Goal: Task Accomplishment & Management: Use online tool/utility

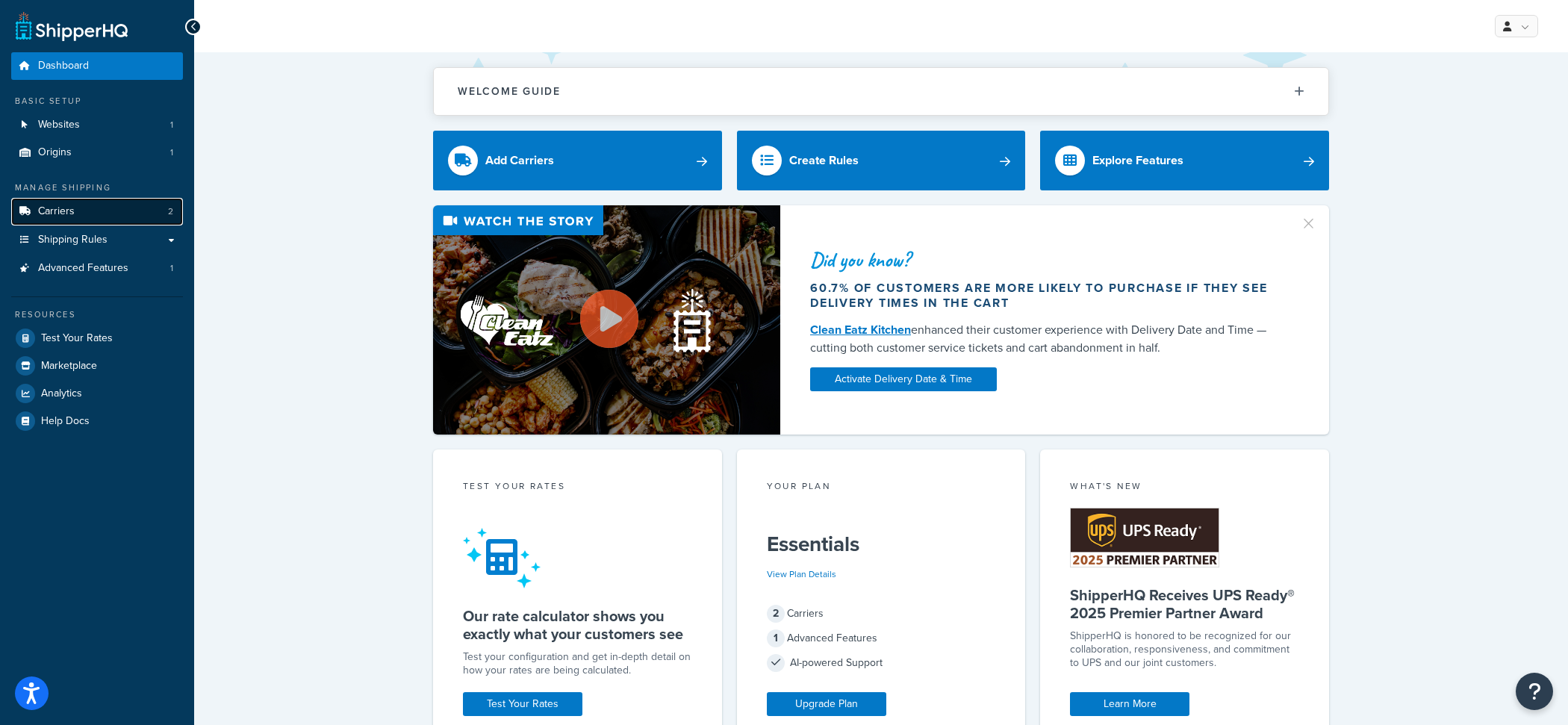
click at [96, 210] on link "Carriers 2" at bounding box center [97, 211] width 172 height 27
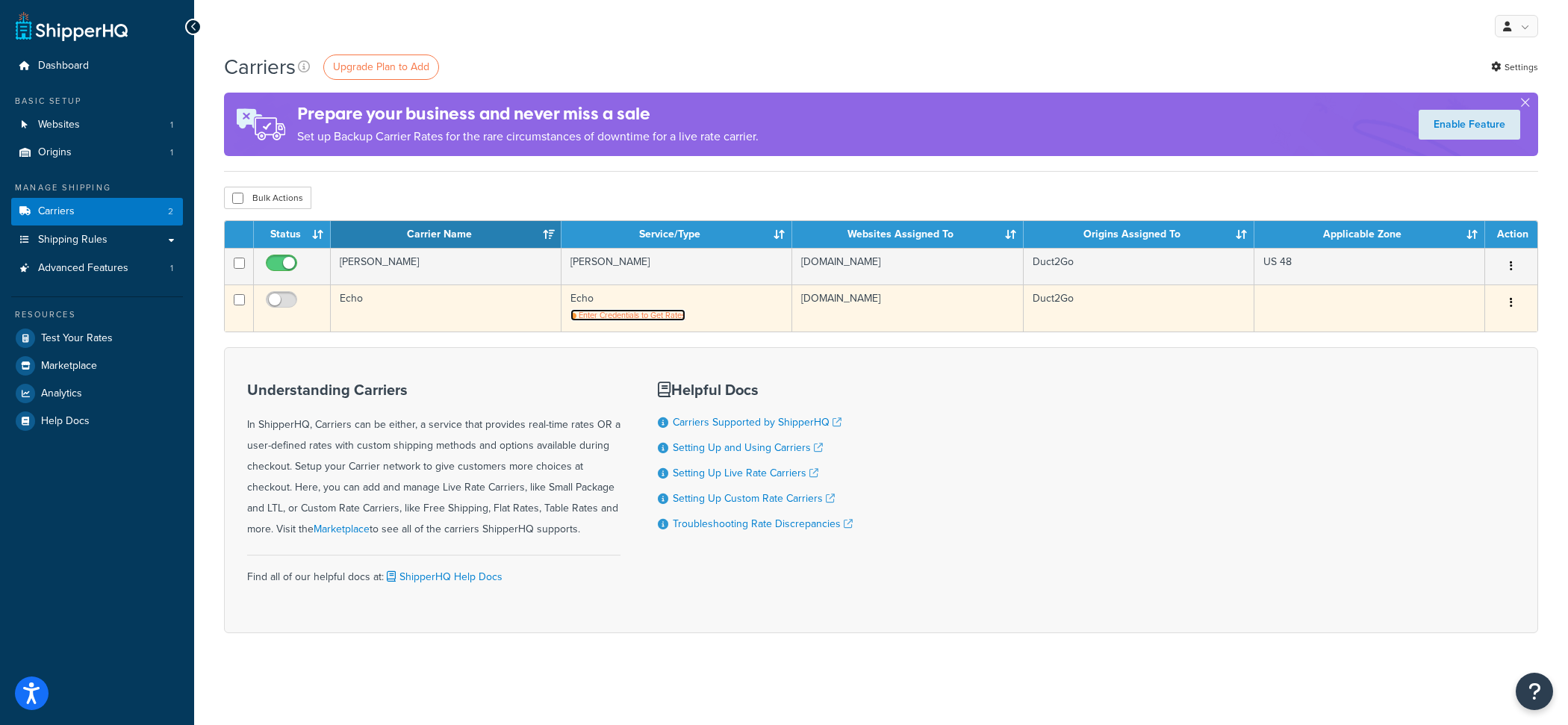
click at [644, 316] on span "Enter Credentials to Get Rates" at bounding box center [632, 315] width 107 height 12
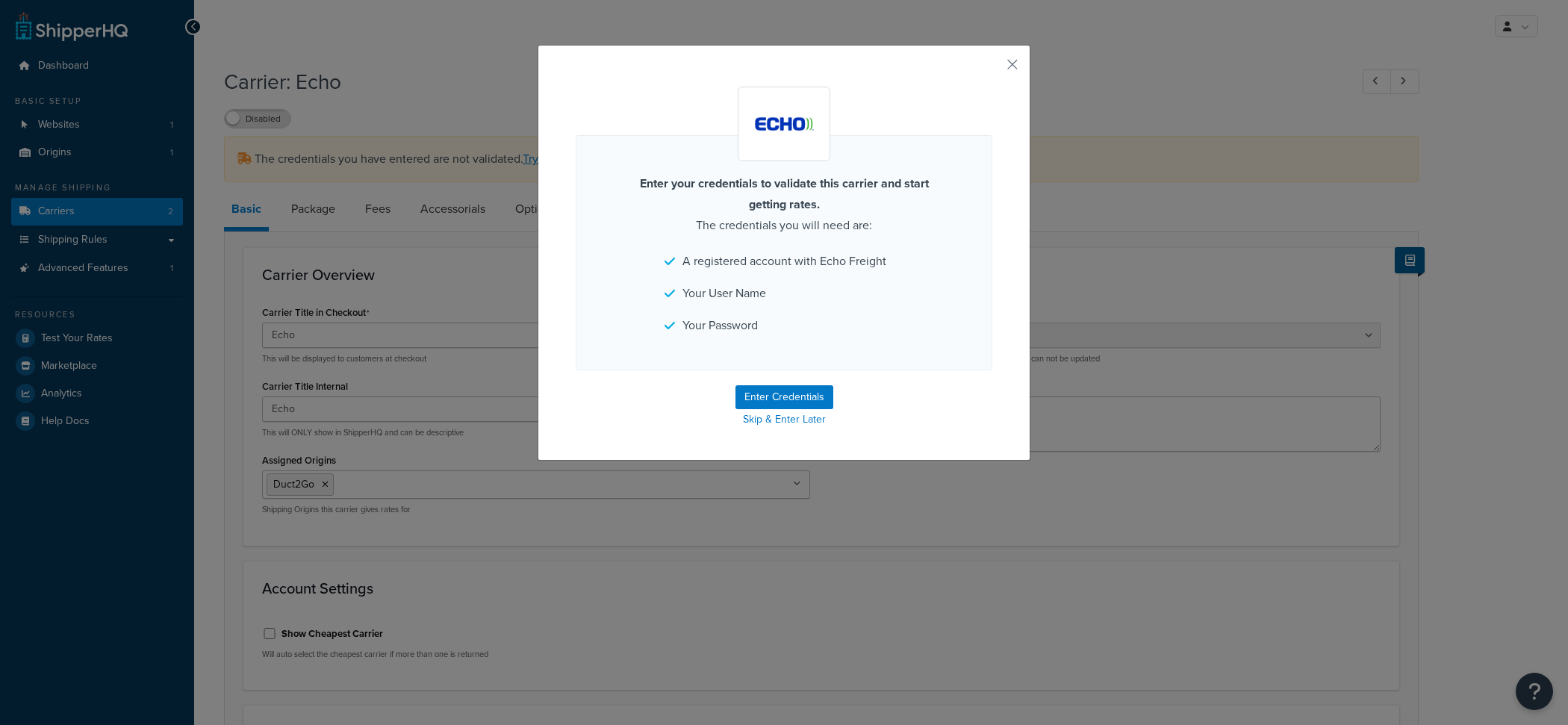
select select "echoFreight"
click at [993, 71] on button "button" at bounding box center [991, 69] width 4 height 4
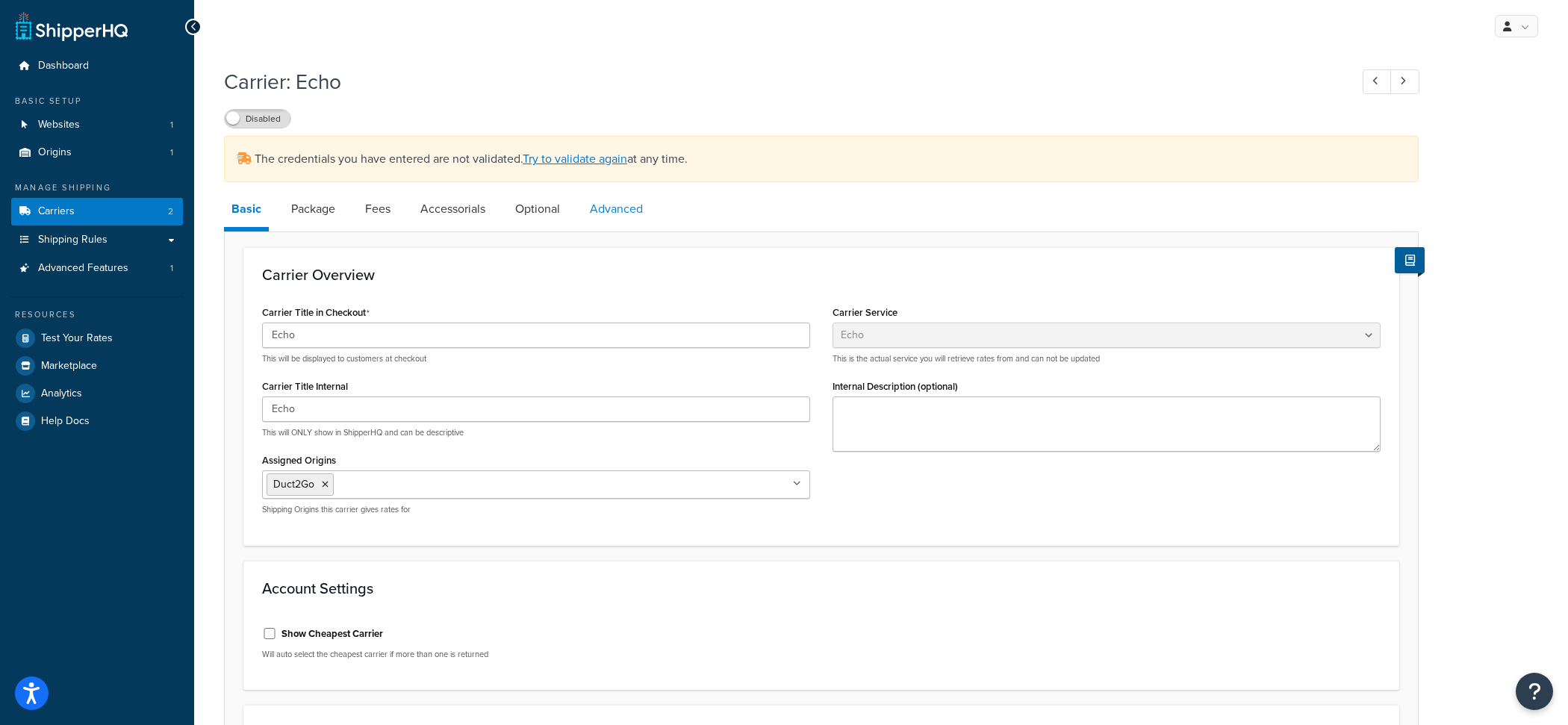
click at [622, 210] on link "Advanced" at bounding box center [616, 208] width 68 height 36
select select "false"
select select "echoFreight"
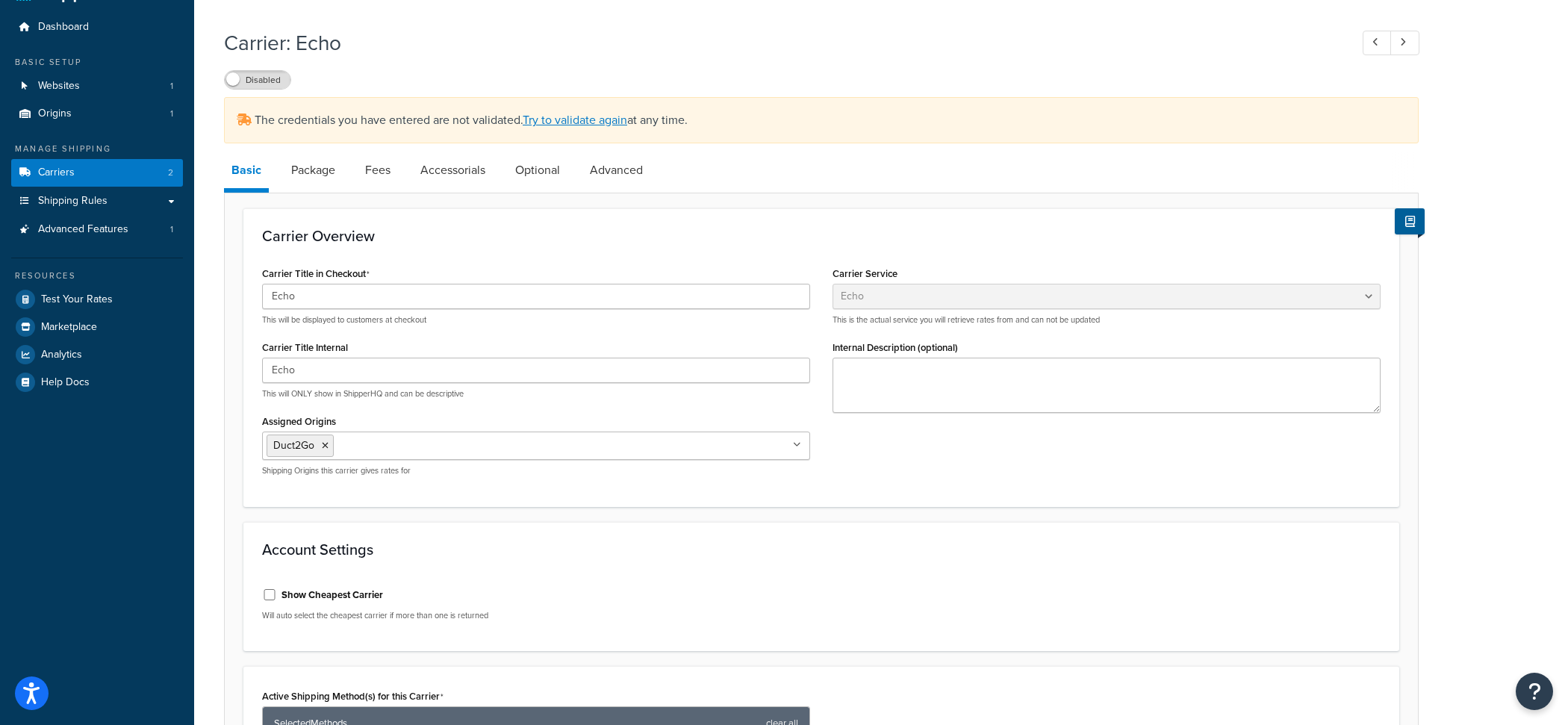
scroll to position [11, 0]
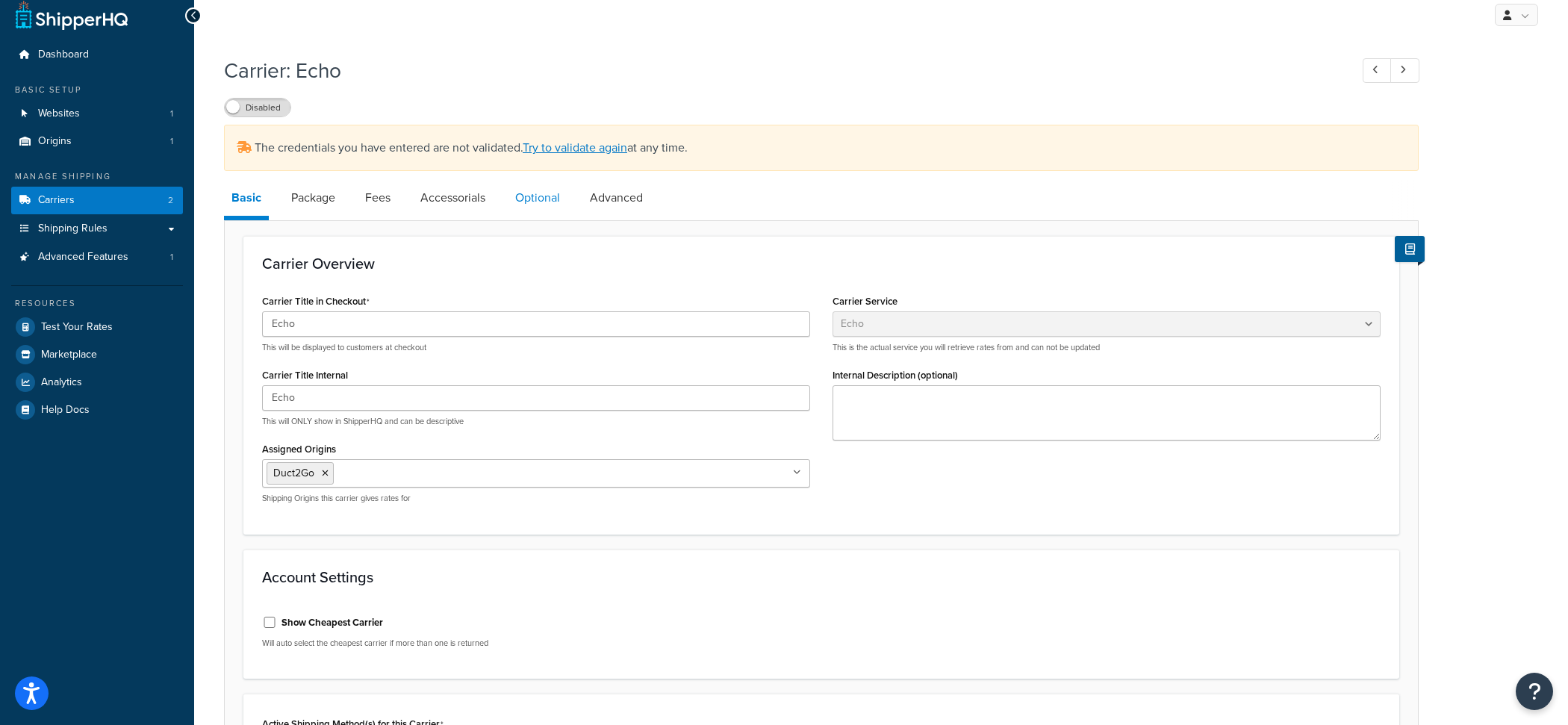
click at [535, 201] on link "Optional" at bounding box center [538, 198] width 60 height 36
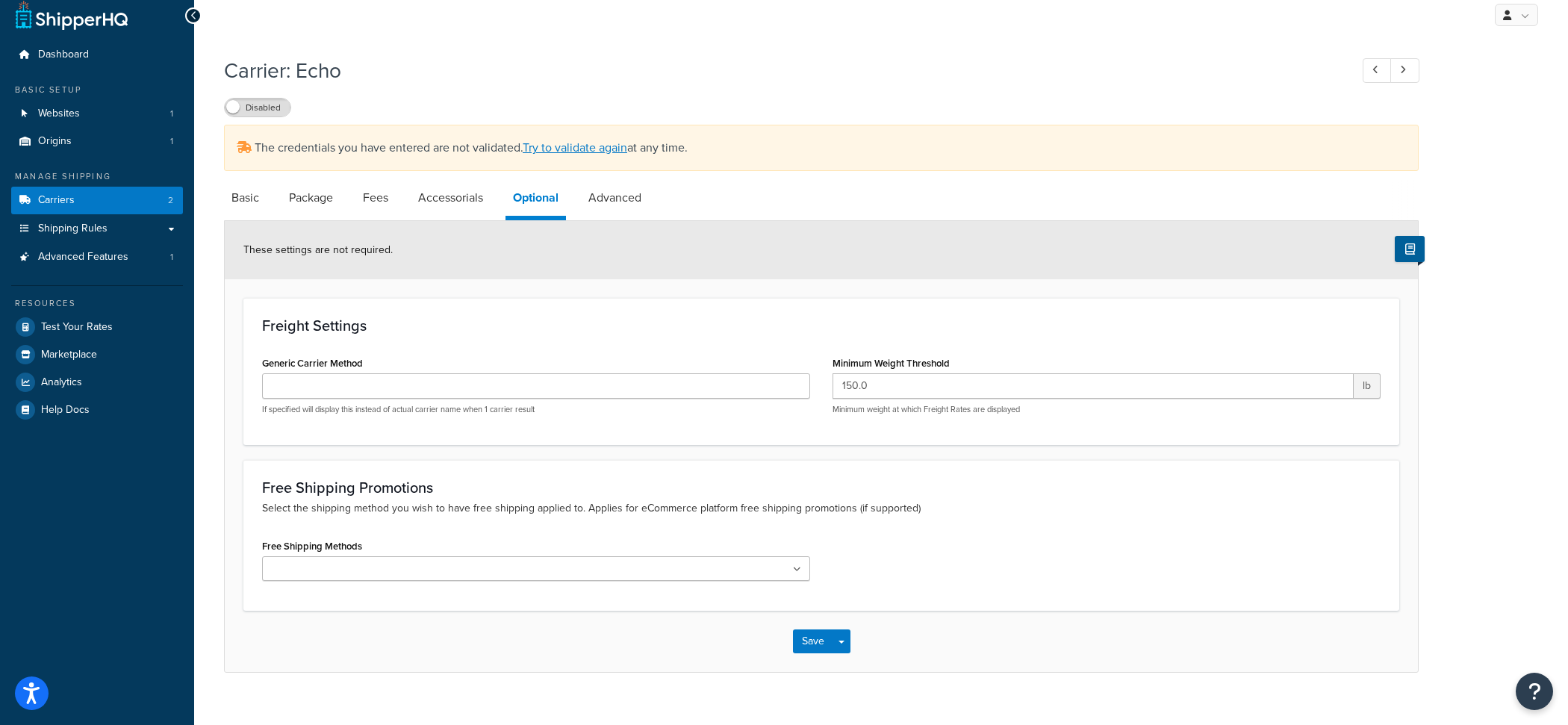
click at [479, 208] on link "Accessorials" at bounding box center [450, 198] width 80 height 36
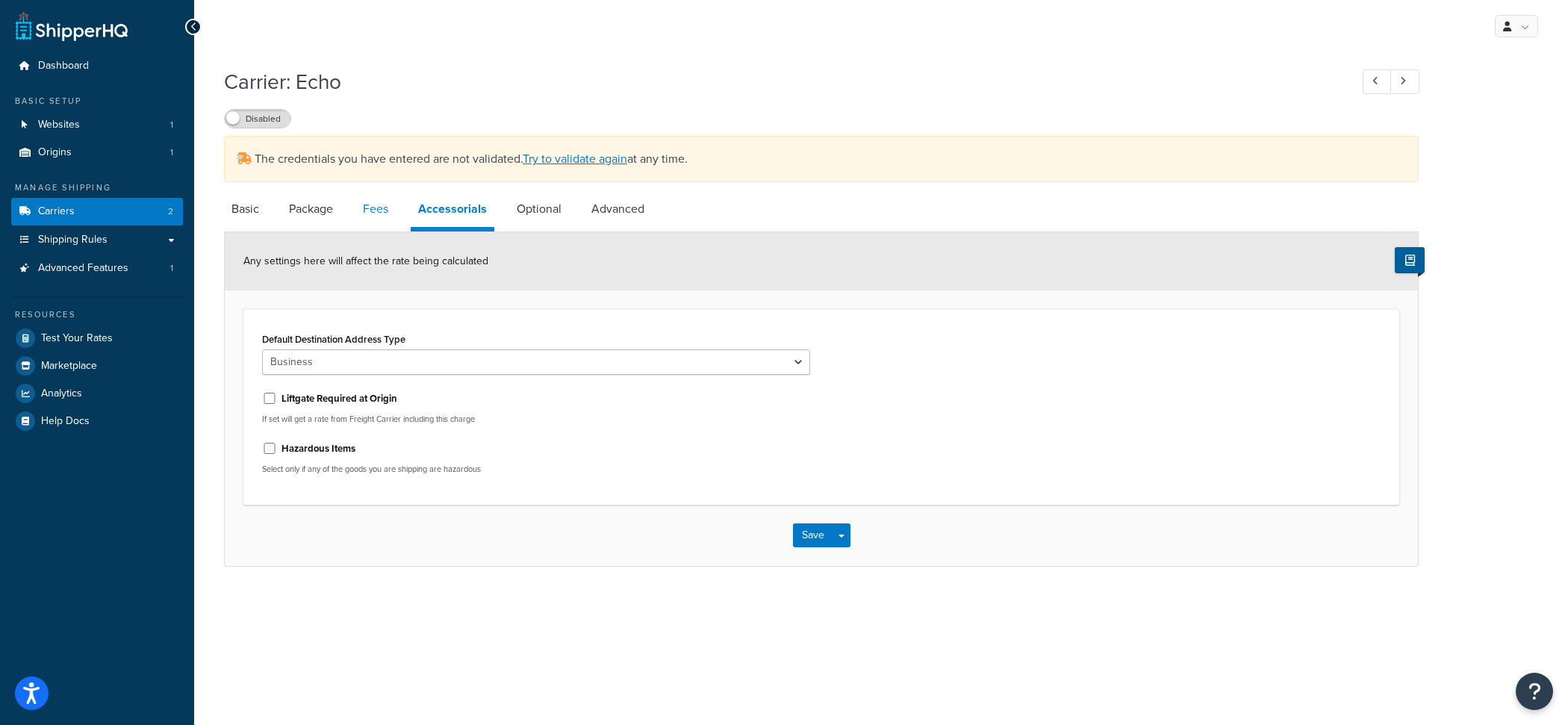
click at [385, 213] on link "Fees" at bounding box center [375, 208] width 40 height 36
select select "AFTER"
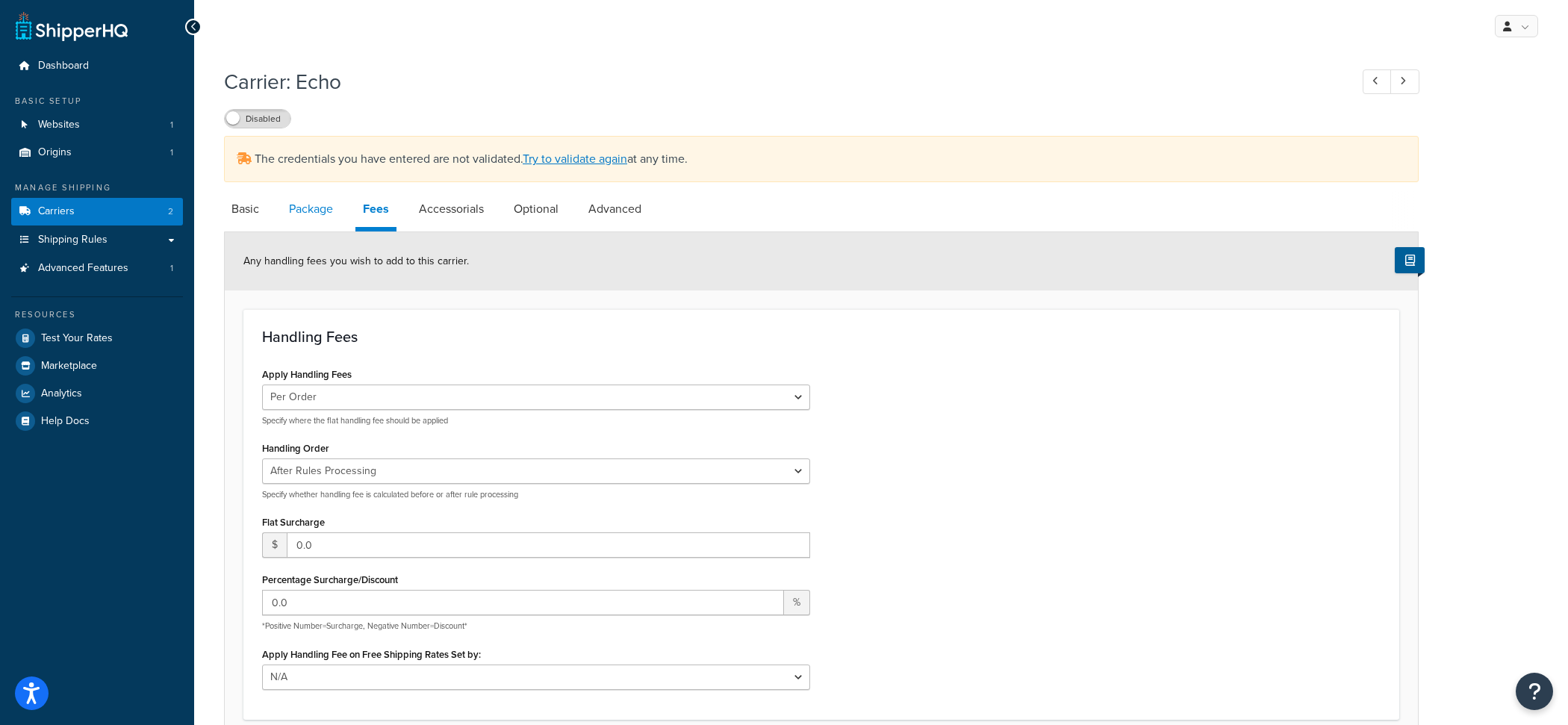
click at [310, 224] on link "Package" at bounding box center [311, 208] width 59 height 36
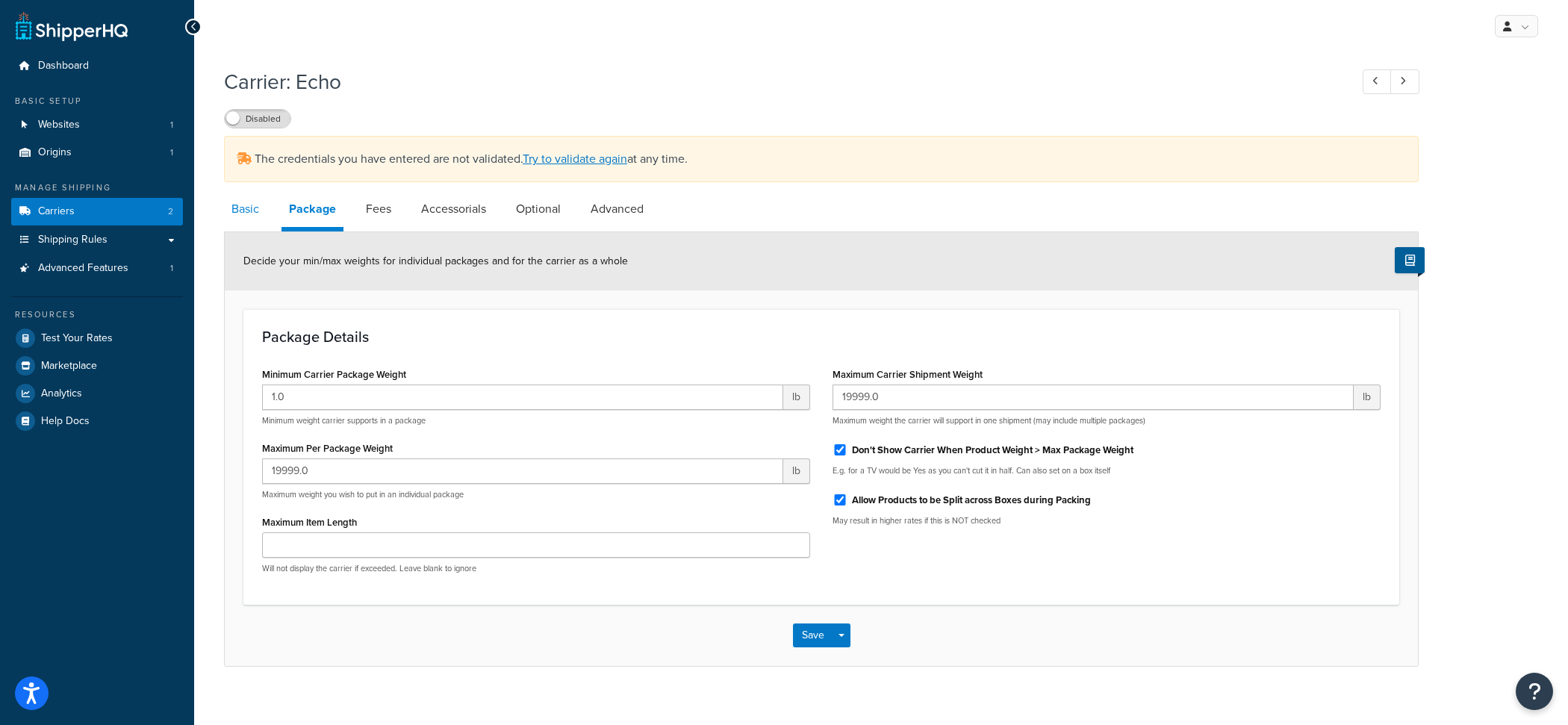
click at [258, 217] on link "Basic" at bounding box center [245, 208] width 43 height 36
select select "echoFreight"
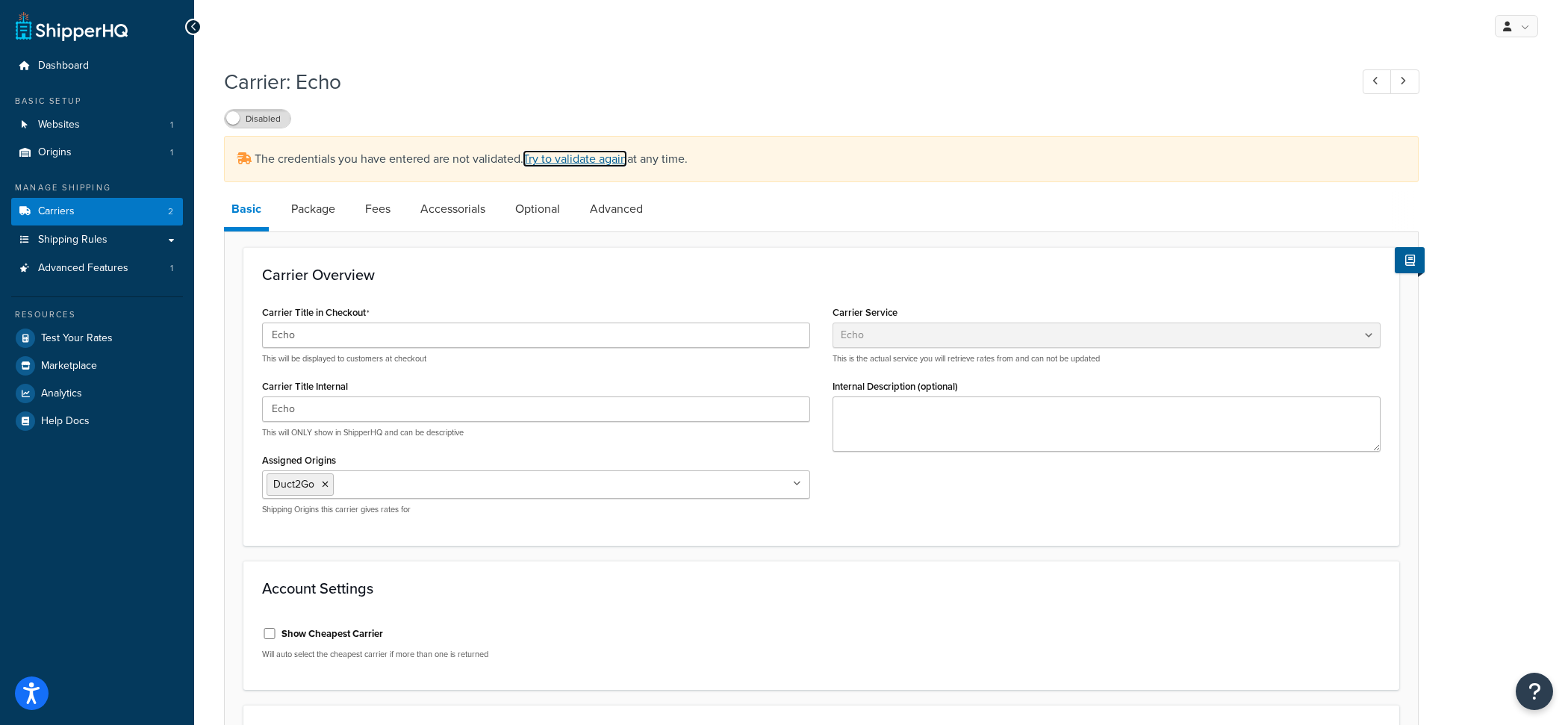
click at [608, 158] on link "Try to validate again" at bounding box center [574, 158] width 104 height 17
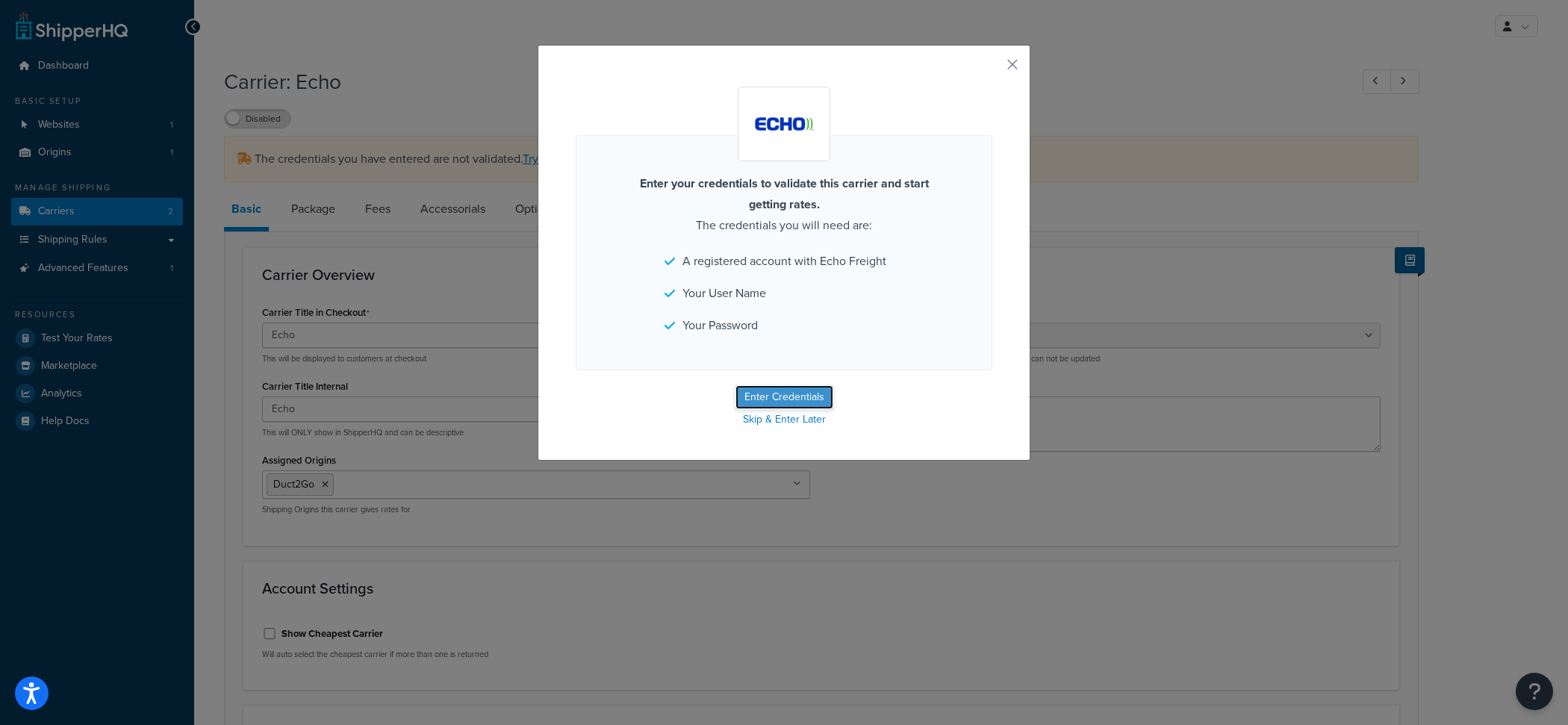
click at [782, 386] on button "Enter Credentials" at bounding box center [784, 397] width 98 height 24
select select "echoFreight"
click at [760, 389] on button "Enter Credentials" at bounding box center [784, 397] width 98 height 24
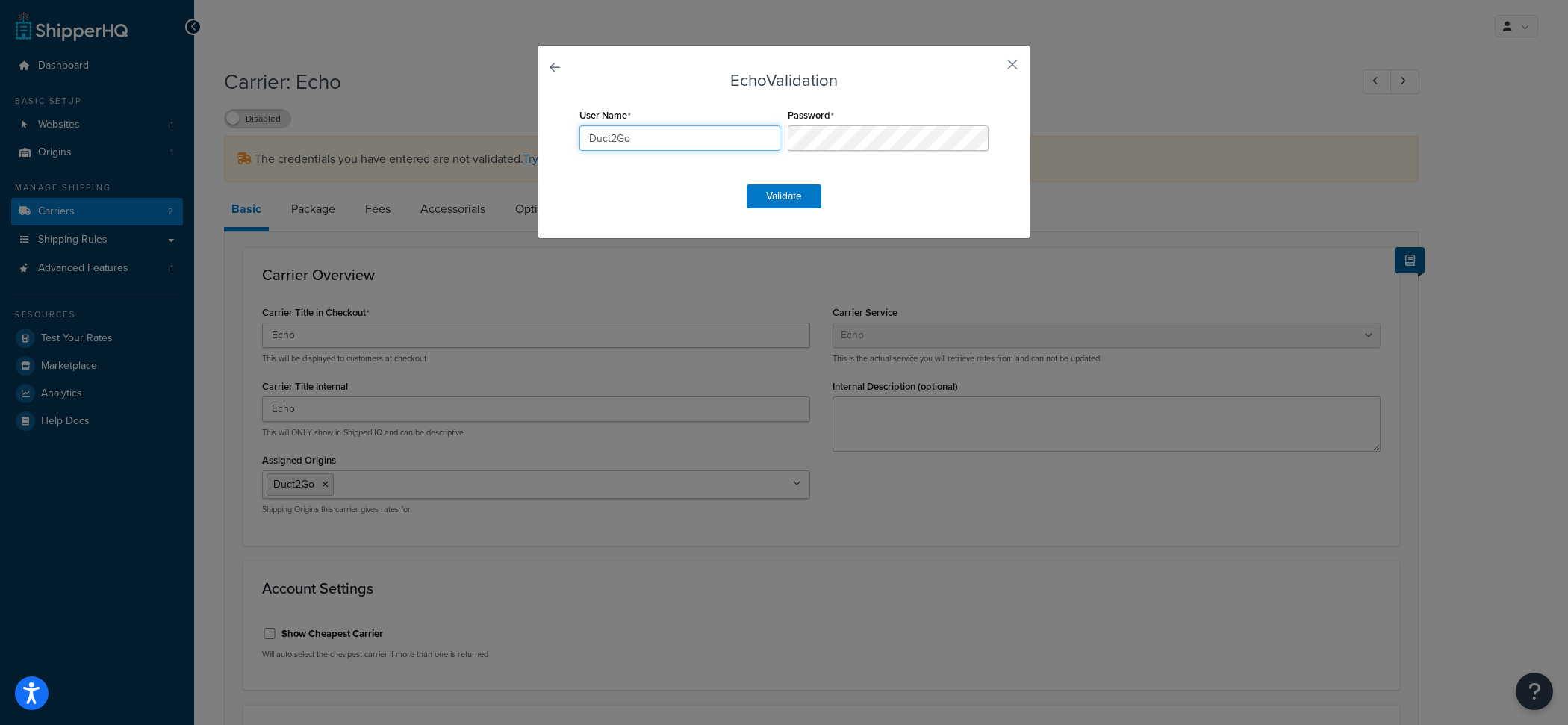
click at [714, 139] on input "Duct2Go" at bounding box center [680, 138] width 201 height 25
paste input "E226597"
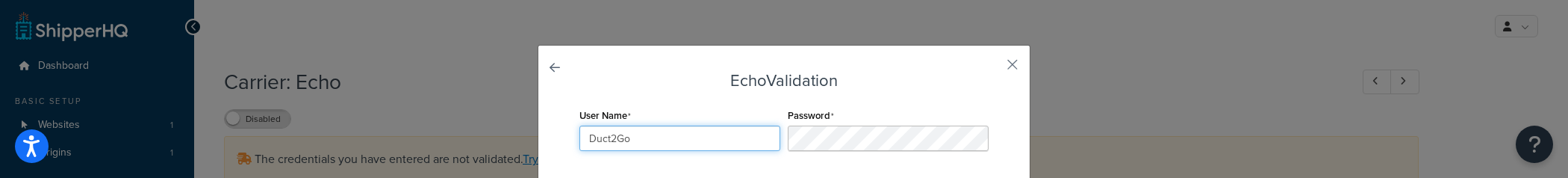
click at [687, 139] on input "Duct2Go" at bounding box center [680, 138] width 201 height 25
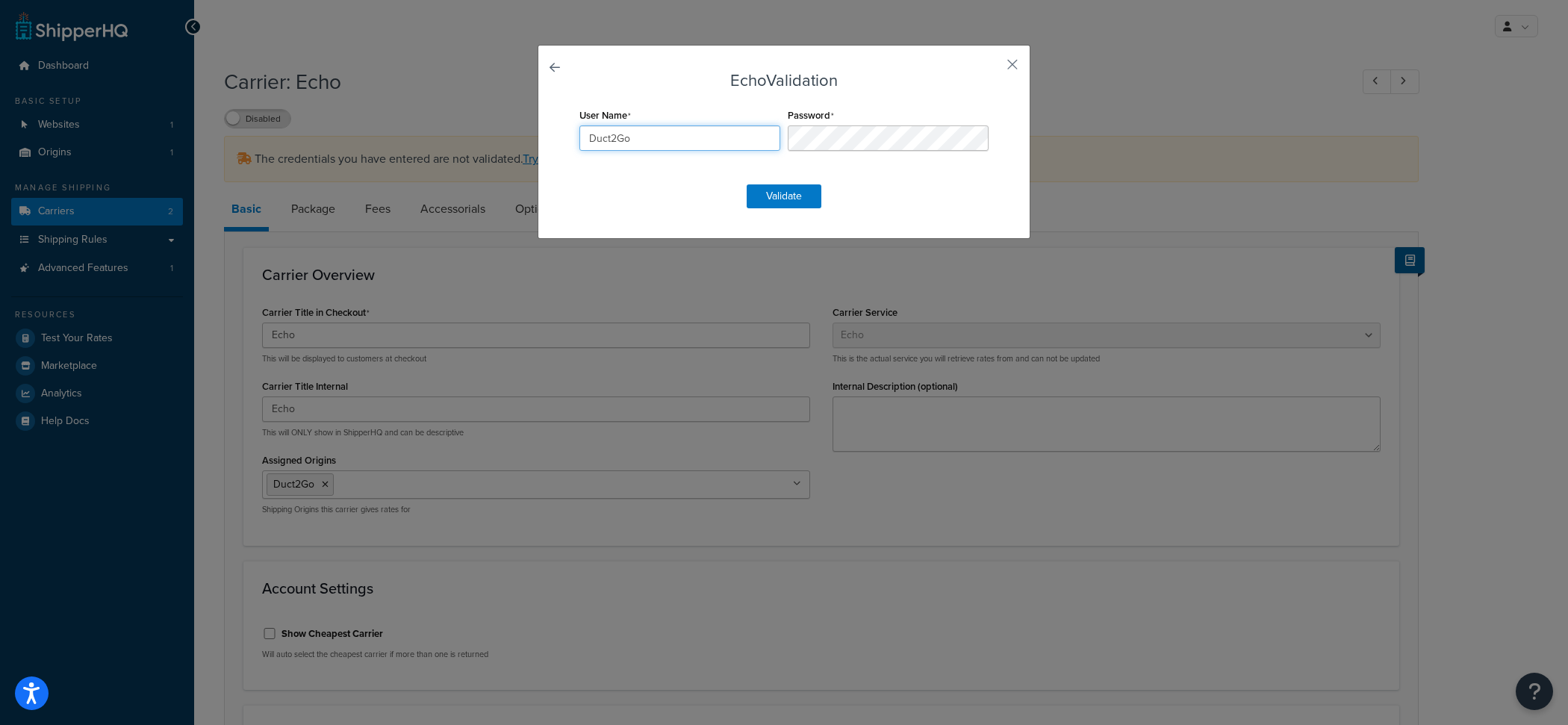
paste input "E226597"
type input "E226597"
click at [778, 196] on button "Validate" at bounding box center [784, 196] width 75 height 24
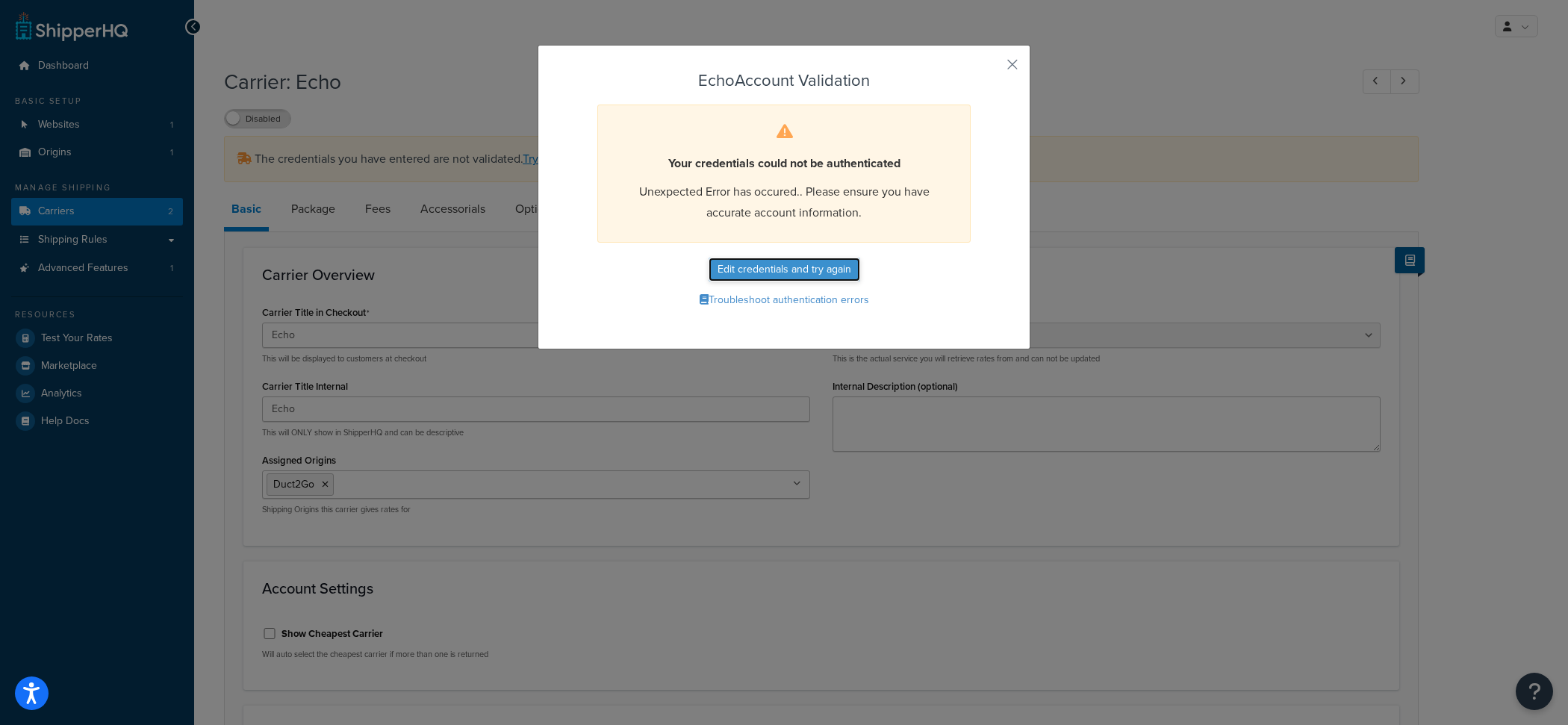
click at [786, 271] on button "Edit credentials and try again" at bounding box center [784, 269] width 151 height 24
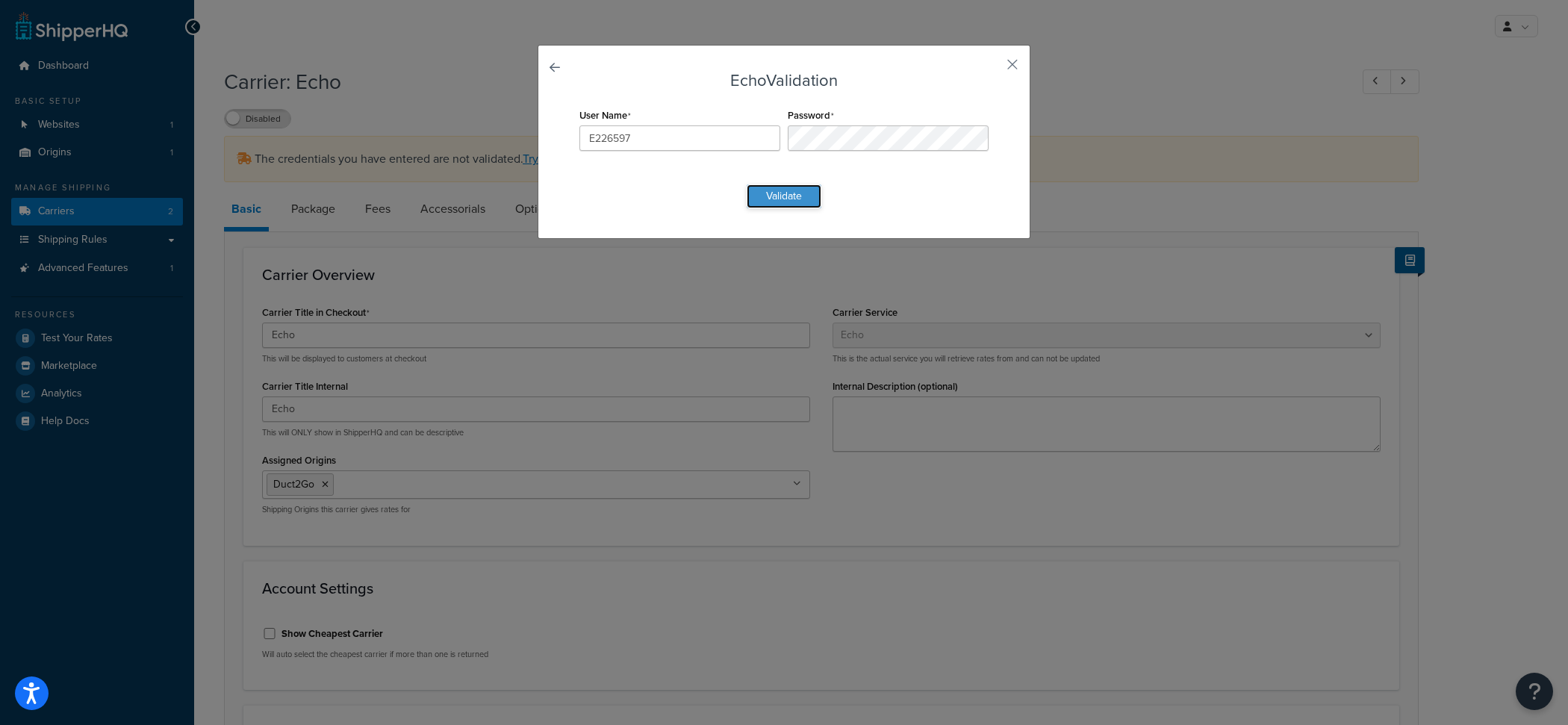
click at [785, 201] on button "Validate" at bounding box center [784, 196] width 75 height 24
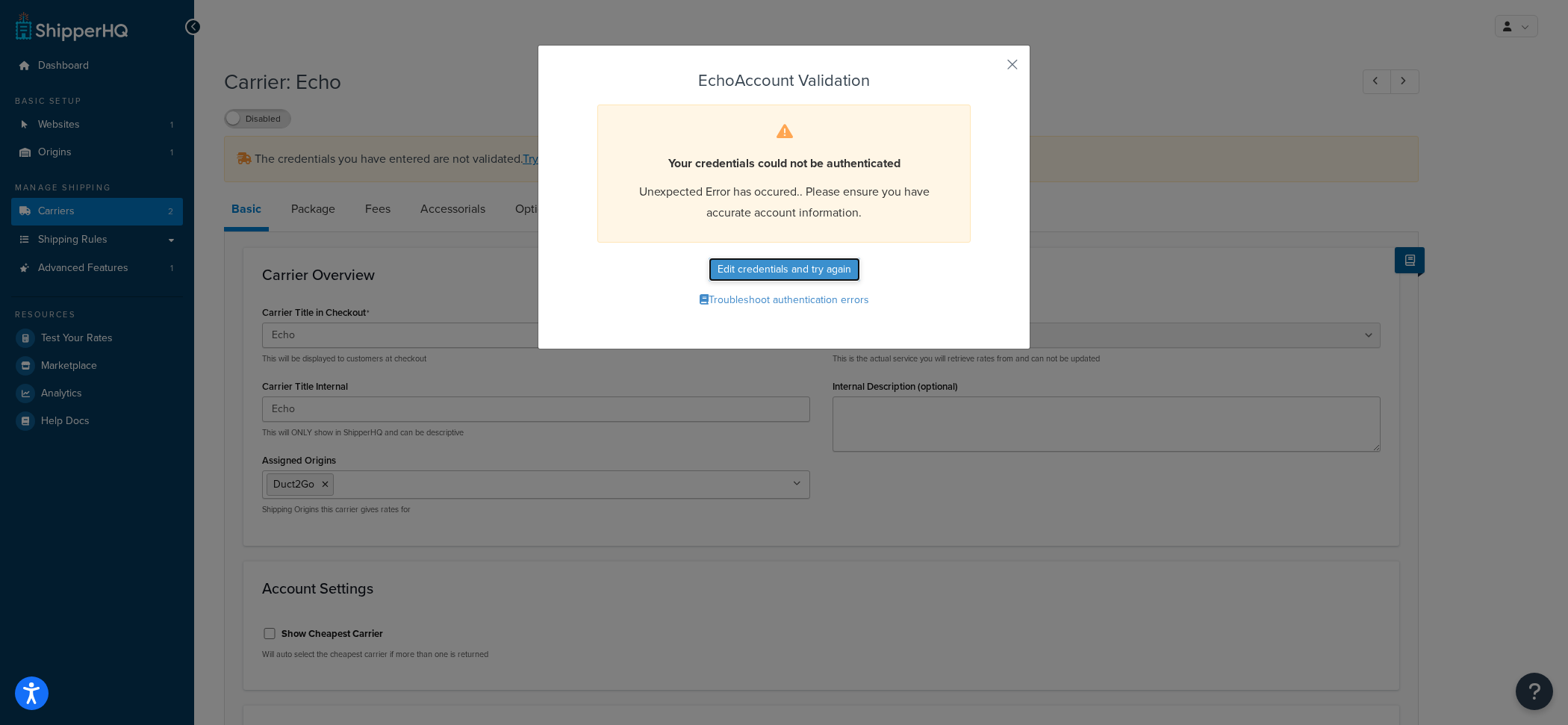
click at [807, 274] on button "Edit credentials and try again" at bounding box center [784, 269] width 151 height 24
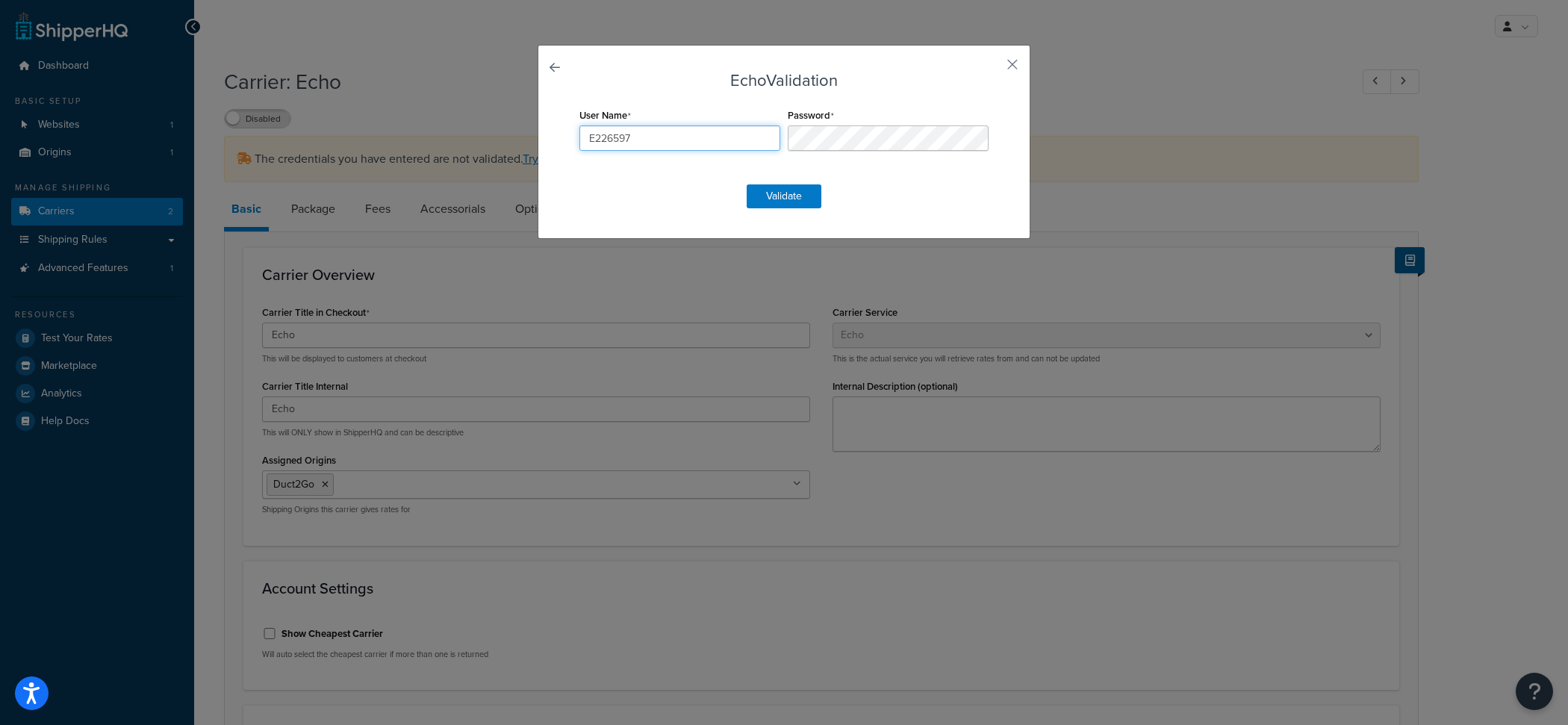
click at [686, 142] on input "E226597" at bounding box center [680, 138] width 201 height 25
paste input "Duct2Go"
type input "Duct2Go"
click at [784, 201] on button "Validate" at bounding box center [784, 196] width 75 height 24
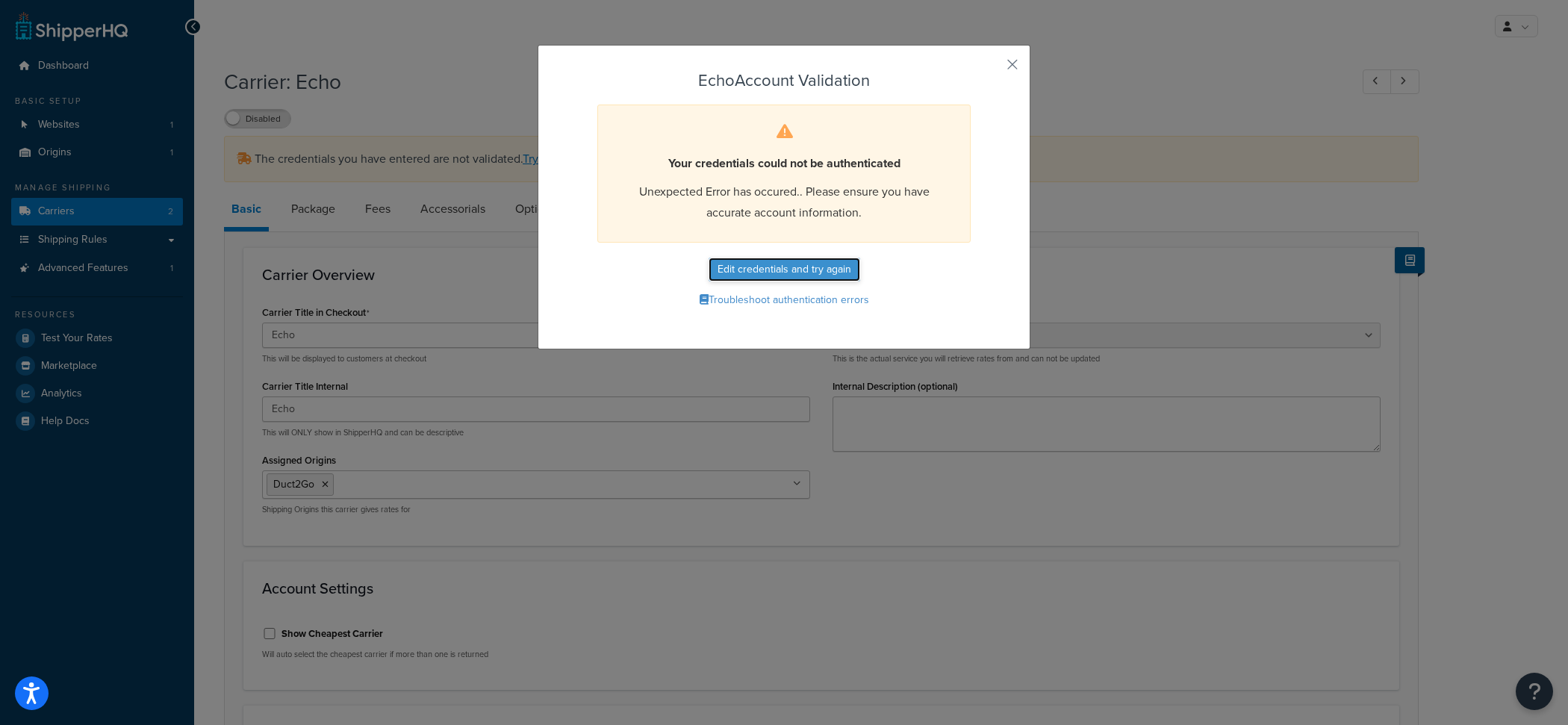
click at [806, 269] on button "Edit credentials and try again" at bounding box center [784, 269] width 151 height 24
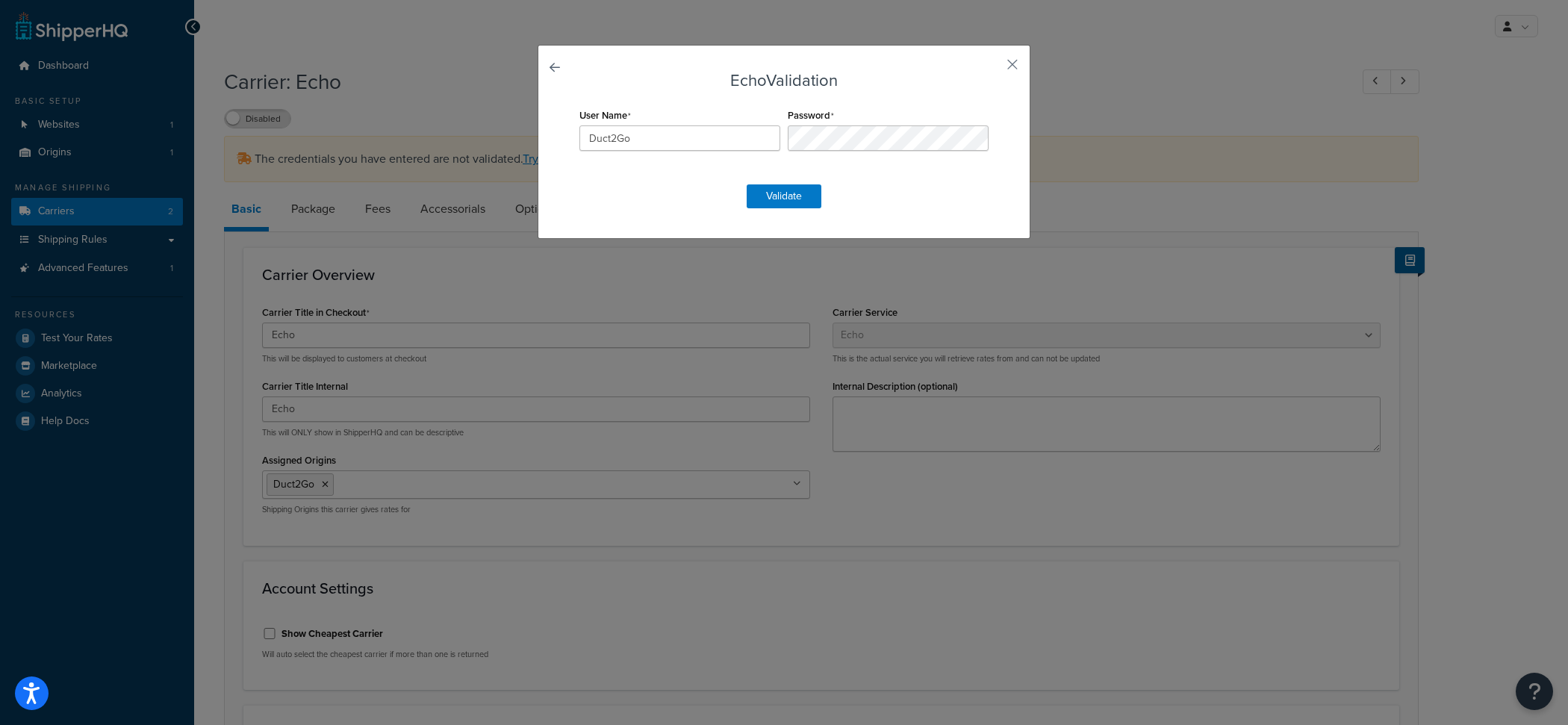
click at [794, 208] on div "Echo Validation User Name Duct2Go Password Validate" at bounding box center [784, 142] width 493 height 194
click at [794, 203] on button "Validate" at bounding box center [784, 196] width 75 height 24
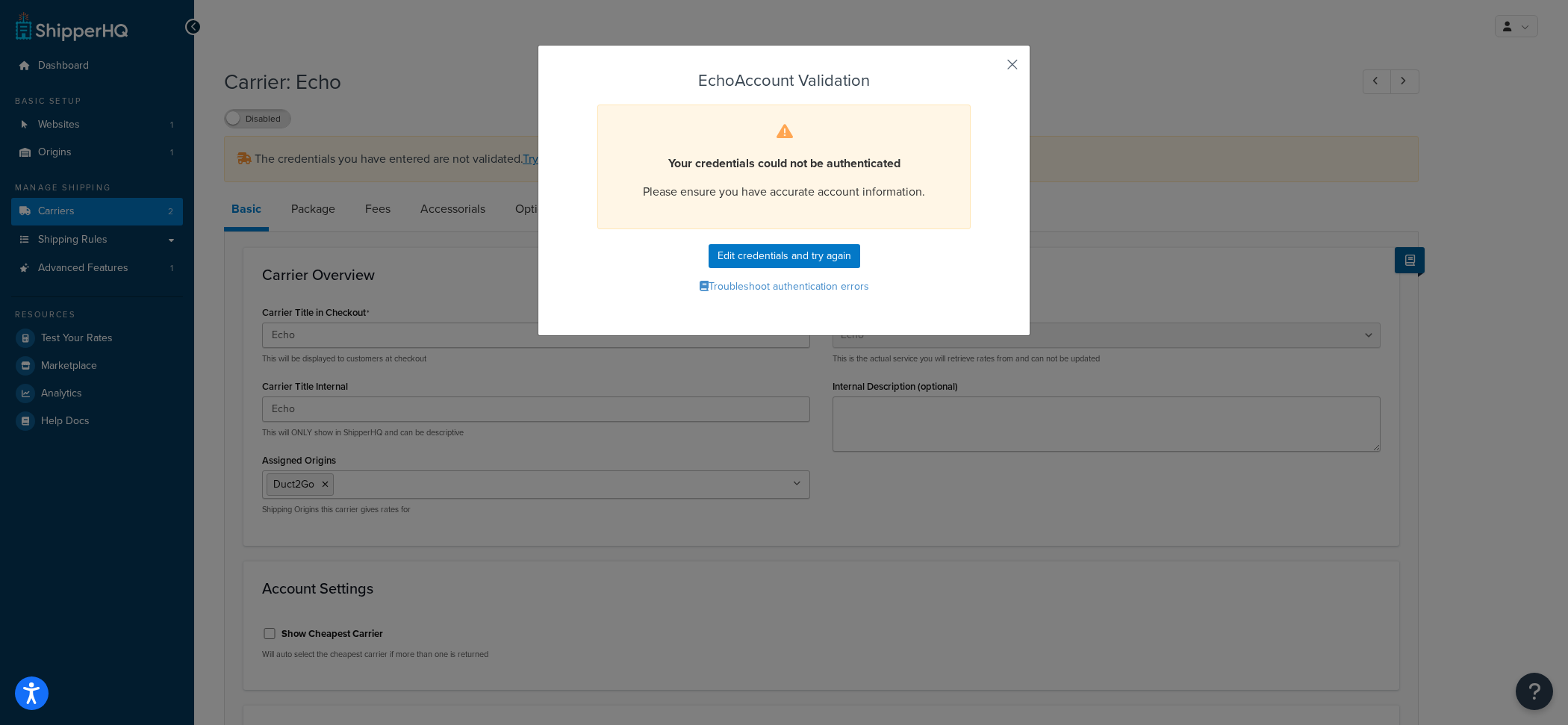
click at [993, 68] on button "button" at bounding box center [991, 69] width 4 height 4
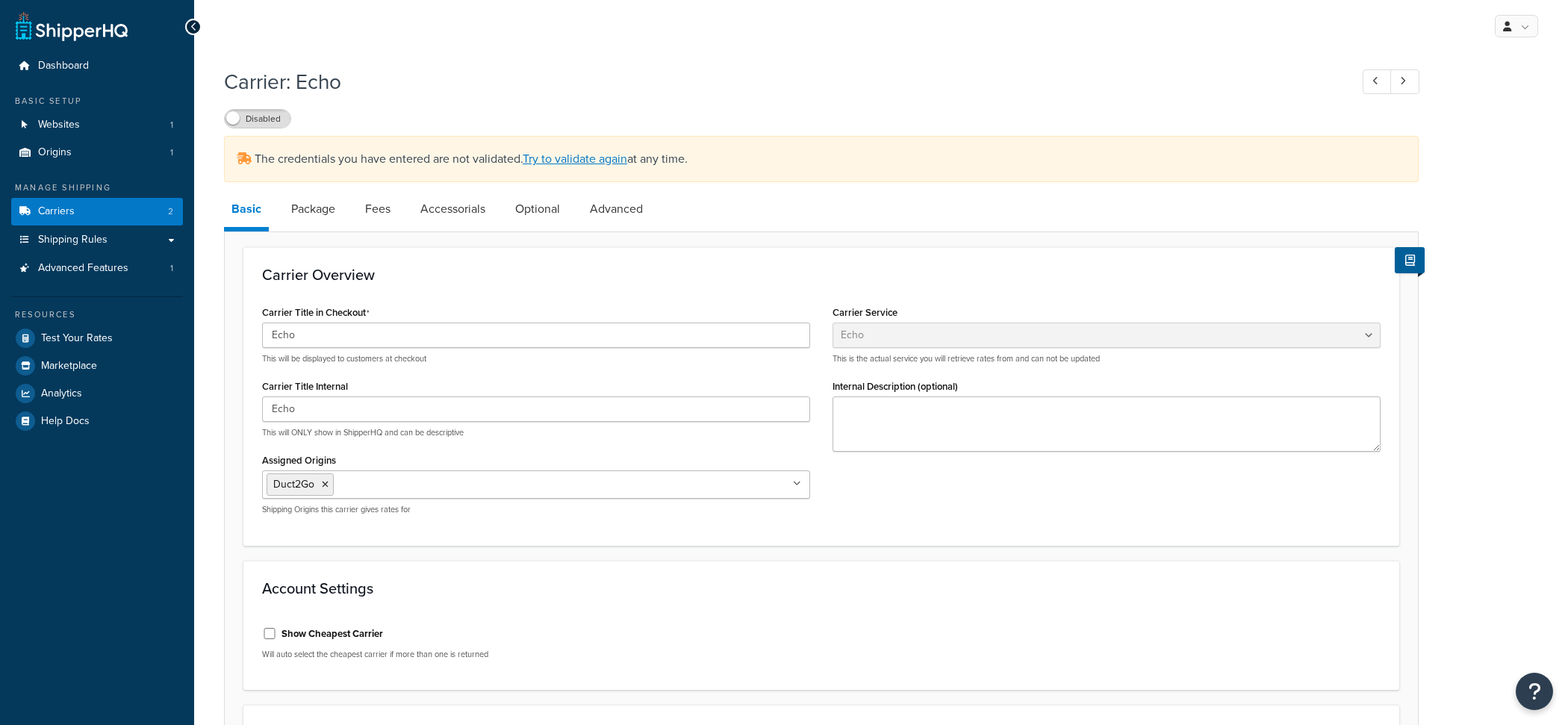
select select "echoFreight"
click at [275, 127] on label "Disabled" at bounding box center [257, 119] width 65 height 18
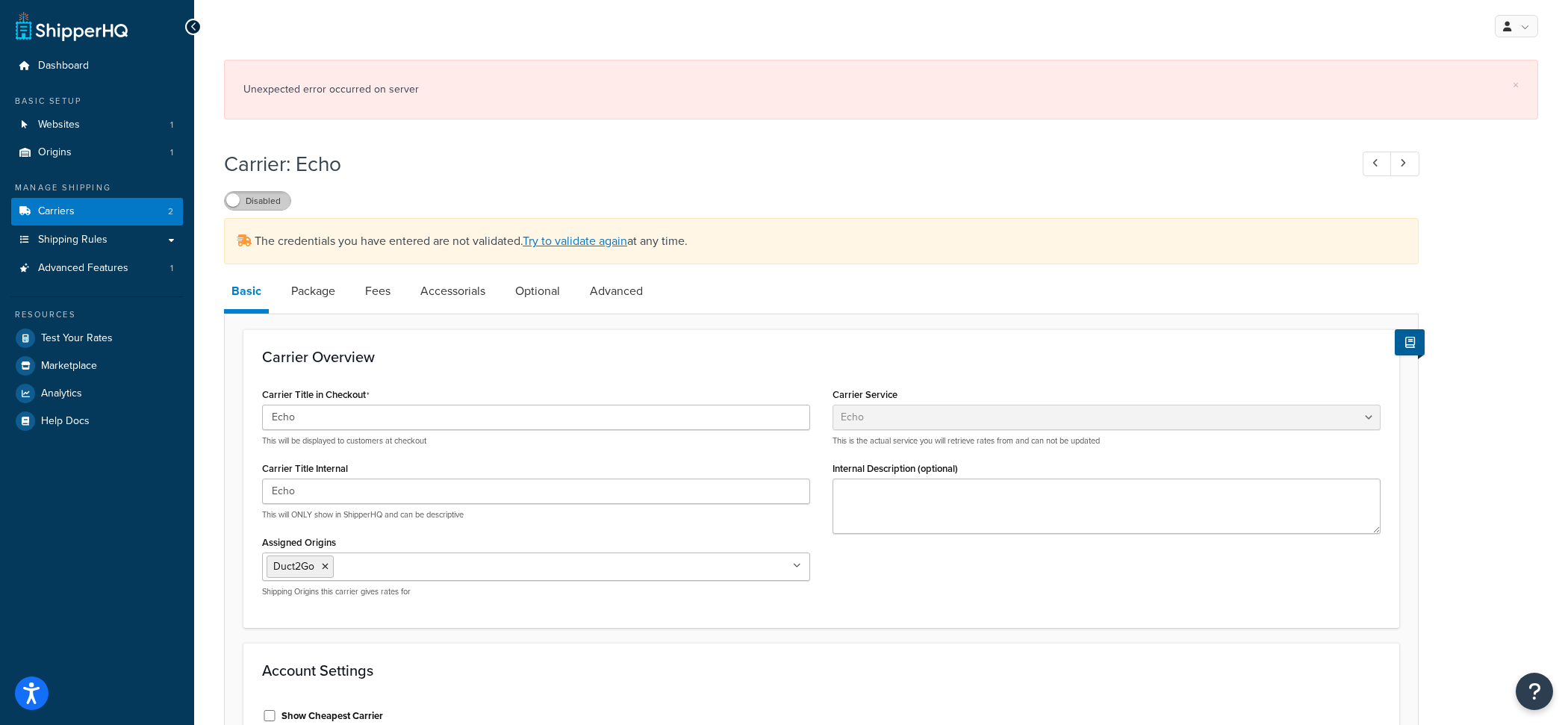
click at [259, 201] on label "Disabled" at bounding box center [257, 201] width 65 height 18
click at [119, 215] on link "Carriers 2" at bounding box center [97, 211] width 172 height 27
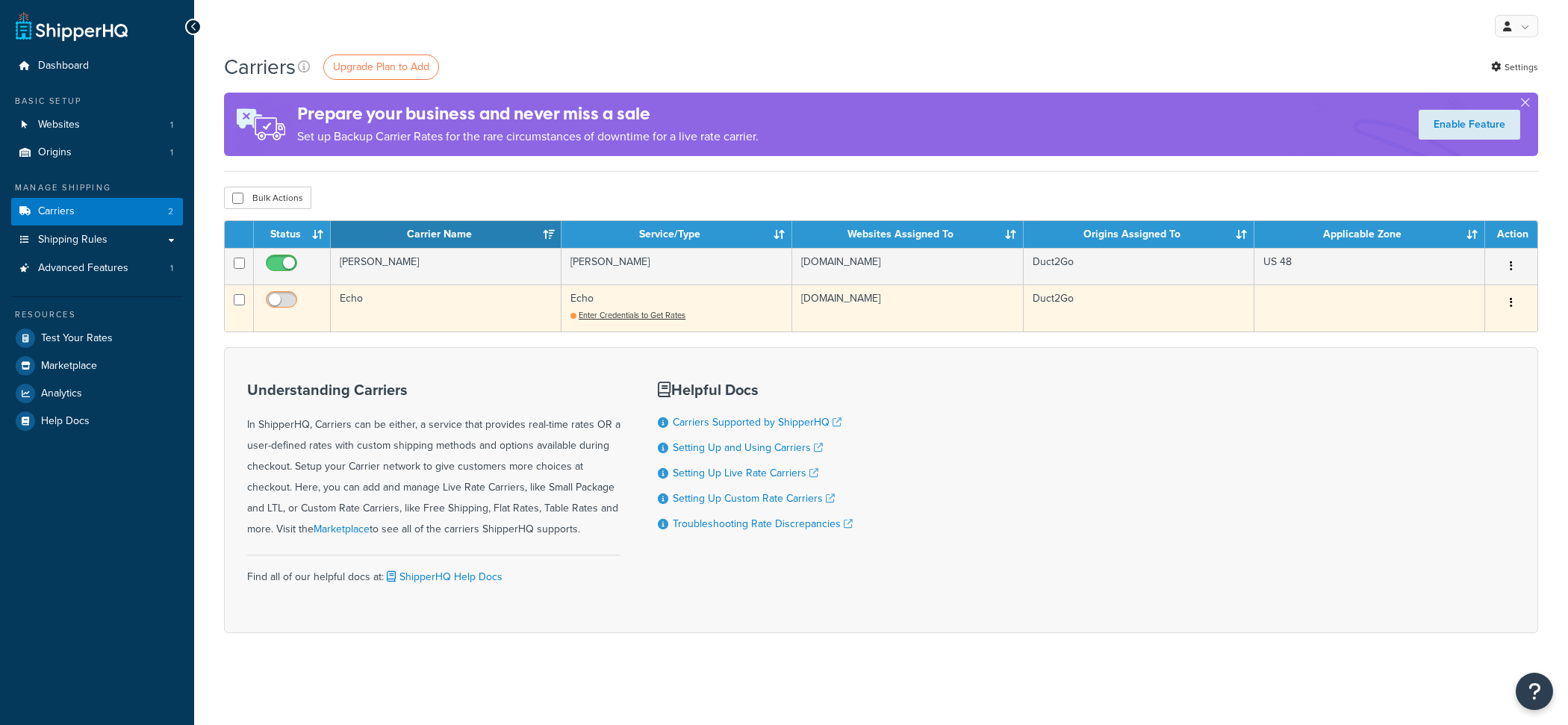
click at [281, 296] on input "checkbox" at bounding box center [284, 304] width 41 height 19
checkbox input "false"
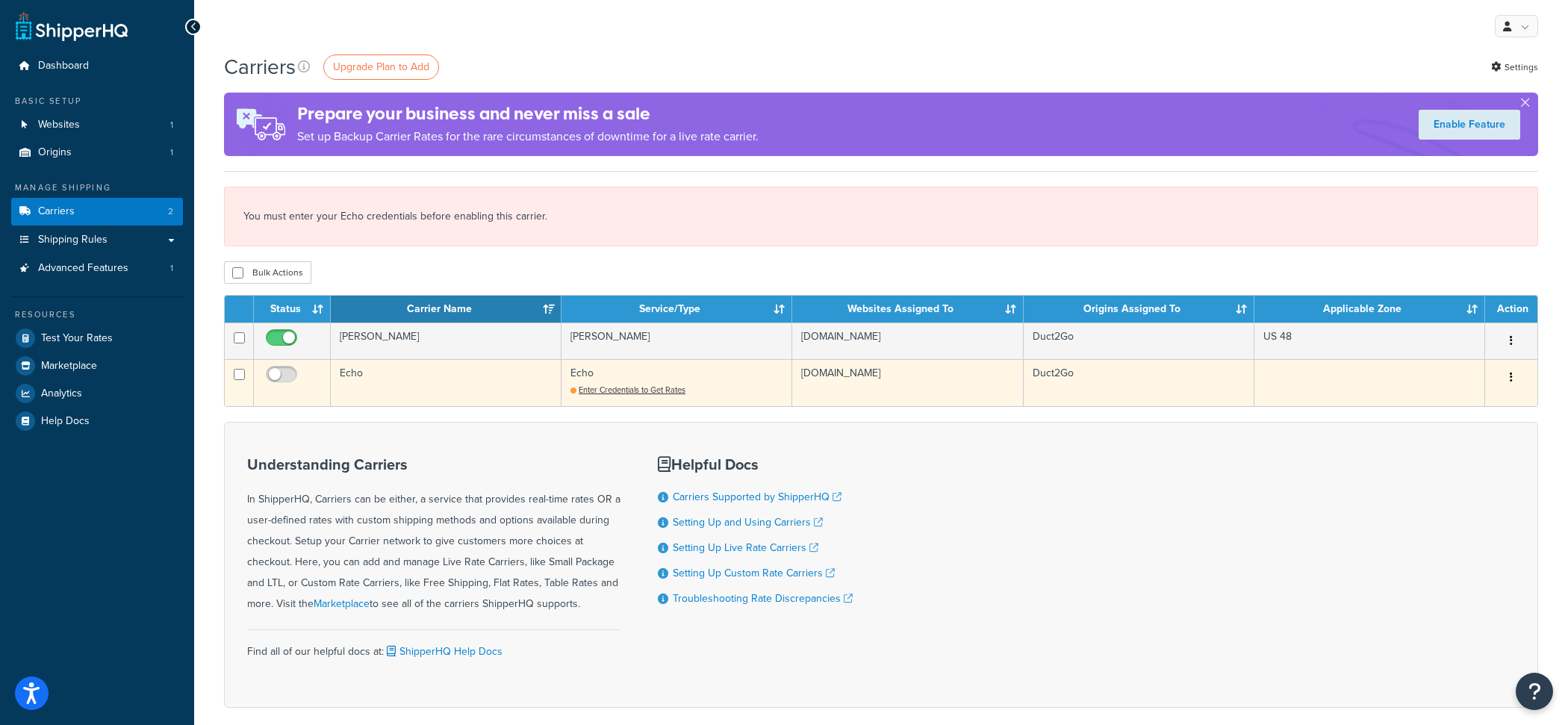
click at [517, 396] on td "Echo" at bounding box center [446, 383] width 231 height 47
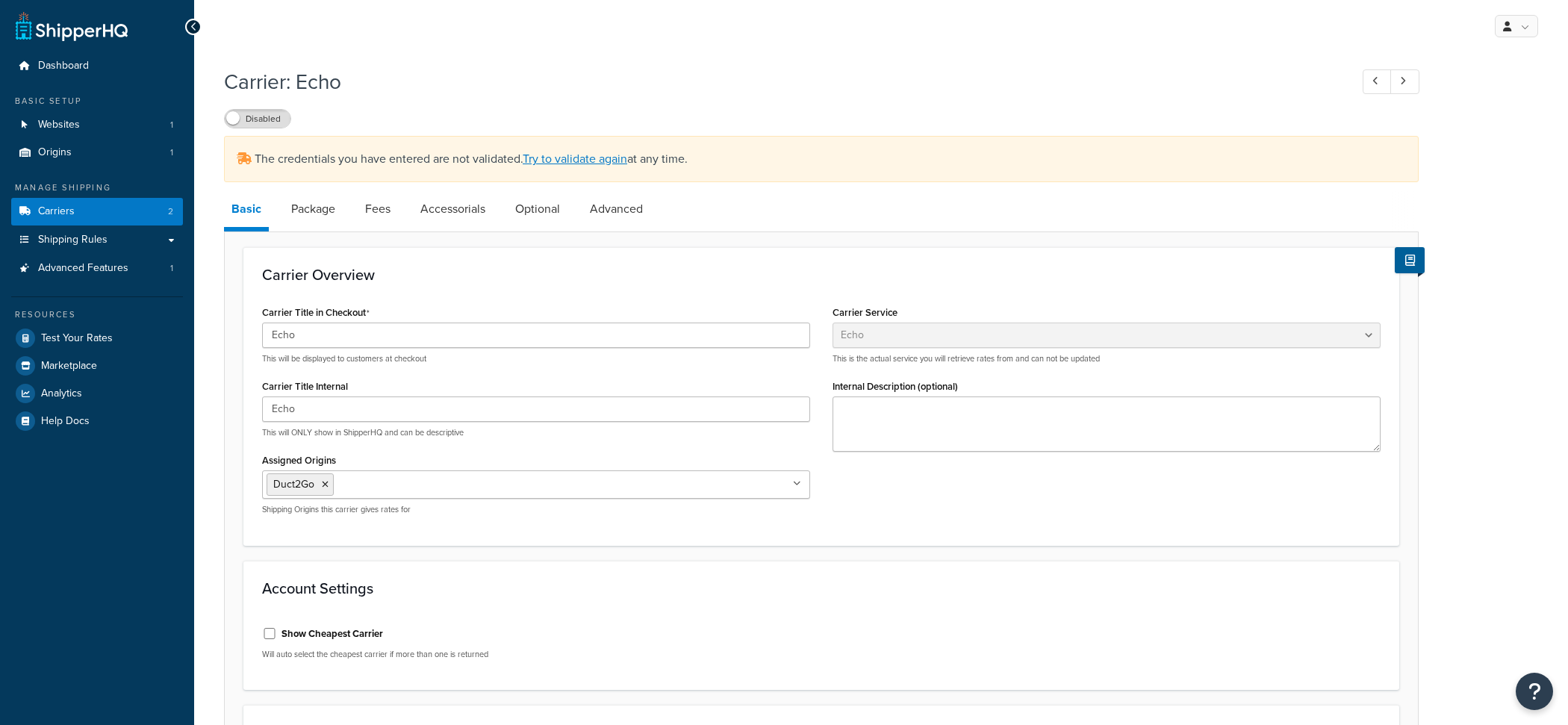
select select "echoFreight"
click at [602, 165] on link "Try to validate again" at bounding box center [574, 158] width 104 height 17
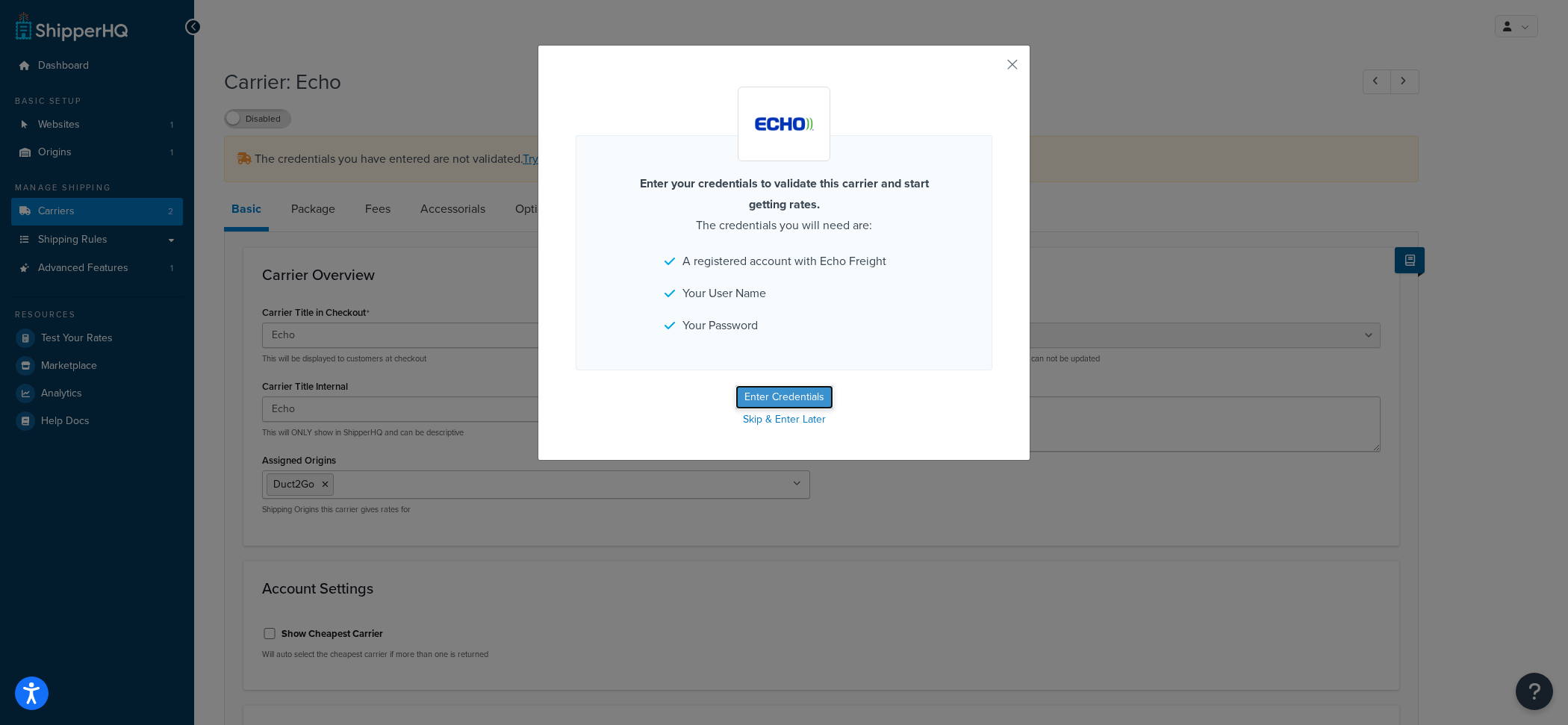
click at [786, 398] on button "Enter Credentials" at bounding box center [784, 397] width 98 height 24
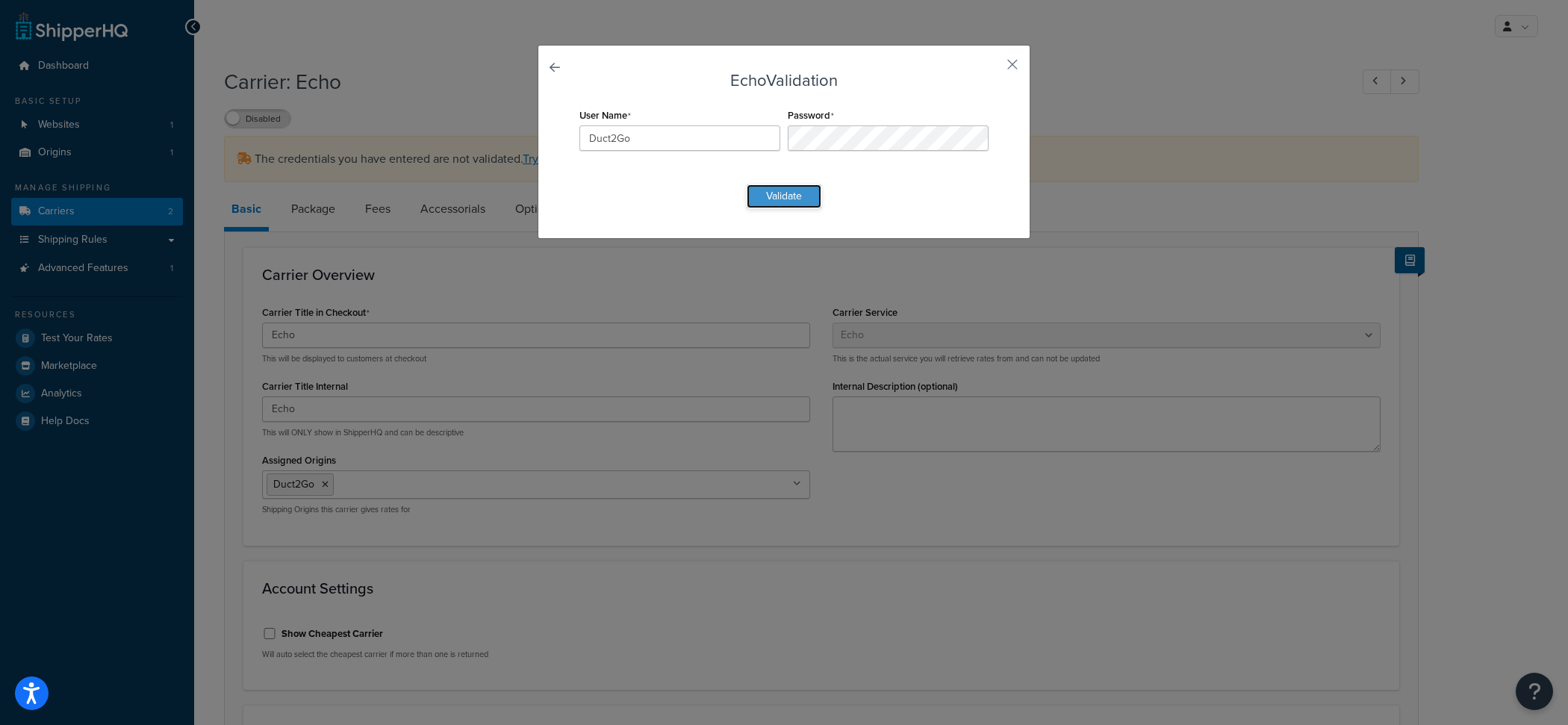
click at [774, 201] on button "Validate" at bounding box center [784, 196] width 75 height 24
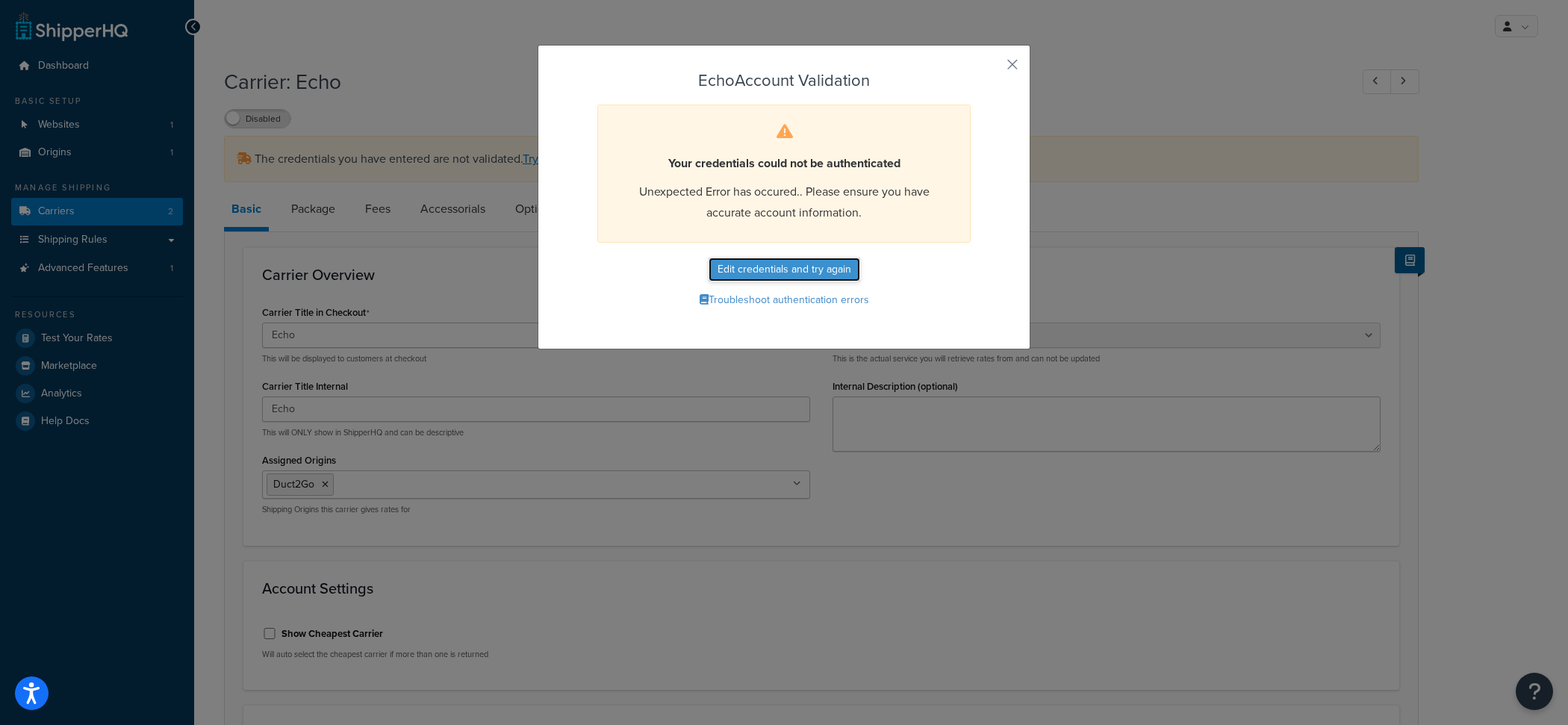
click at [750, 280] on button "Edit credentials and try again" at bounding box center [784, 269] width 151 height 24
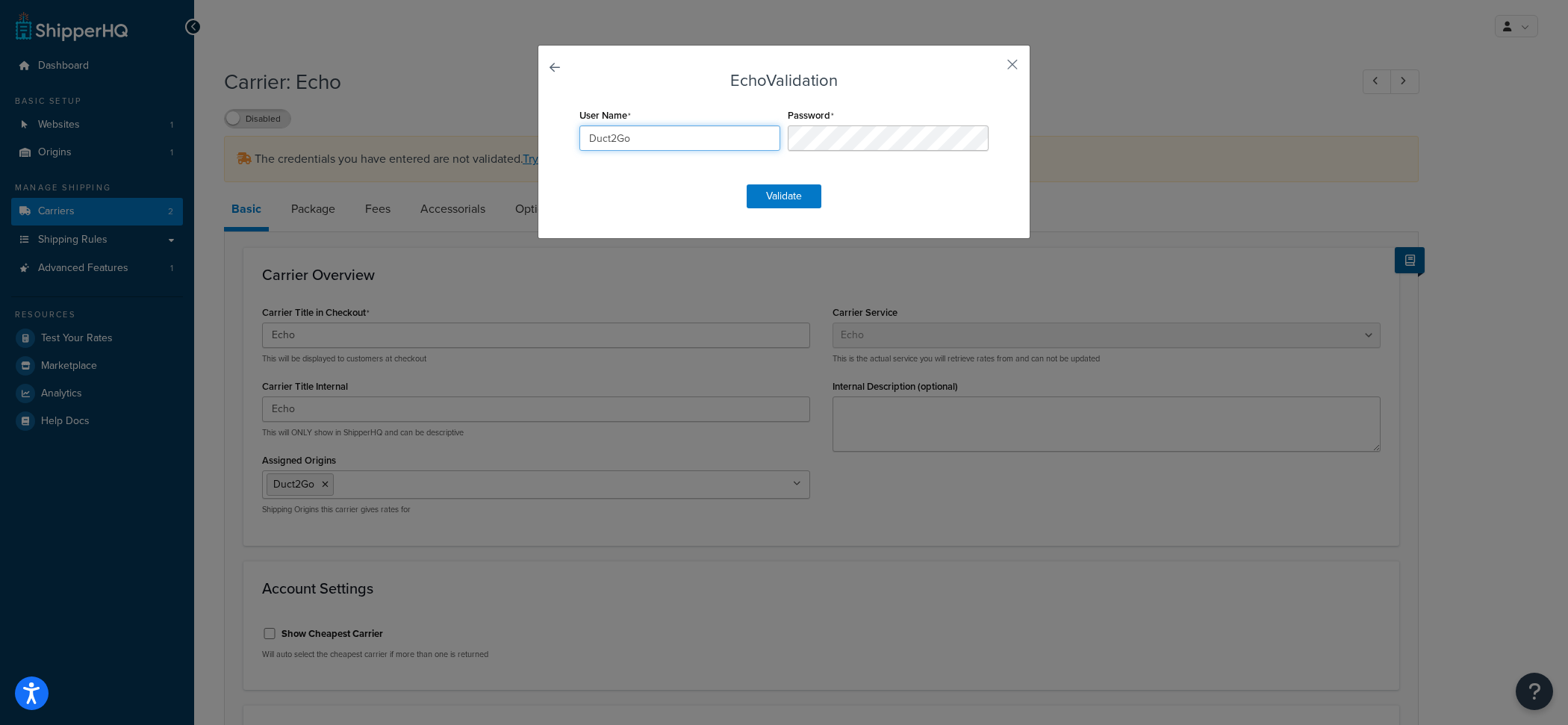
click at [670, 130] on input "Duct2Go" at bounding box center [680, 138] width 201 height 25
paste input "E226597"
click at [660, 145] on input "E22659" at bounding box center [680, 138] width 201 height 25
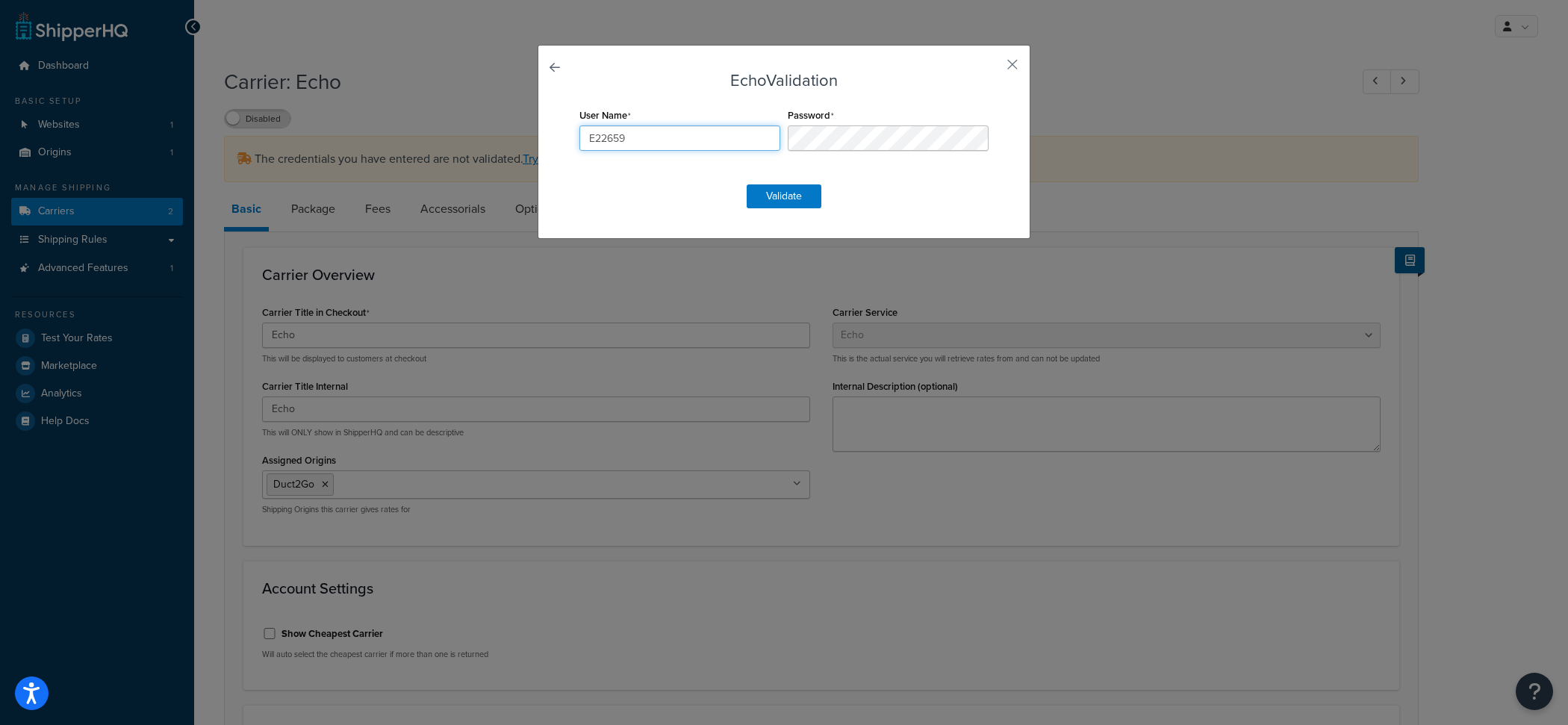
click at [660, 145] on input "E22659" at bounding box center [680, 138] width 201 height 25
paste input "7"
type input "E226597"
click at [794, 199] on button "Validate" at bounding box center [784, 196] width 75 height 24
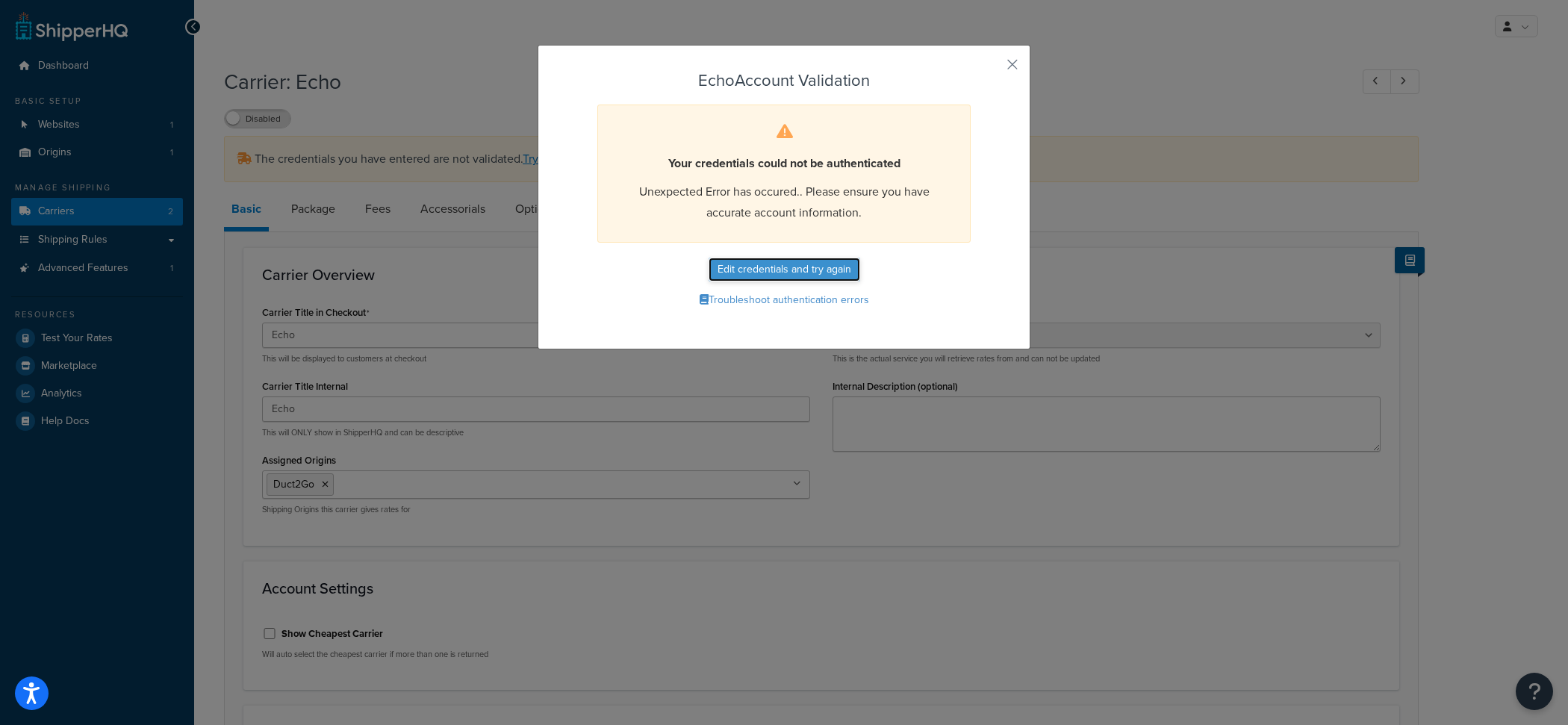
click at [787, 269] on button "Edit credentials and try again" at bounding box center [784, 269] width 151 height 24
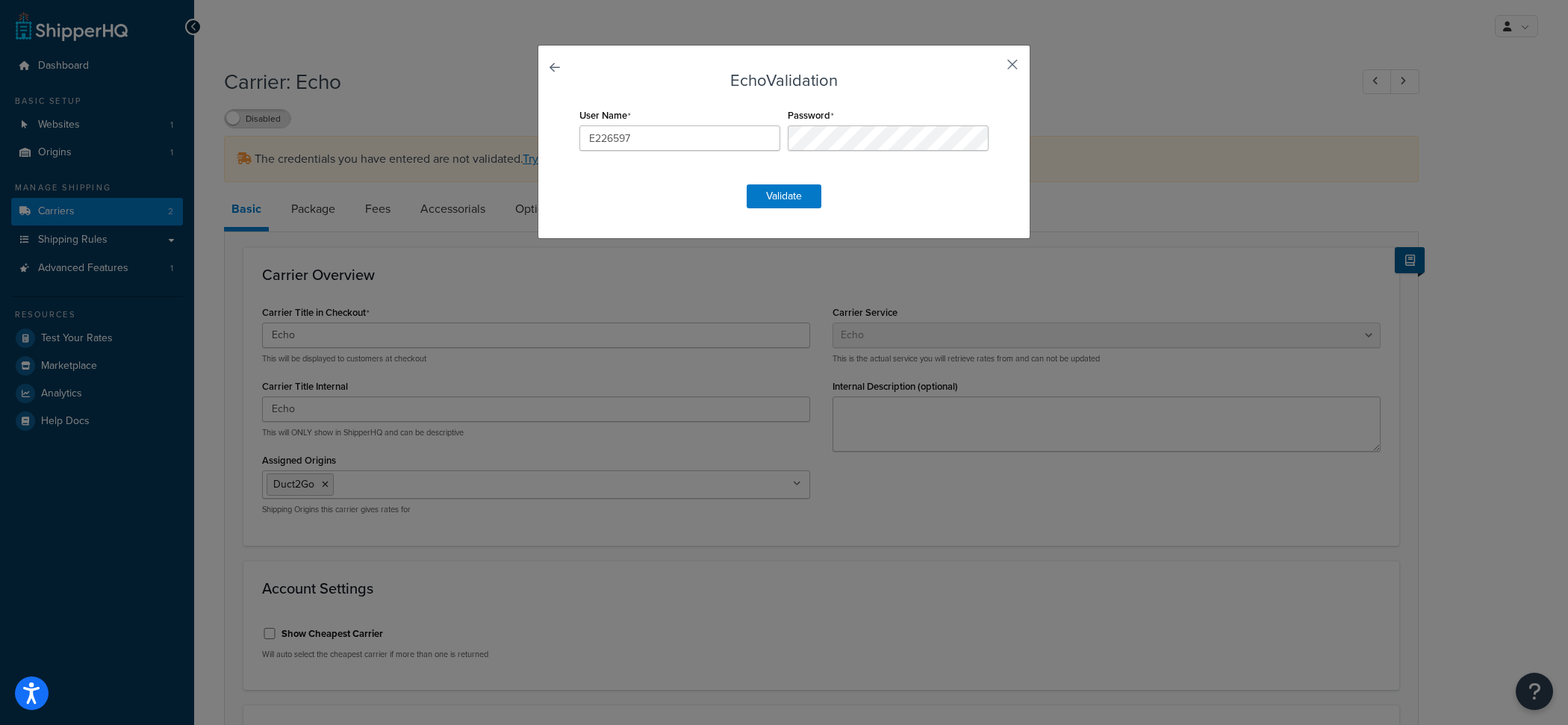
click at [993, 68] on button "button" at bounding box center [991, 69] width 4 height 4
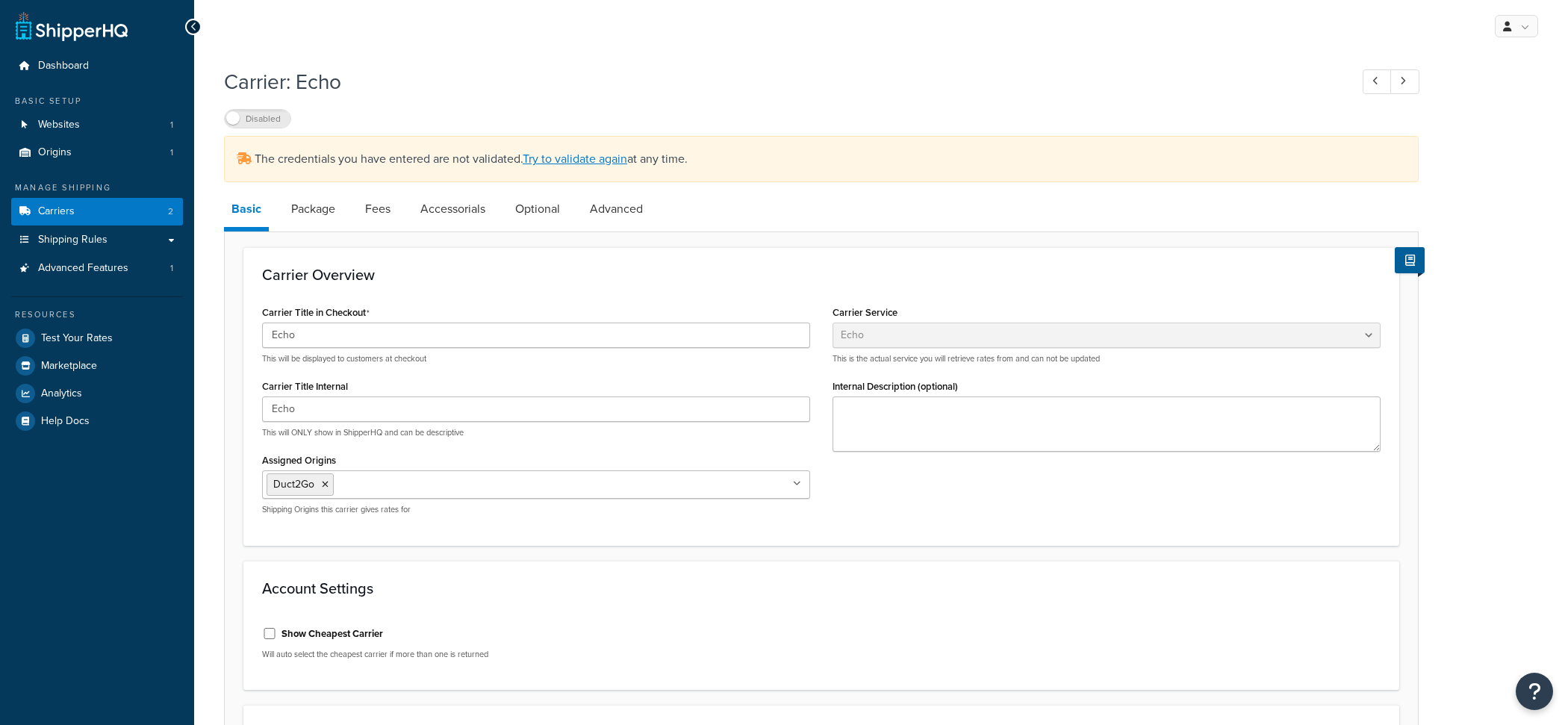
select select "echoFreight"
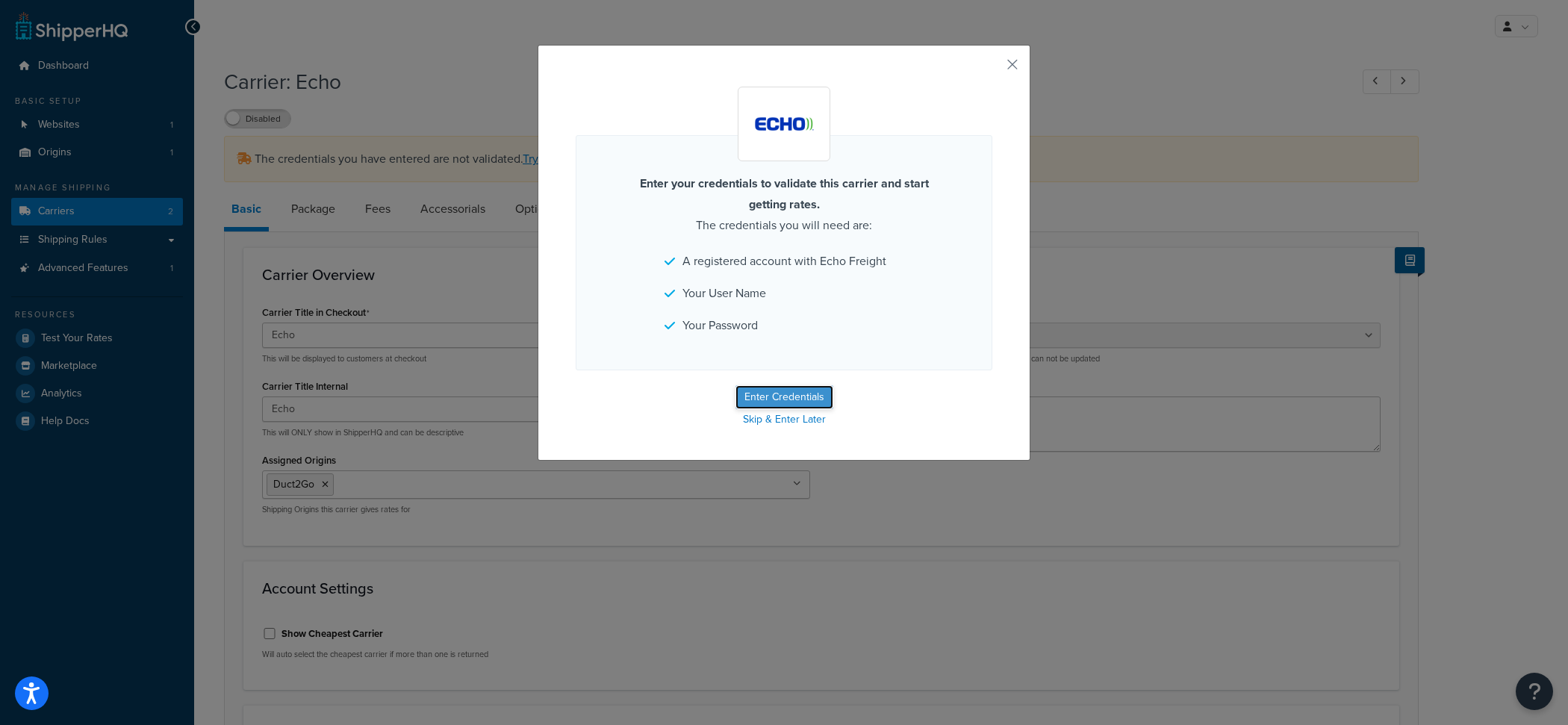
click at [762, 405] on button "Enter Credentials" at bounding box center [784, 397] width 98 height 24
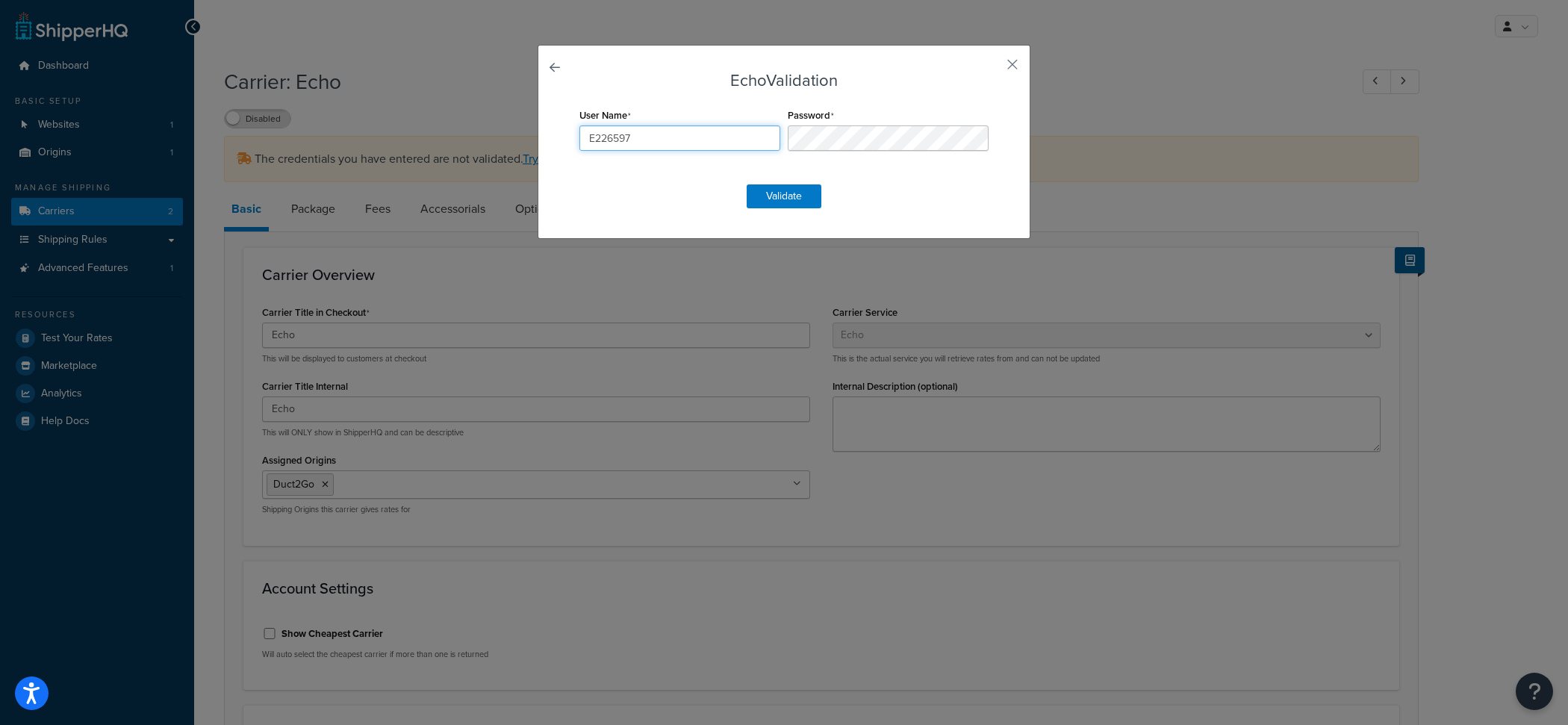
click at [661, 136] on input "E226597" at bounding box center [680, 138] width 201 height 25
paste input "Duct2Go"
type input "Duct2Go"
click at [784, 204] on button "Validate" at bounding box center [784, 196] width 75 height 24
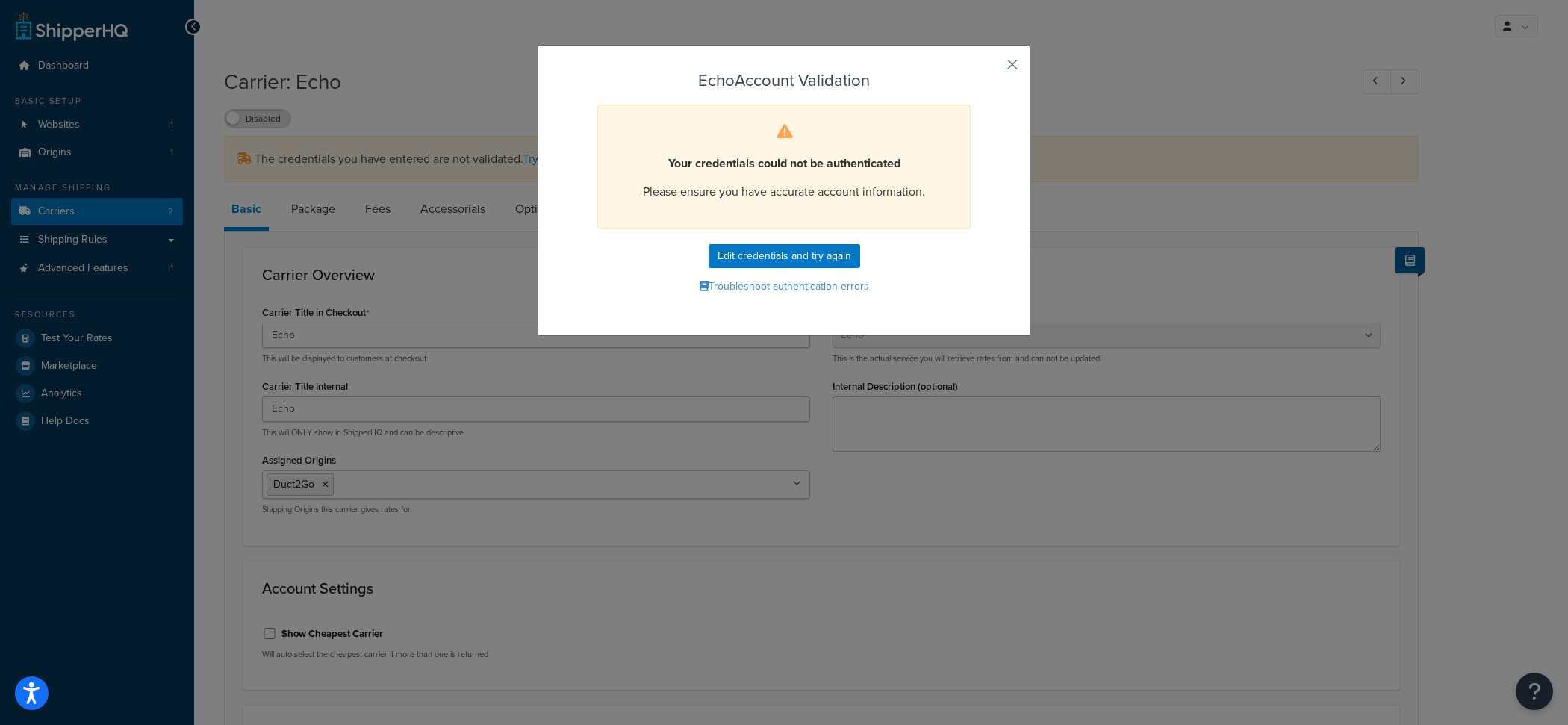
click at [993, 68] on button "button" at bounding box center [991, 69] width 4 height 4
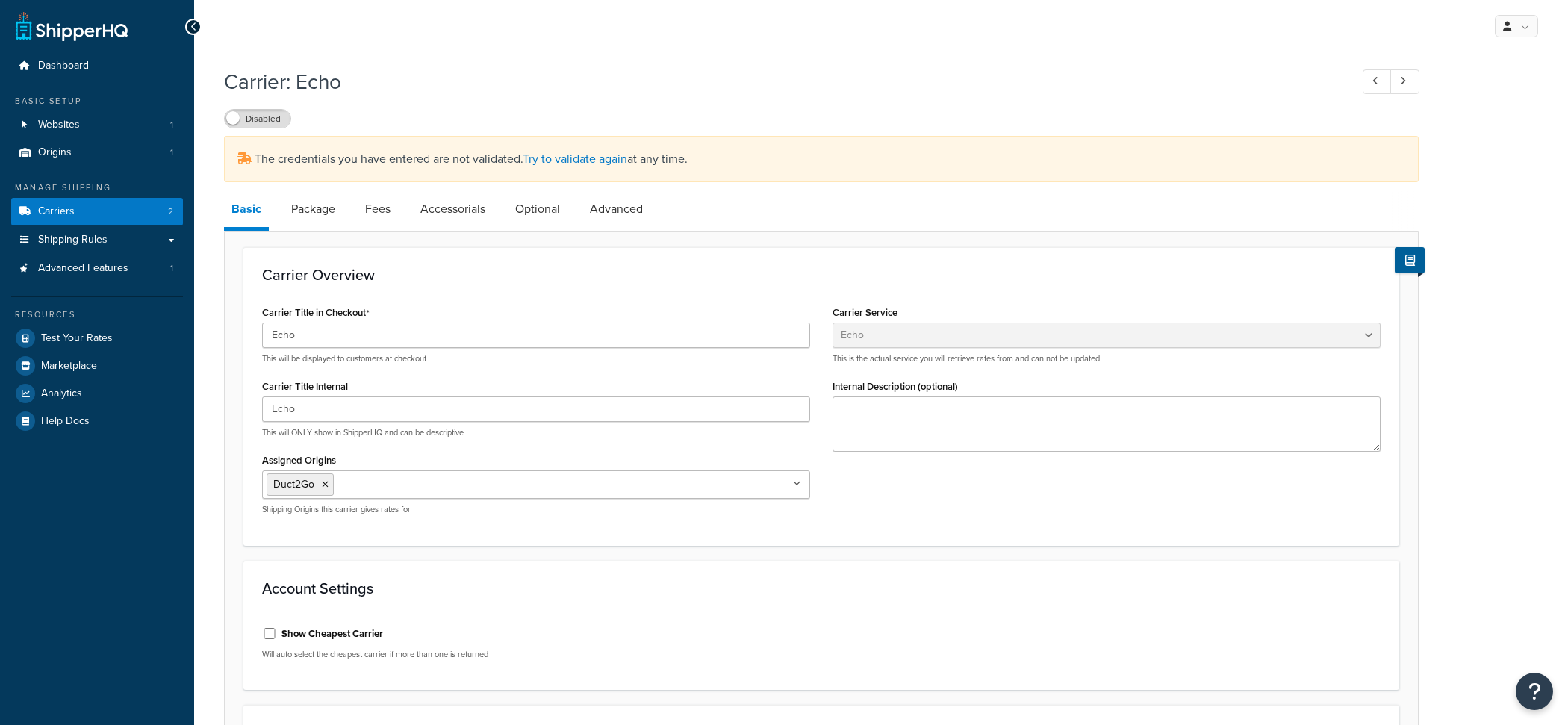
select select "echoFreight"
click at [135, 262] on link "Advanced Features 1" at bounding box center [97, 269] width 172 height 27
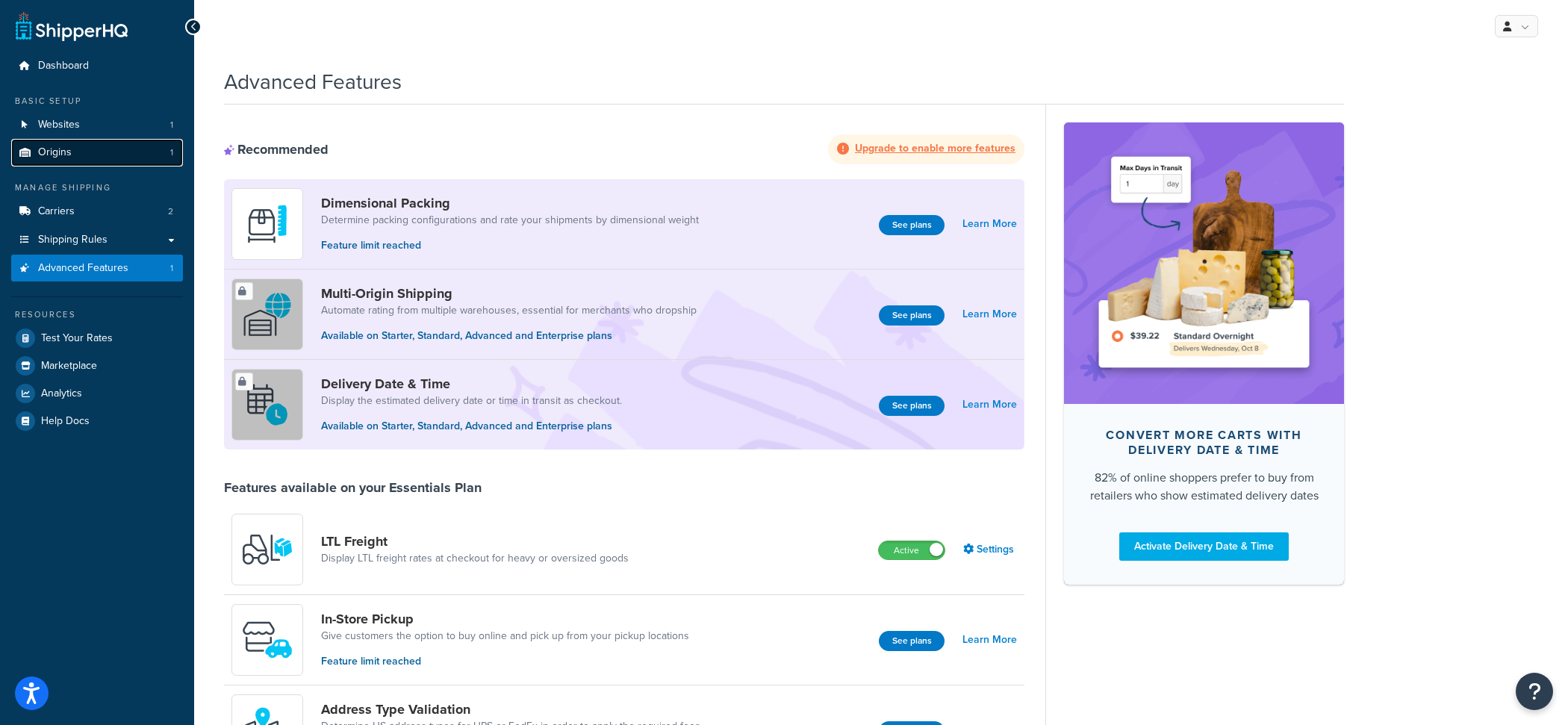
click at [154, 145] on link "Origins 1" at bounding box center [97, 153] width 172 height 27
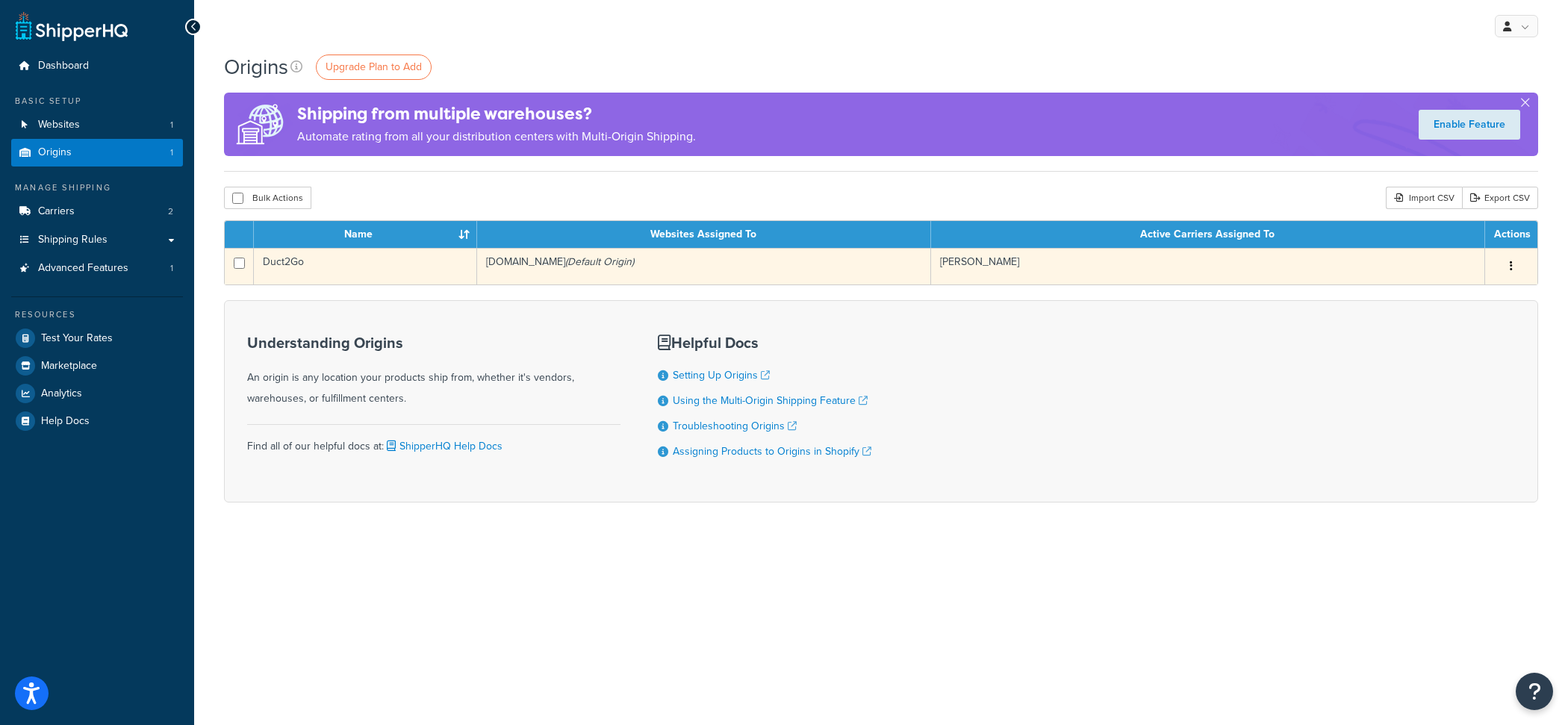
click at [763, 275] on td "[DOMAIN_NAME] (Default Origin)" at bounding box center [704, 266] width 454 height 37
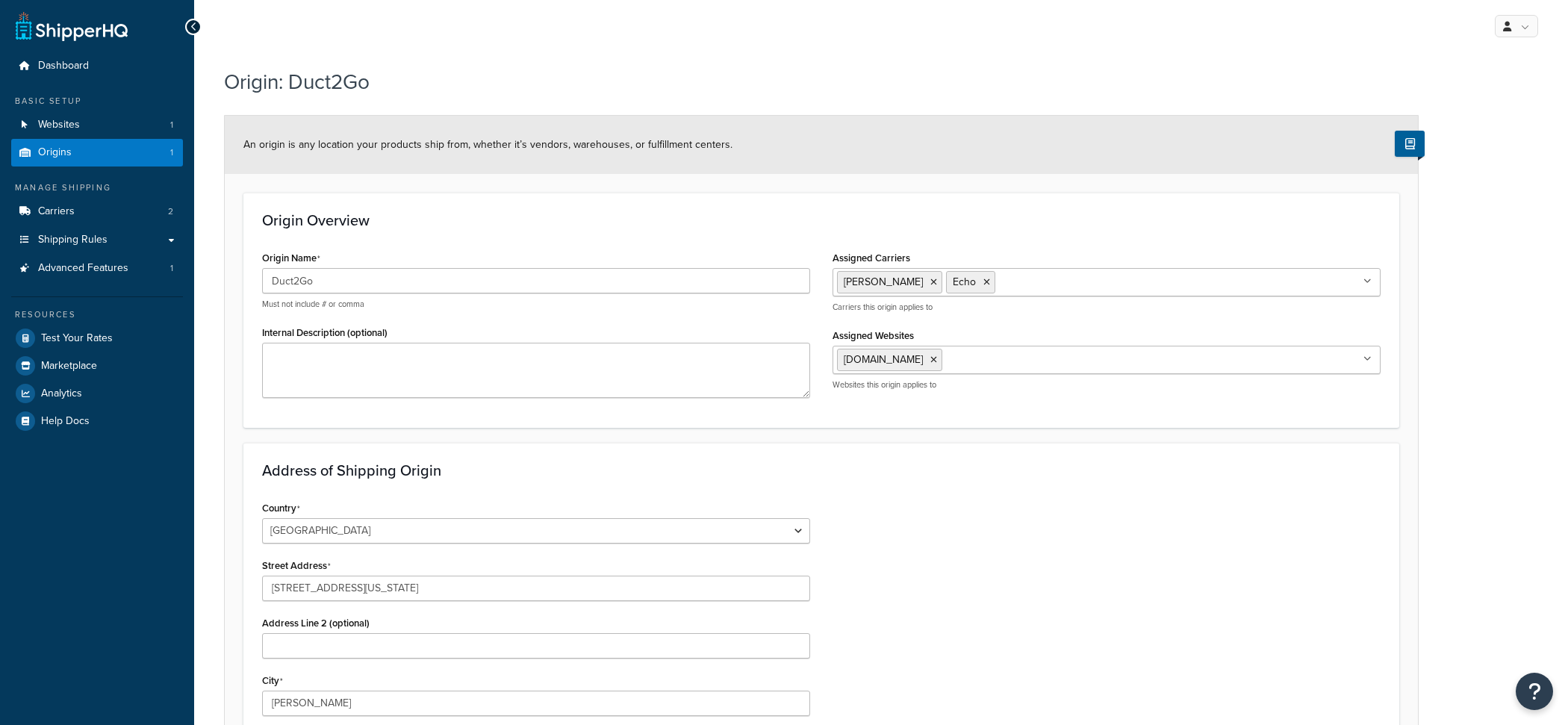
select select "3"
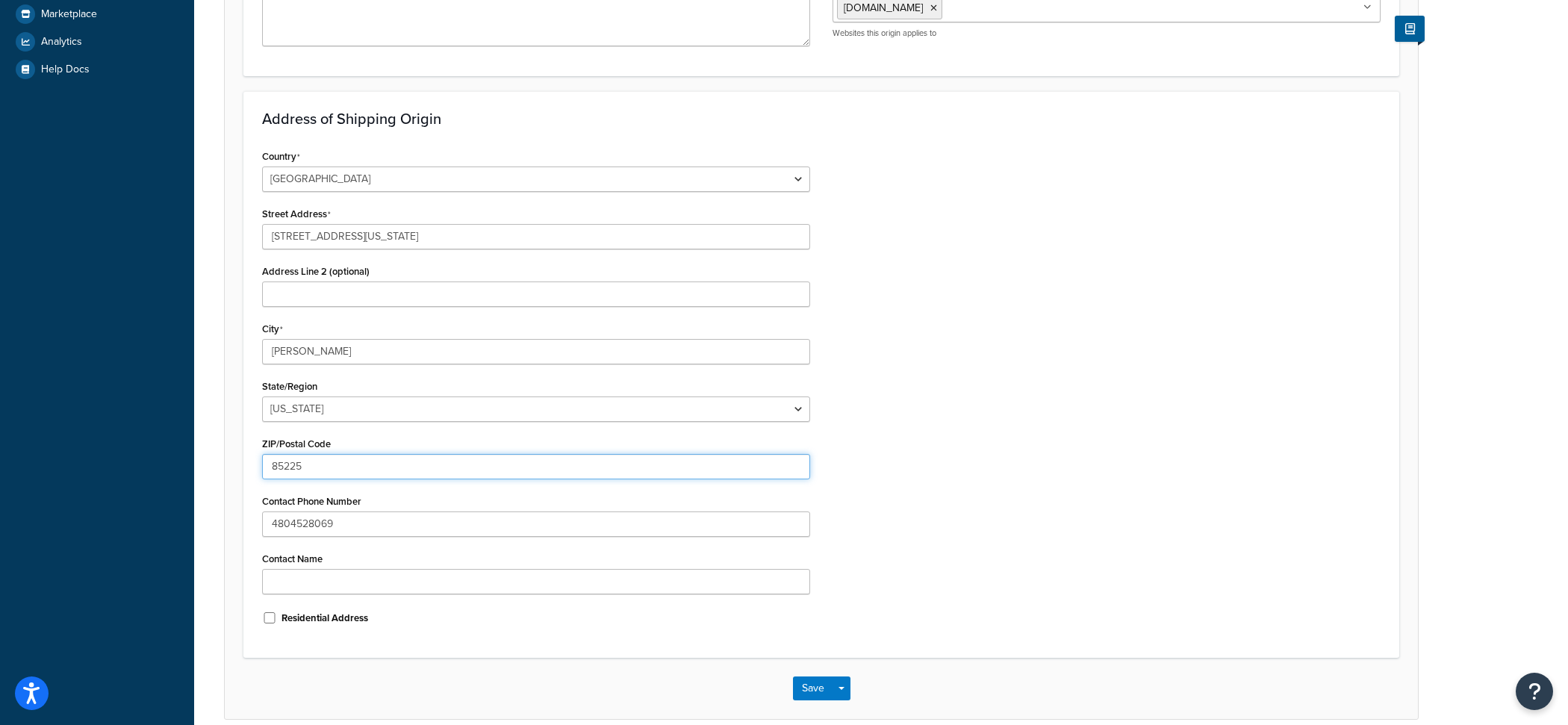
click at [433, 463] on input "85225" at bounding box center [536, 466] width 549 height 25
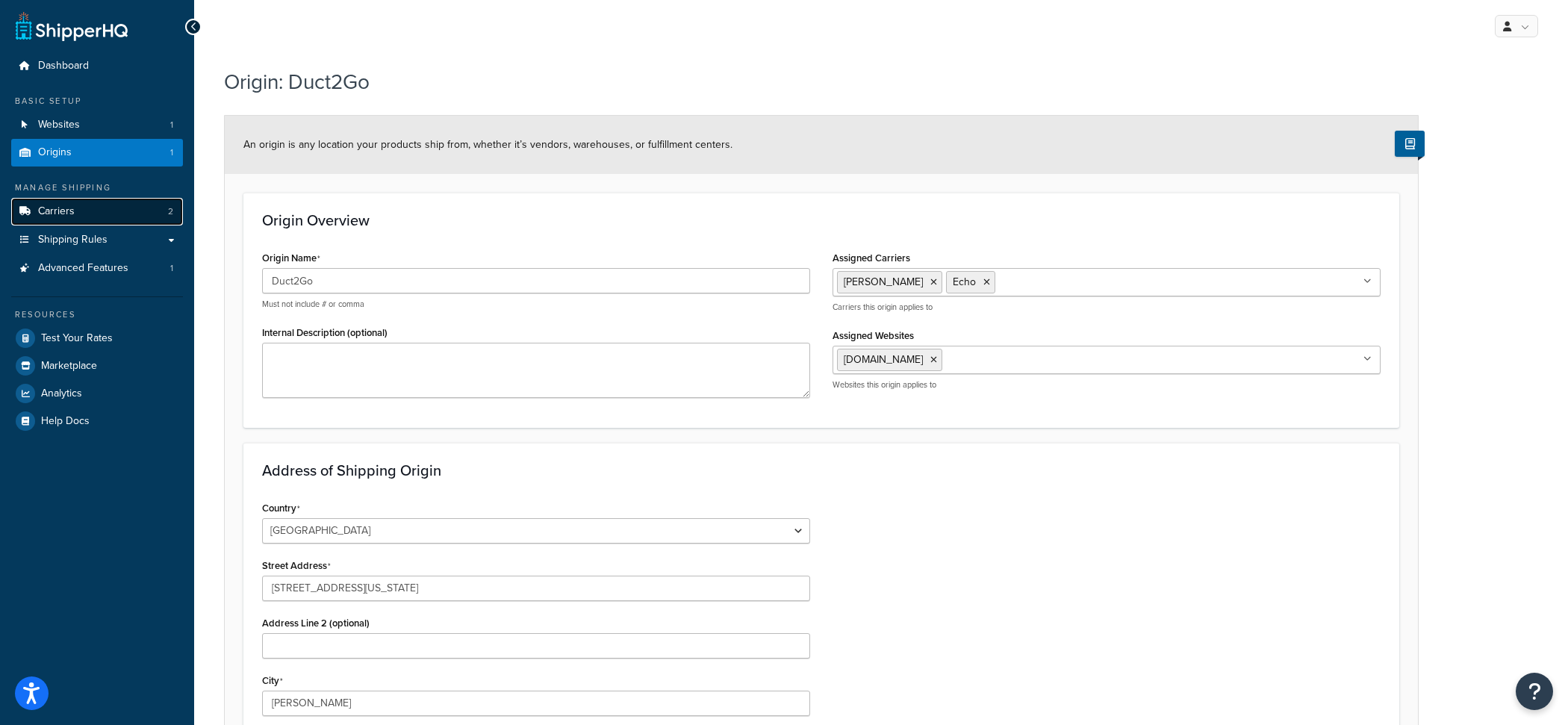
click at [107, 205] on link "Carriers 2" at bounding box center [97, 211] width 172 height 27
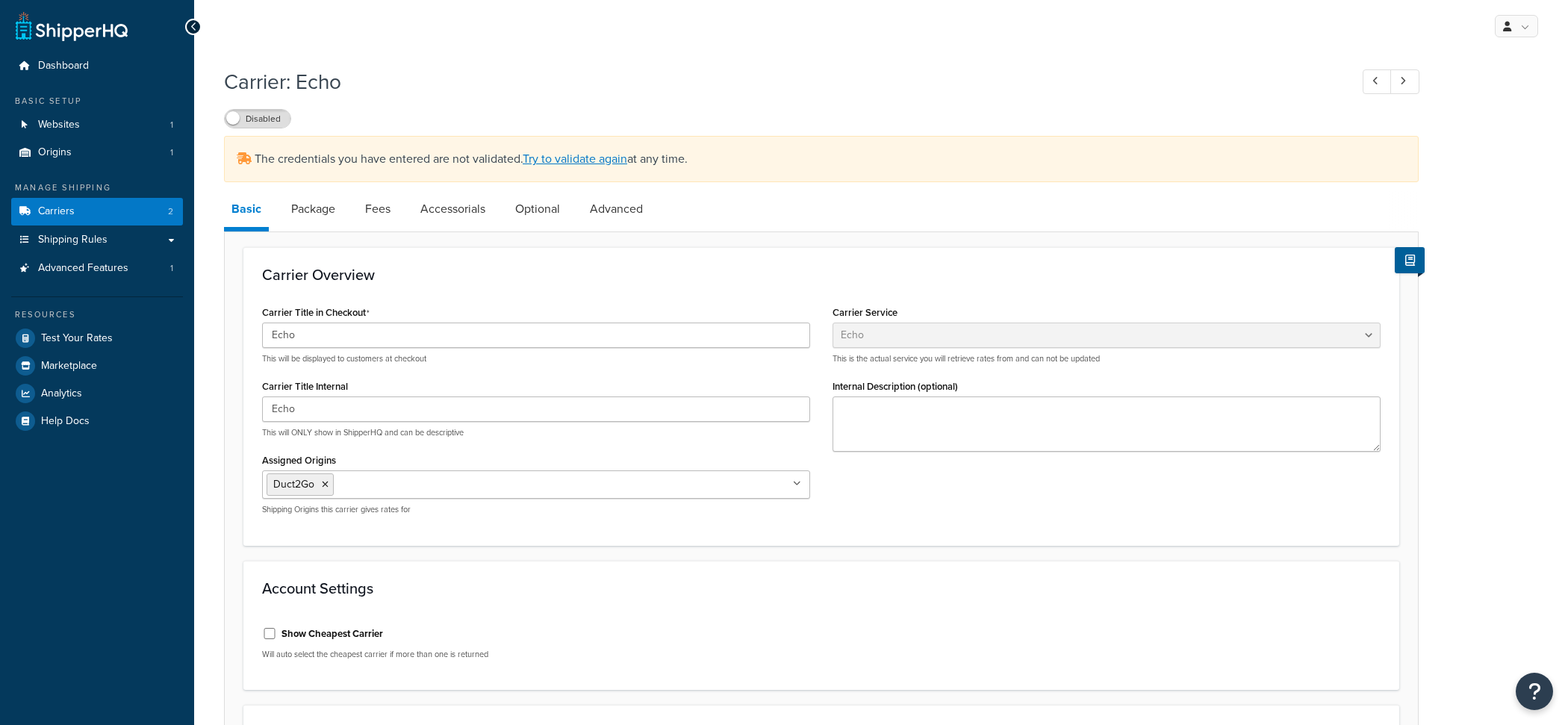
select select "echoFreight"
click at [323, 208] on link "Package" at bounding box center [313, 208] width 59 height 36
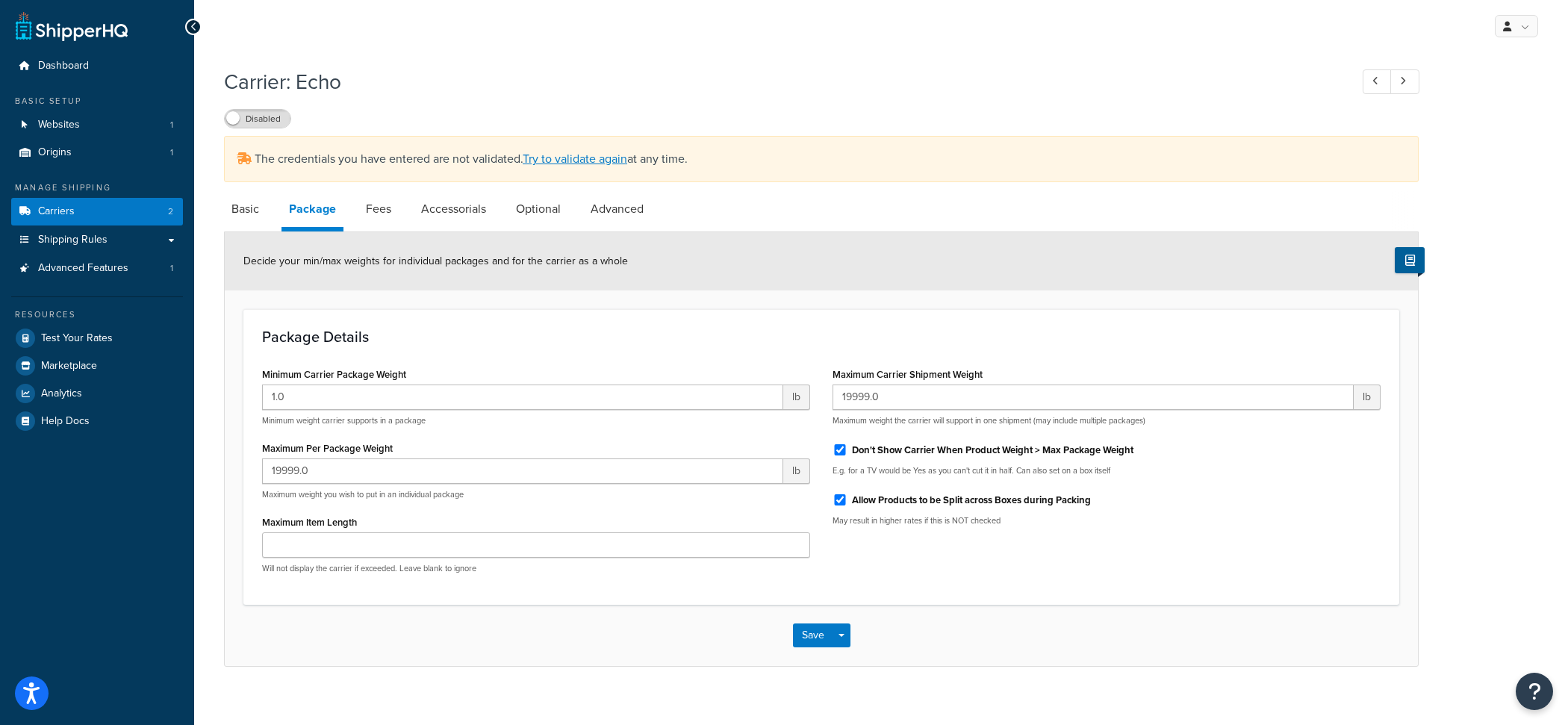
click at [402, 215] on li "Fees" at bounding box center [386, 208] width 56 height 36
click at [489, 215] on link "Accessorials" at bounding box center [453, 208] width 80 height 36
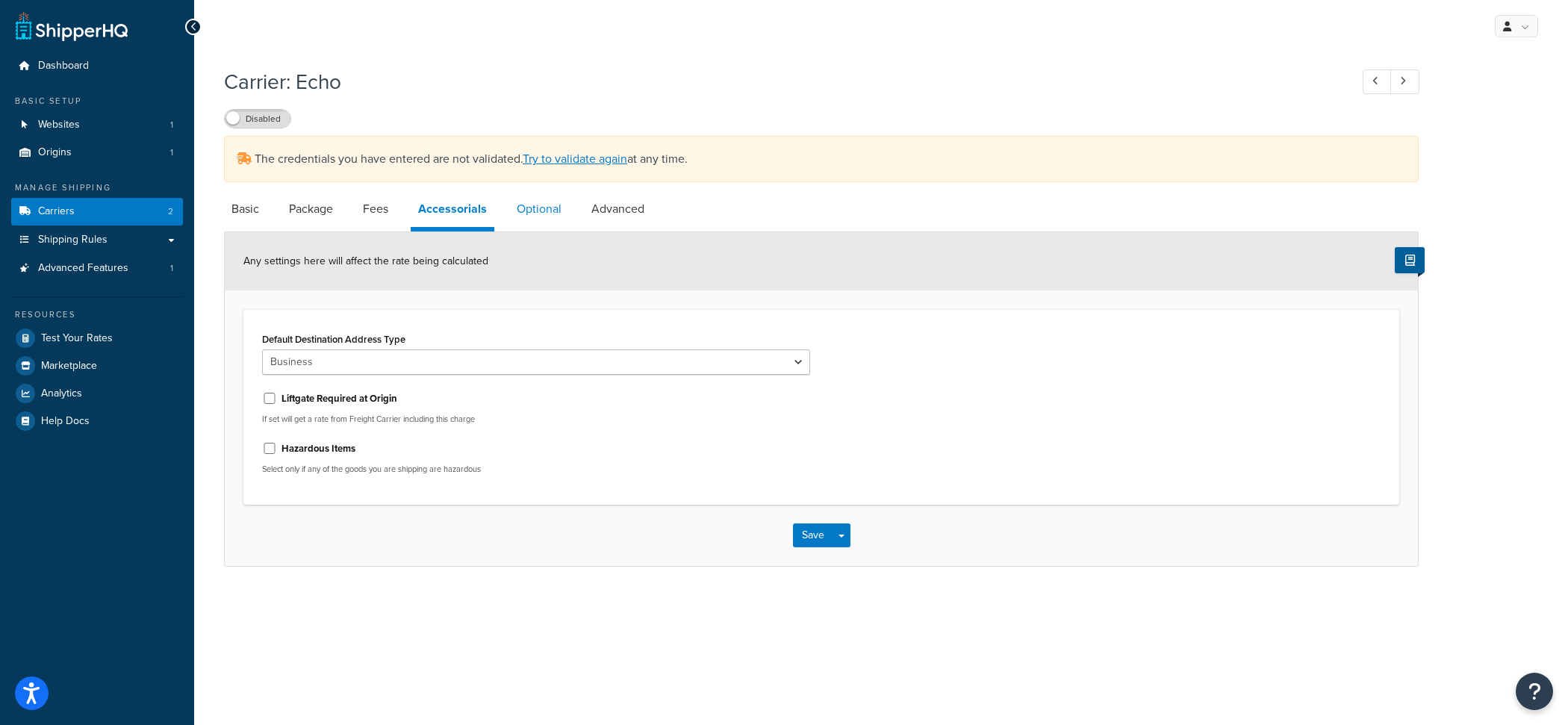
click at [559, 214] on link "Optional" at bounding box center [539, 208] width 60 height 36
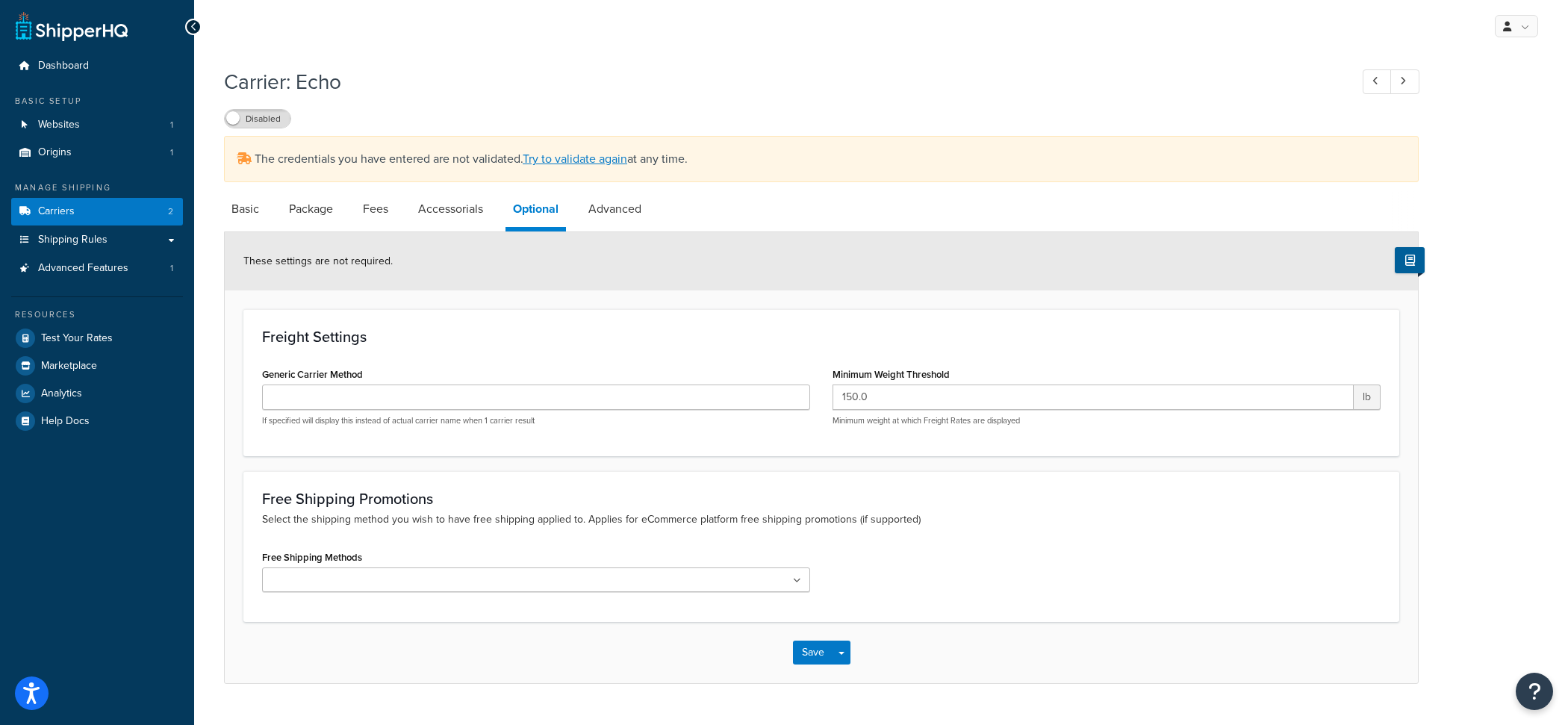
click at [664, 216] on li "Advanced" at bounding box center [622, 208] width 83 height 36
click at [652, 216] on li "Advanced" at bounding box center [622, 208] width 83 height 36
click at [629, 227] on link "Advanced" at bounding box center [615, 208] width 68 height 36
select select "false"
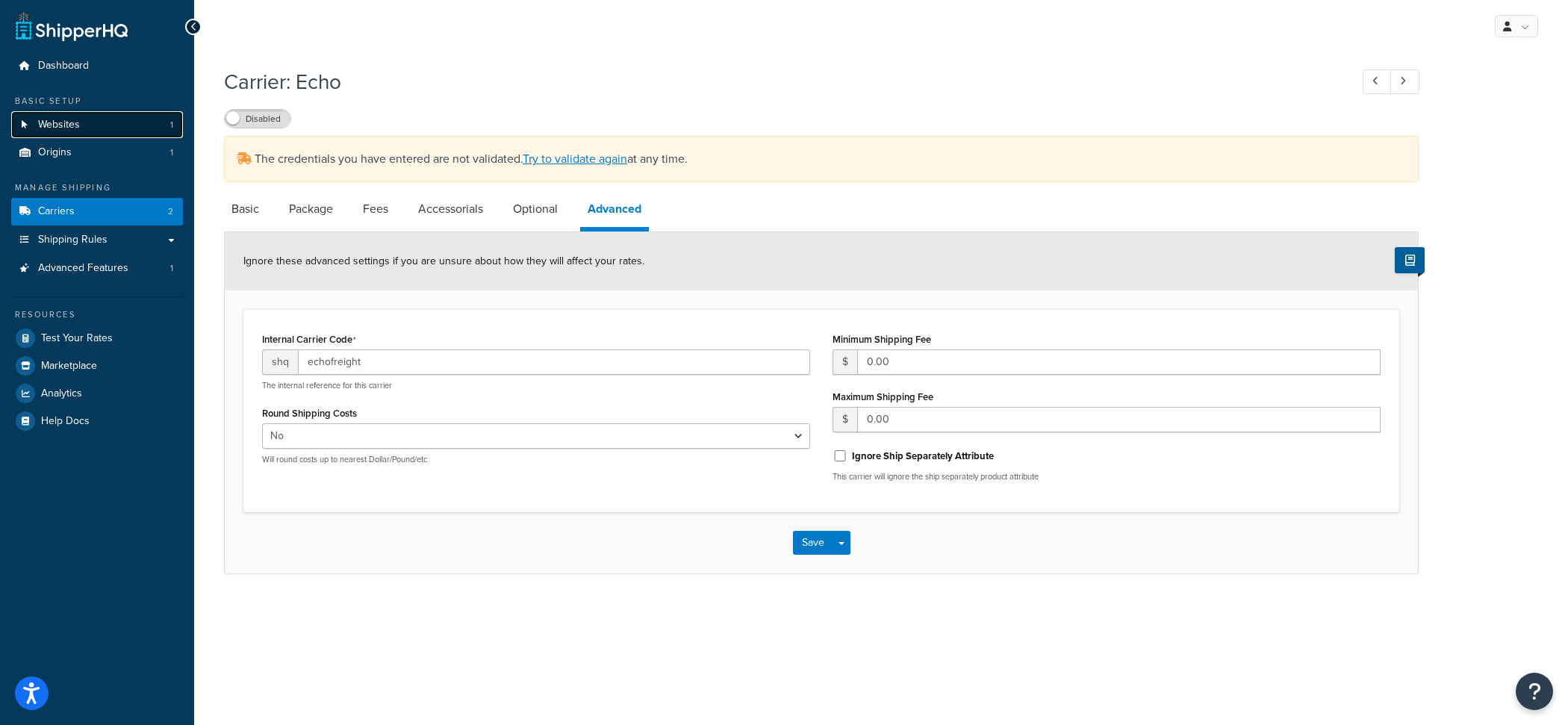
click at [132, 112] on link "Websites 1" at bounding box center [97, 125] width 172 height 27
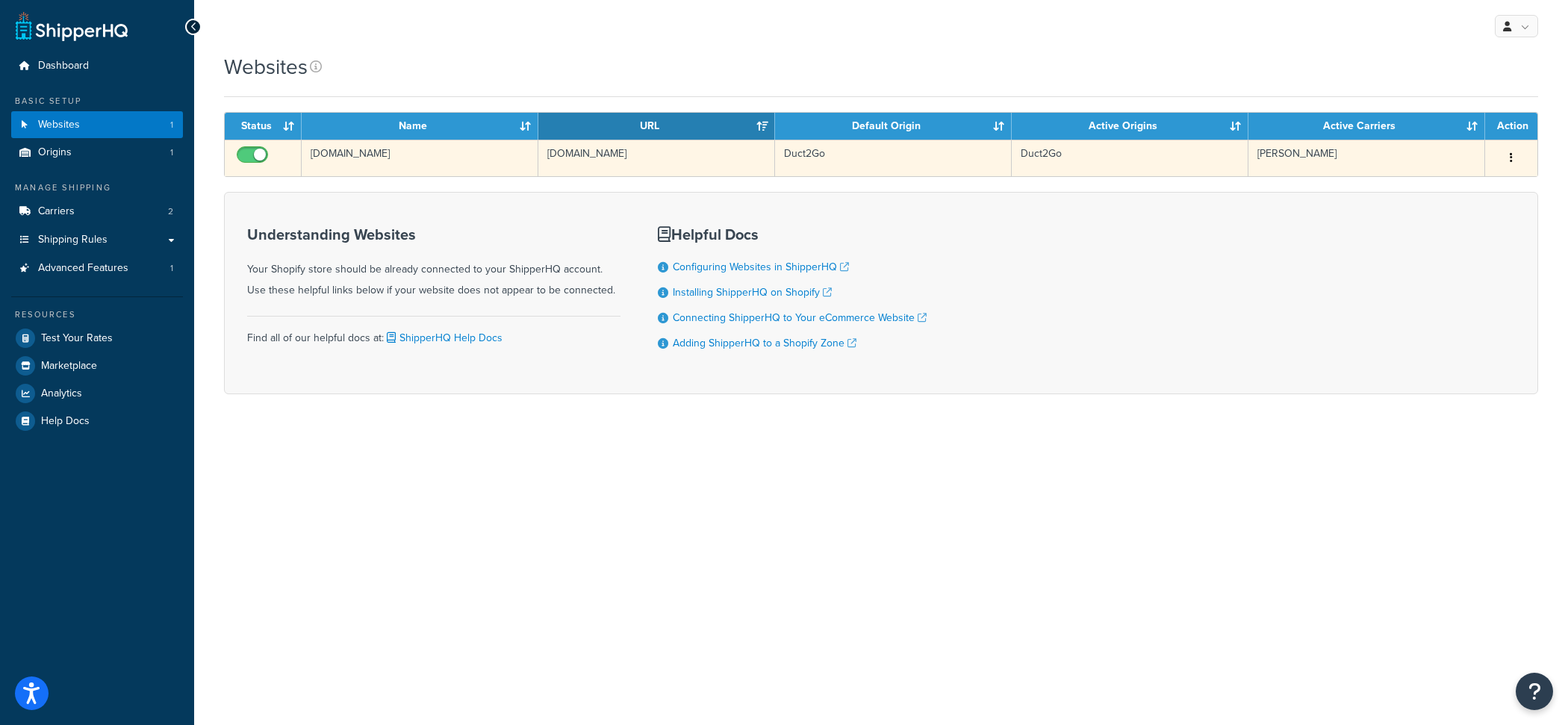
click at [749, 170] on td "duct2go.myshopify.com" at bounding box center [657, 158] width 237 height 37
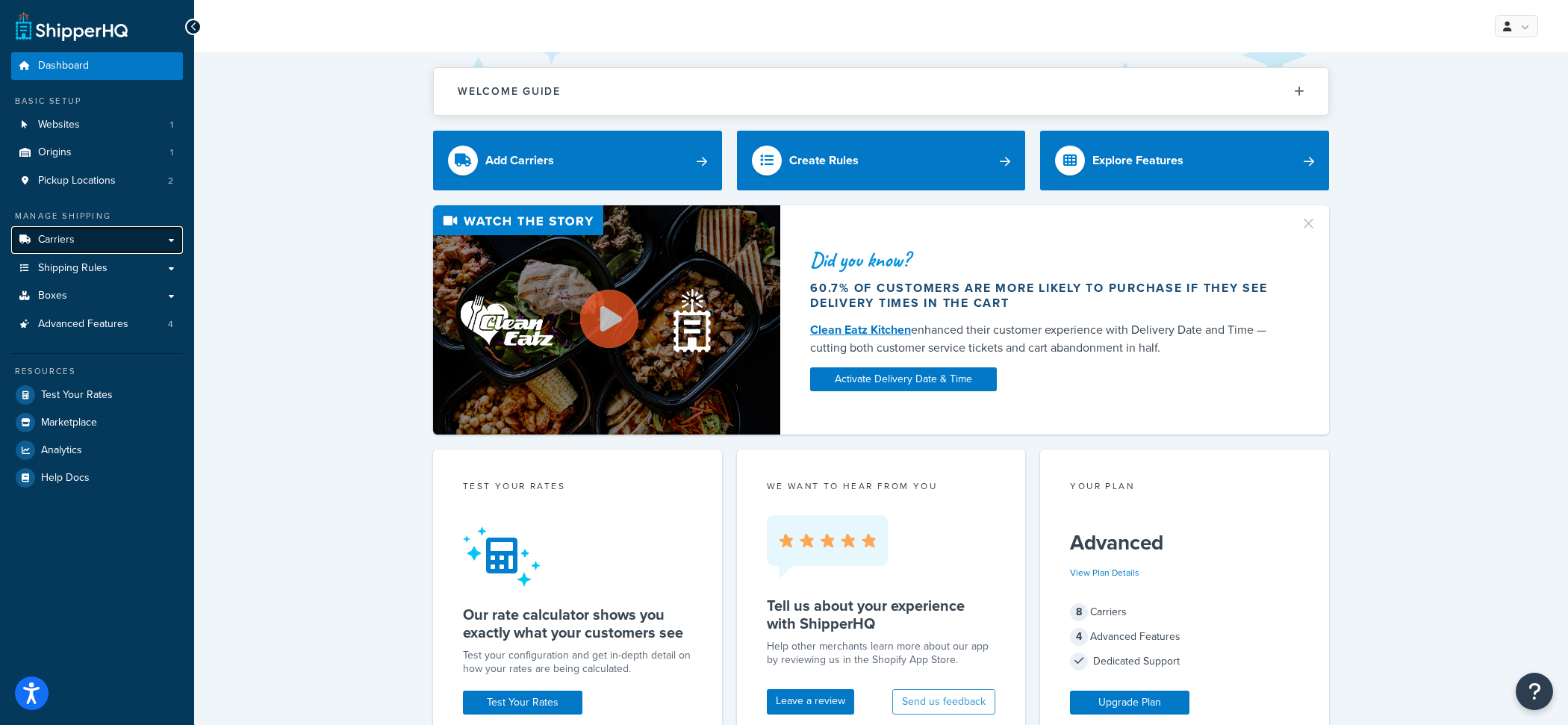
click at [138, 239] on link "Carriers" at bounding box center [97, 240] width 172 height 27
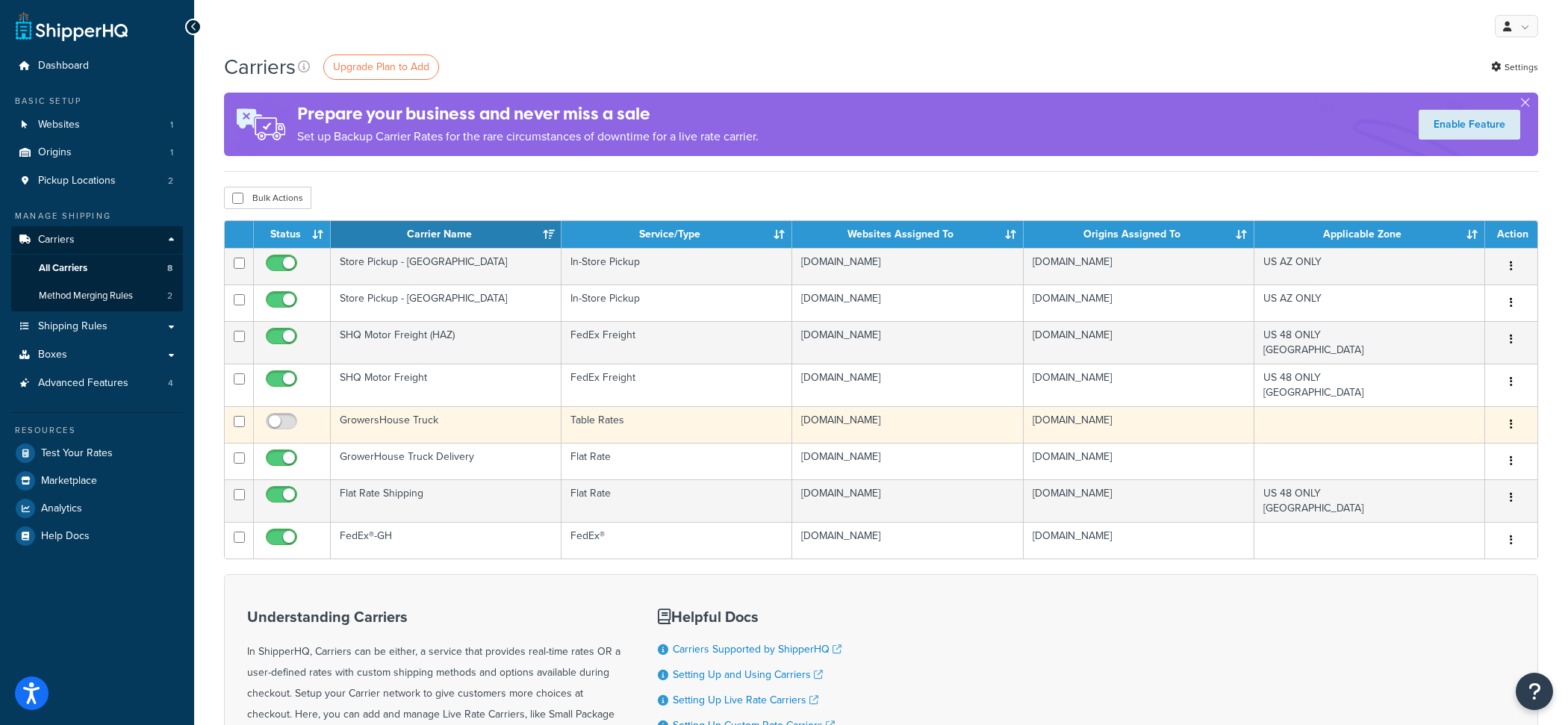
click at [415, 437] on td "GrowersHouse Truck" at bounding box center [446, 425] width 231 height 37
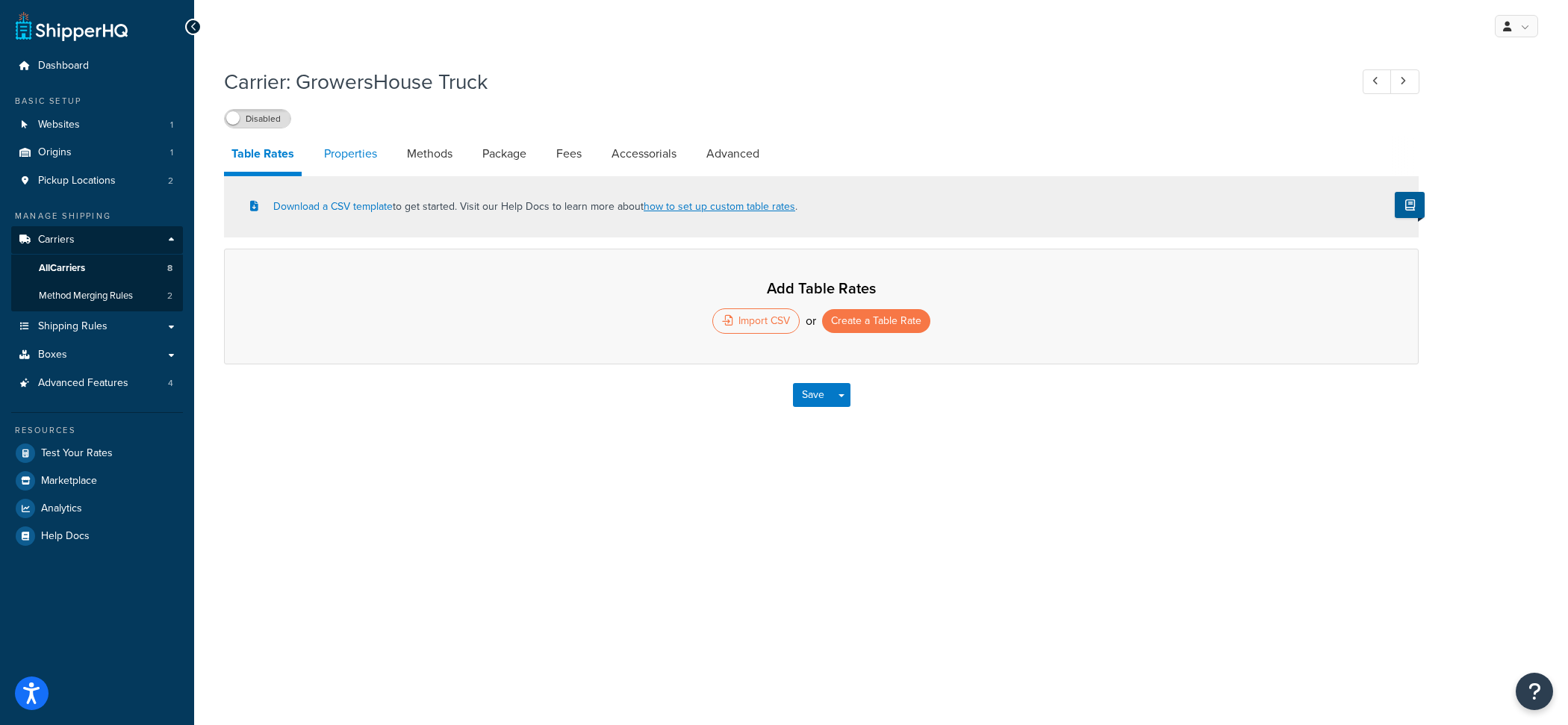
click at [353, 164] on link "Properties" at bounding box center [350, 154] width 68 height 36
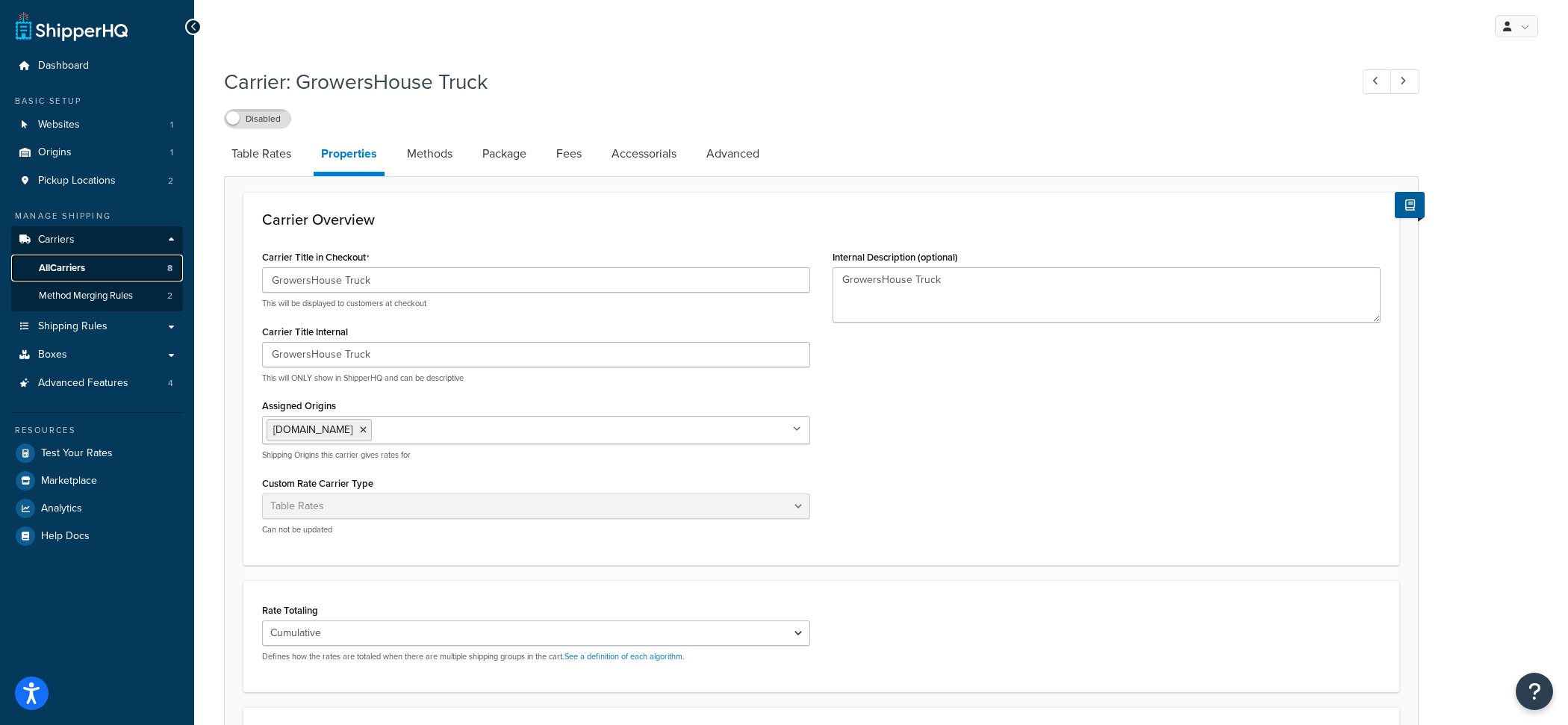
click at [124, 267] on link "All Carriers 8" at bounding box center [97, 269] width 172 height 27
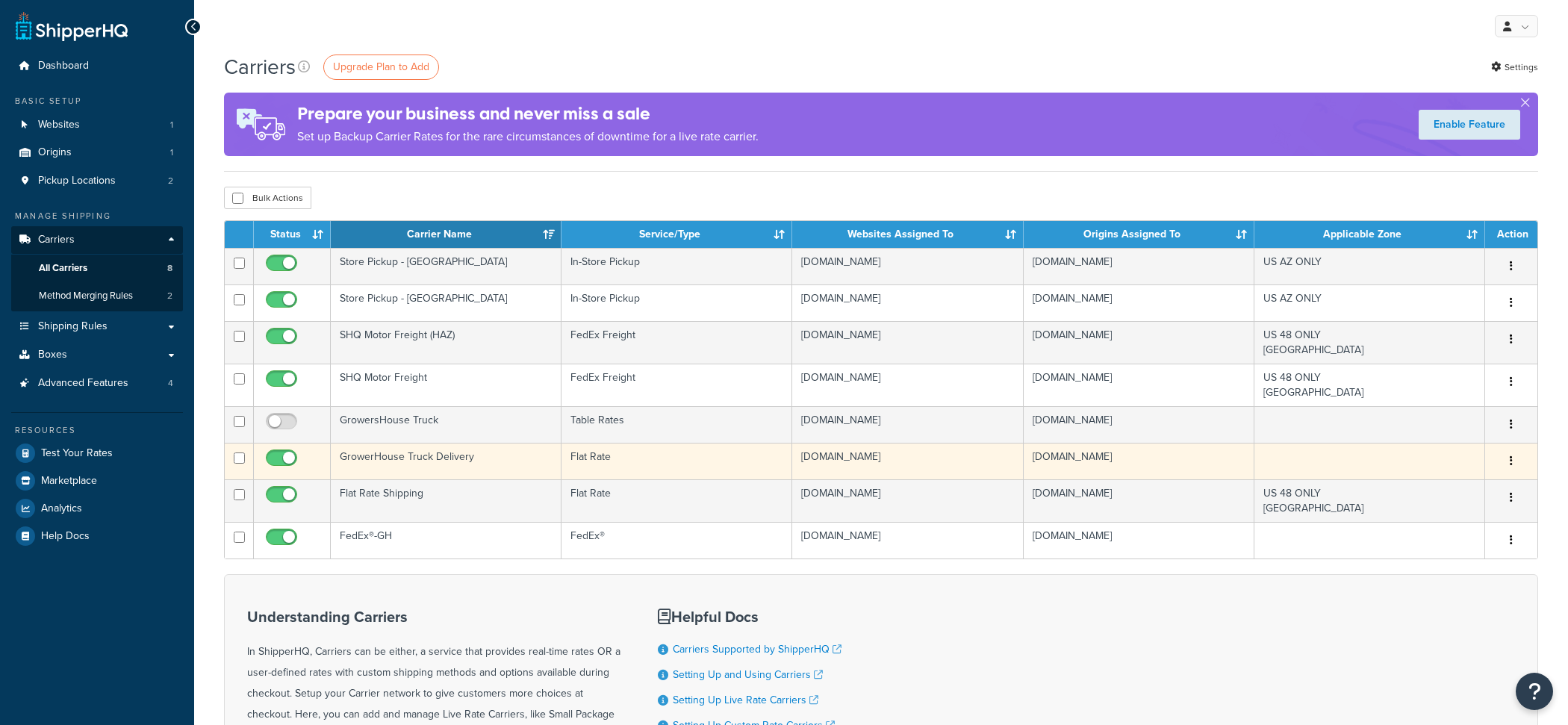
click at [412, 466] on td "GrowerHouse Truck Delivery" at bounding box center [446, 461] width 231 height 37
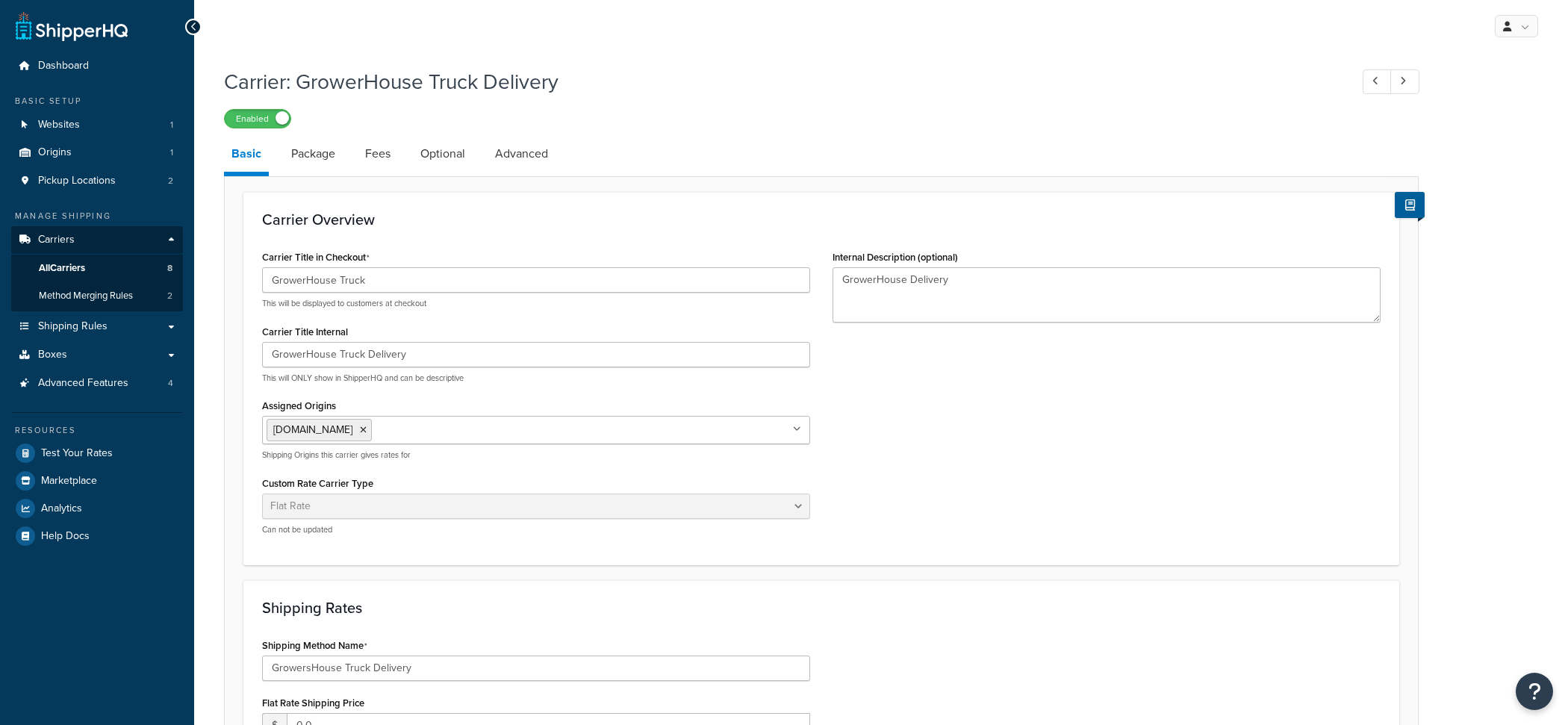
select select "flat"
click at [115, 326] on link "Shipping Rules" at bounding box center [97, 326] width 172 height 27
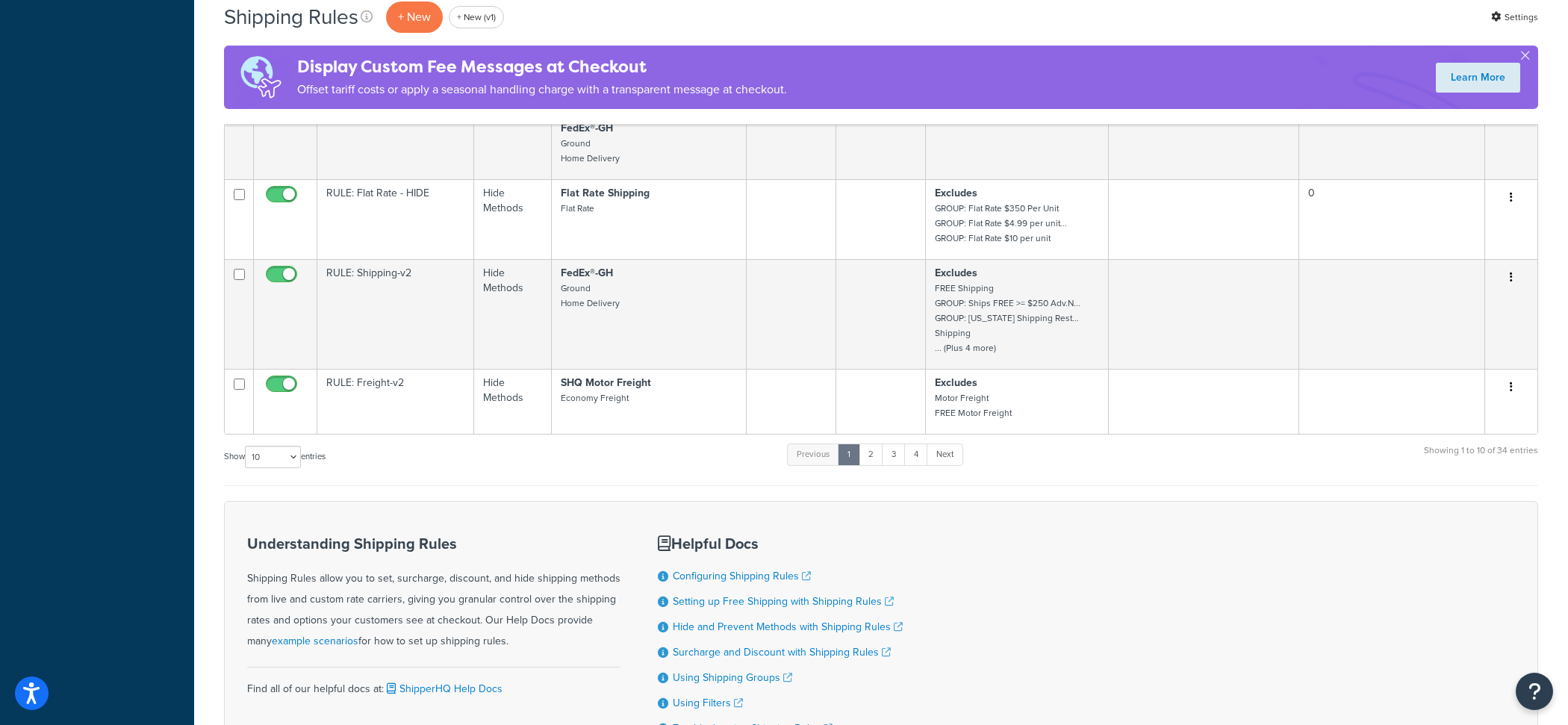
scroll to position [1089, 0]
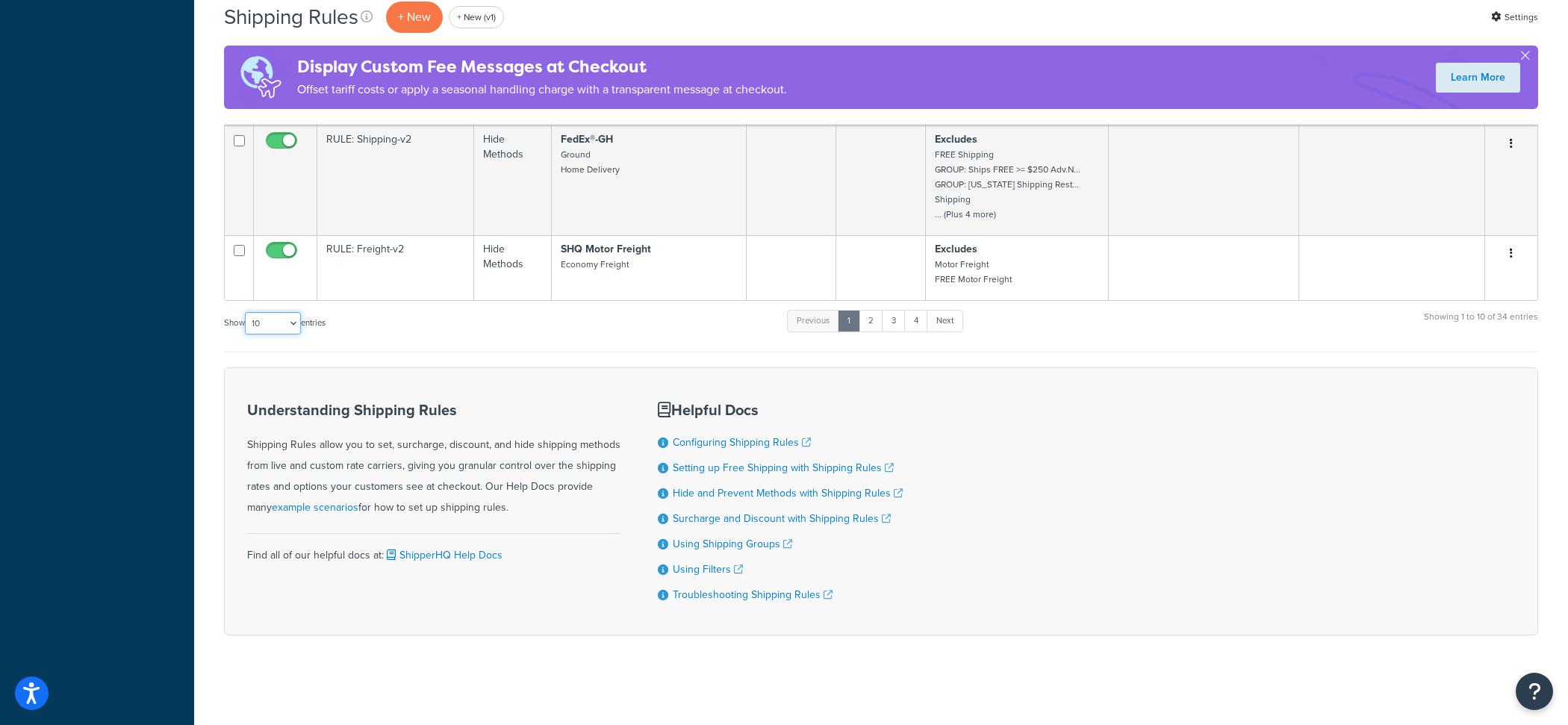
select select "1000"
click option "1000" at bounding box center [0, 0] width 0 height 0
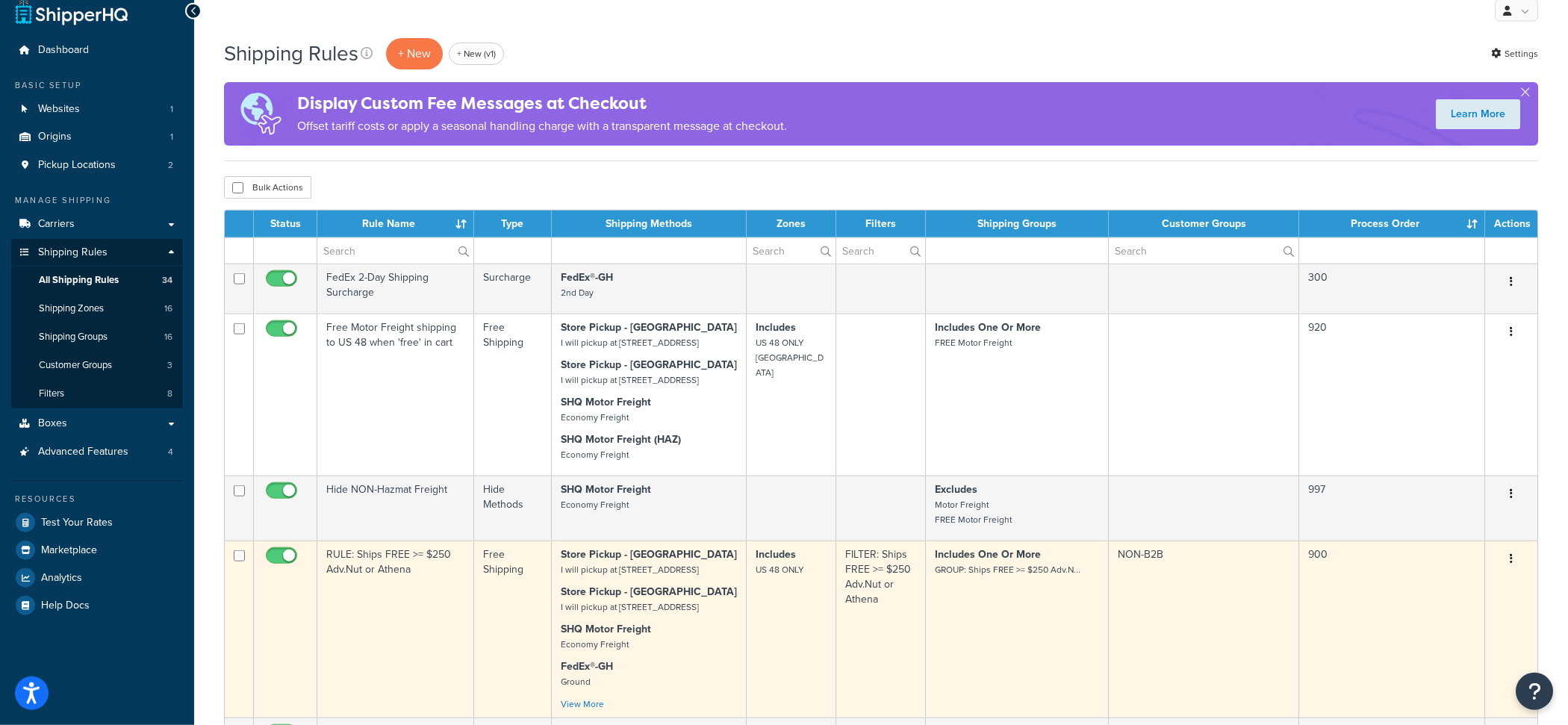
scroll to position [0, 0]
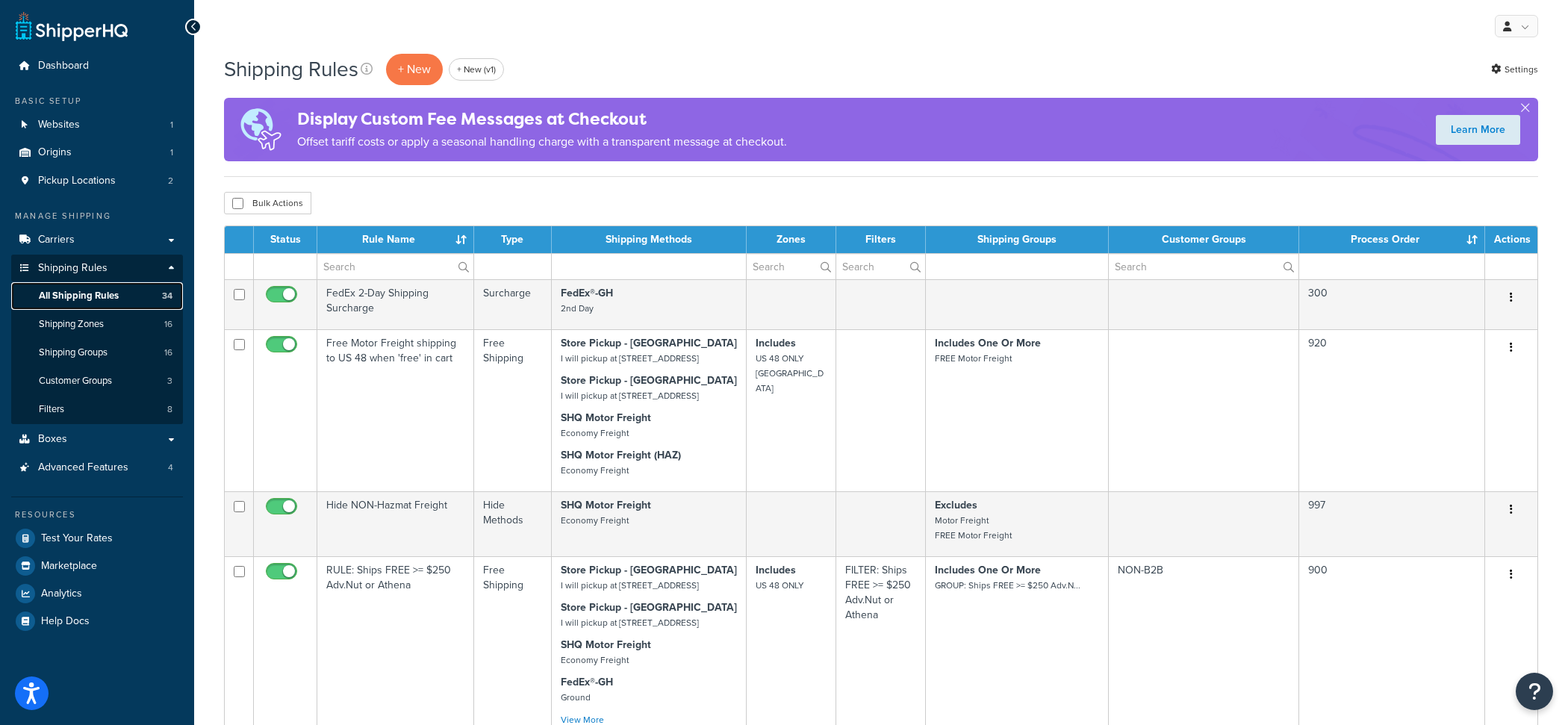
click at [134, 297] on link "All Shipping Rules 34" at bounding box center [97, 296] width 172 height 27
select select "1000"
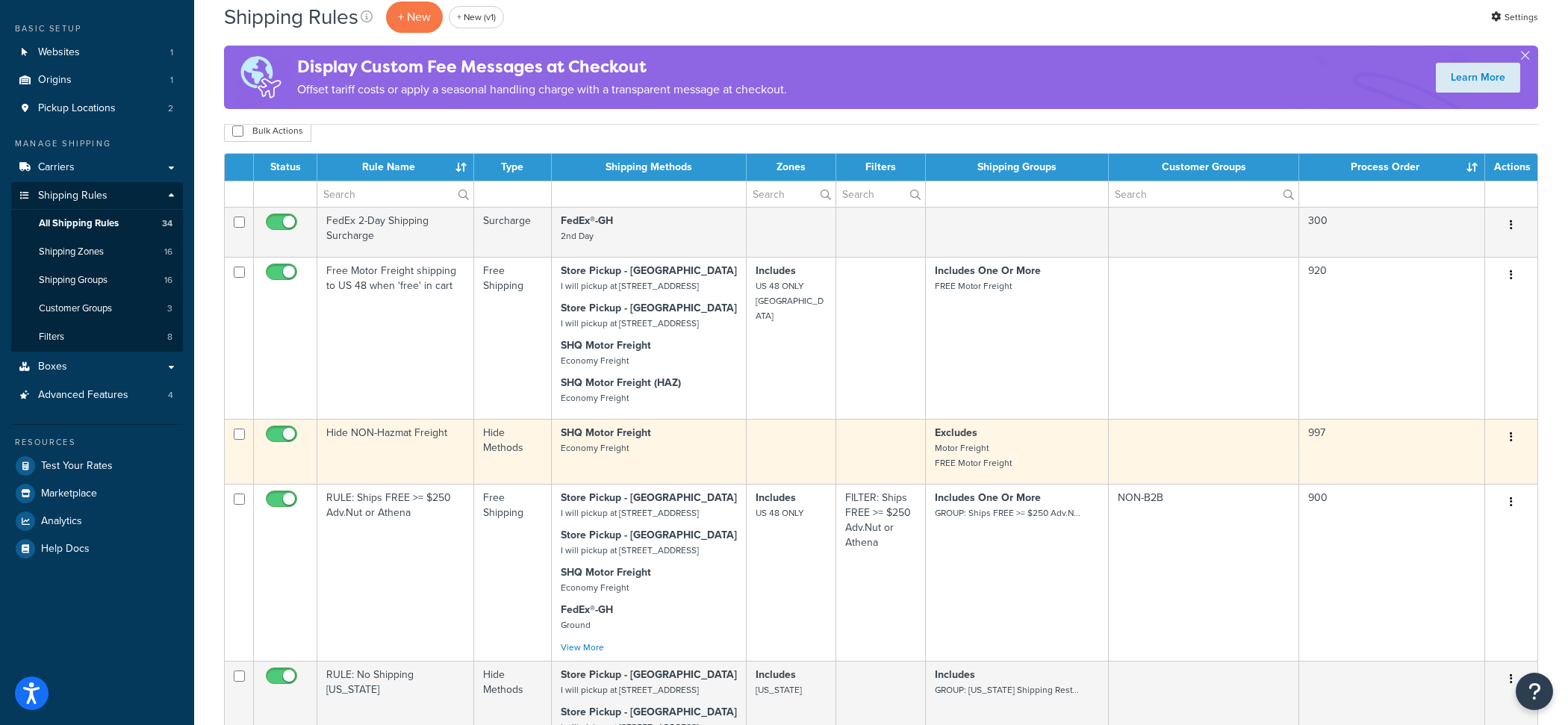
scroll to position [79, 0]
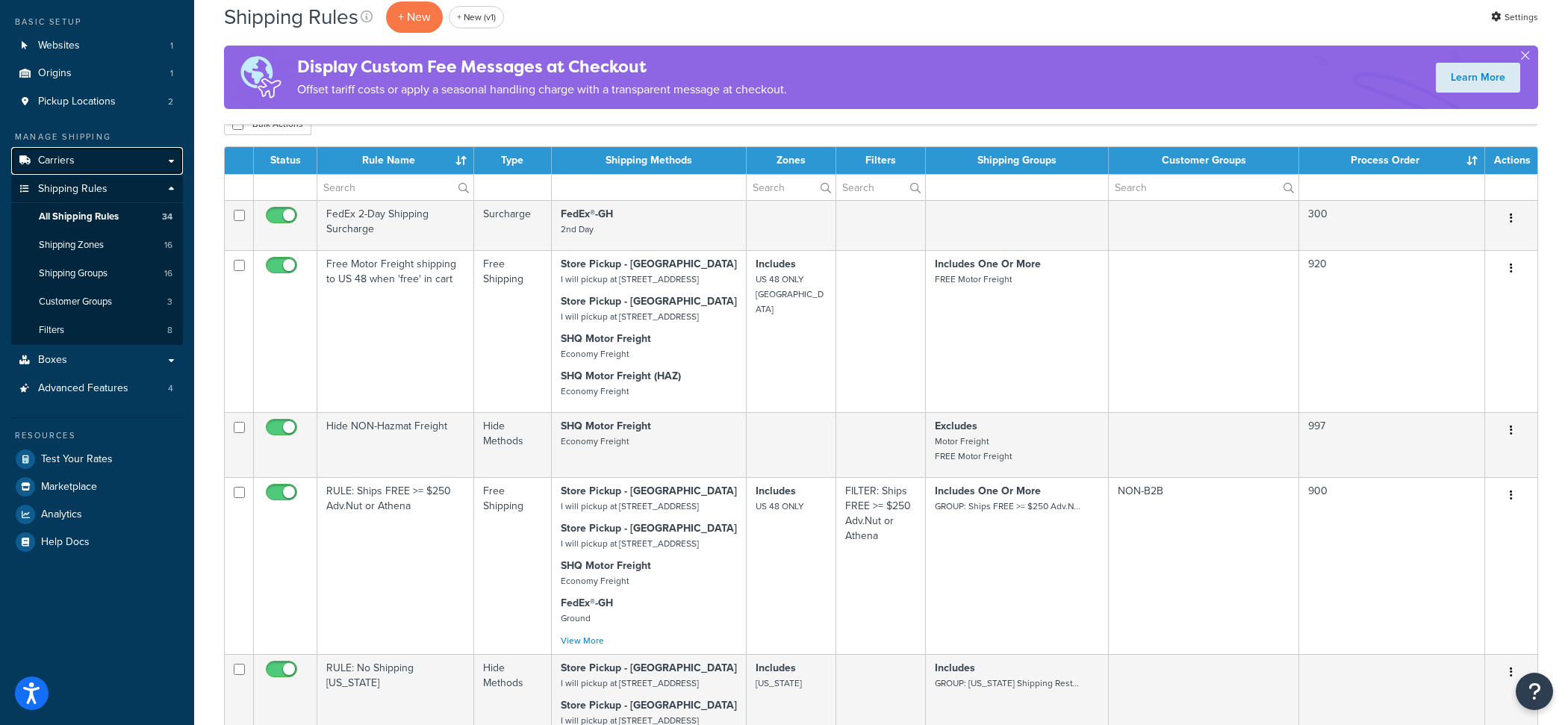
click at [116, 155] on link "Carriers" at bounding box center [97, 161] width 172 height 27
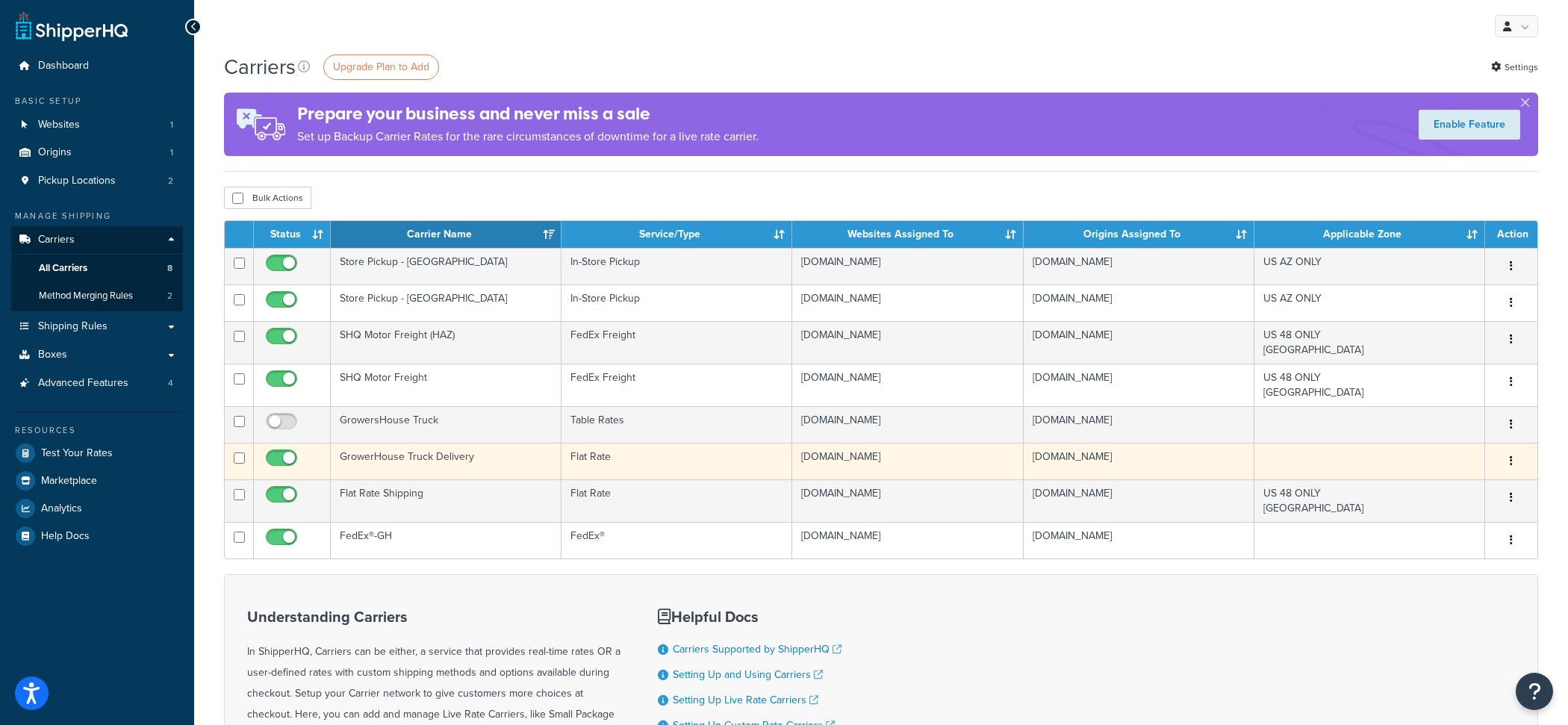
click at [423, 466] on td "GrowerHouse Truck Delivery" at bounding box center [446, 461] width 231 height 37
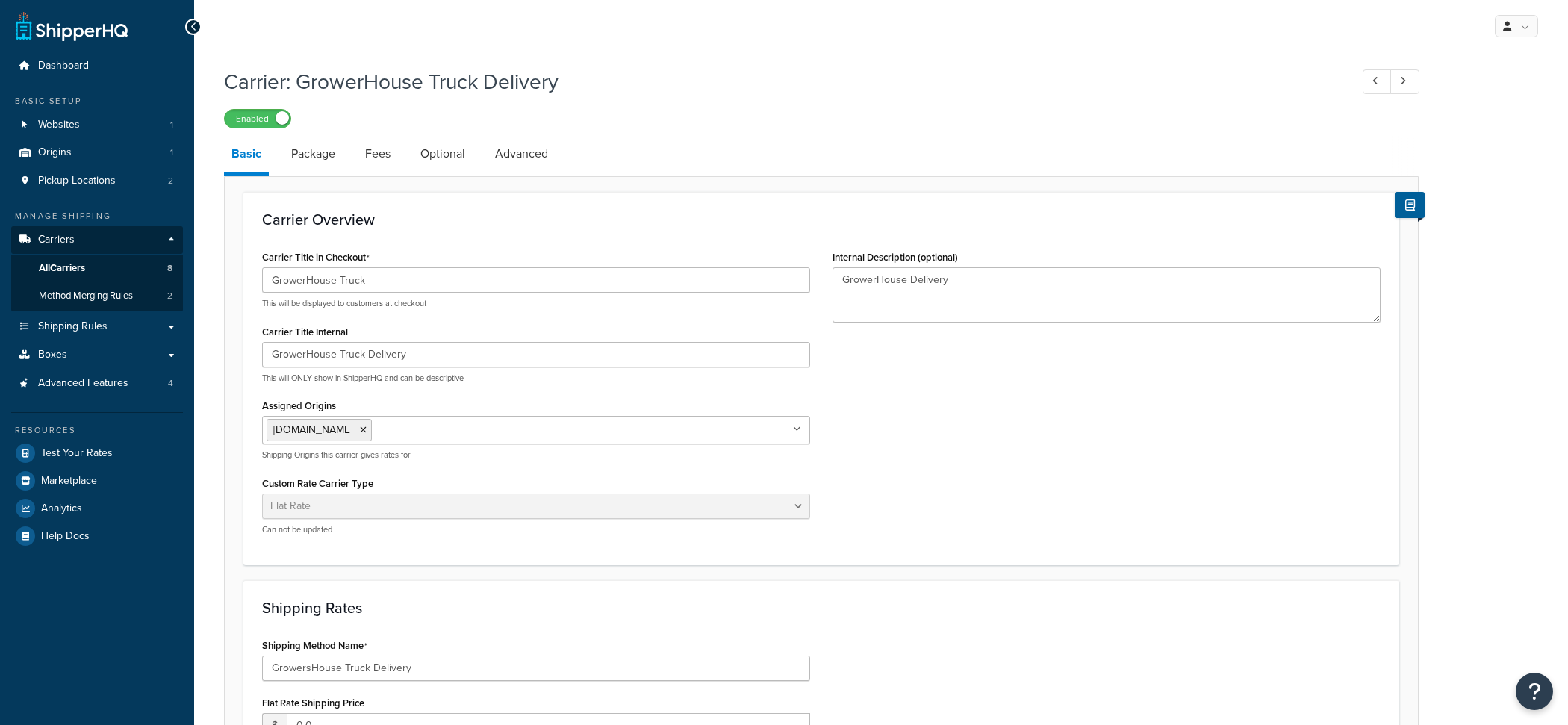
select select "flat"
click at [523, 168] on link "Advanced" at bounding box center [521, 154] width 68 height 36
select select "false"
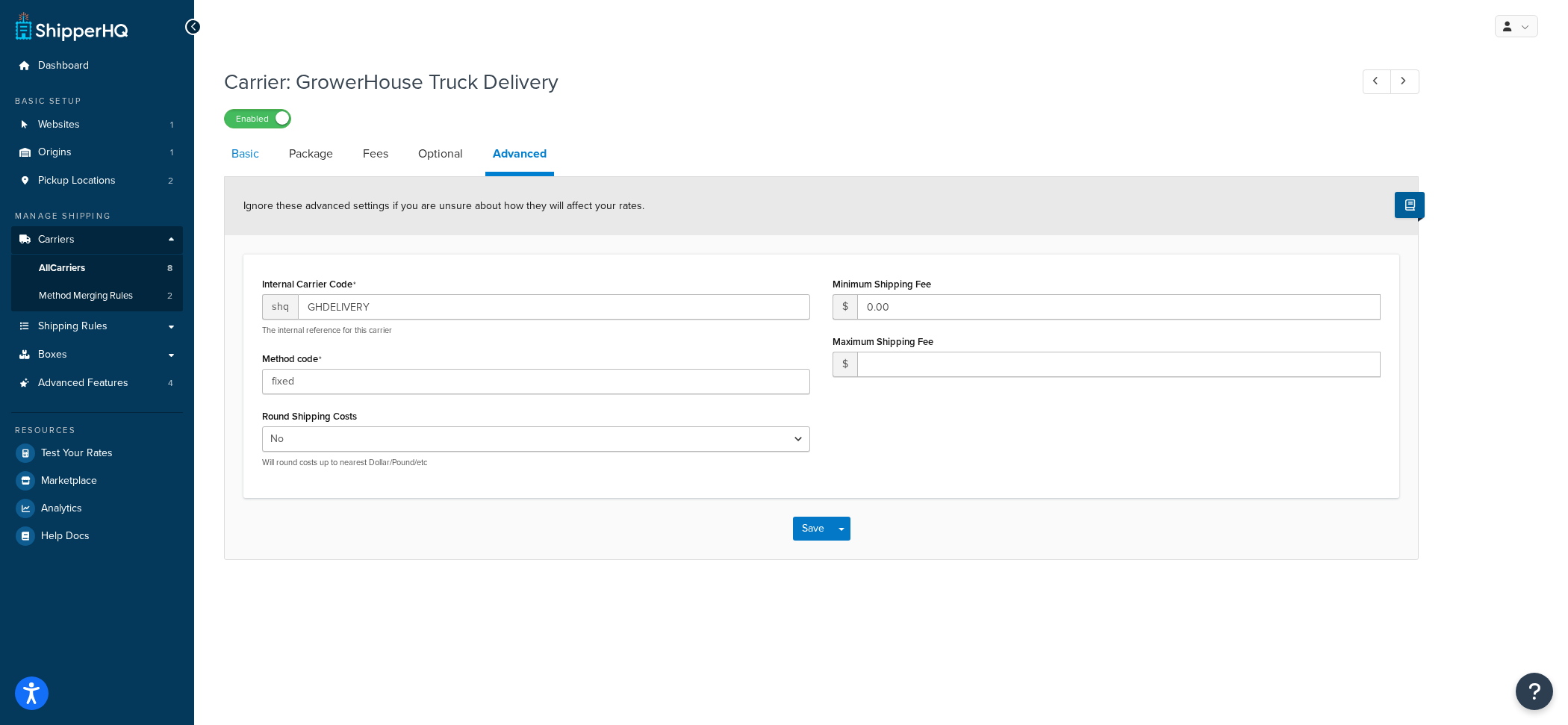
click at [264, 168] on link "Basic" at bounding box center [245, 154] width 43 height 36
select select "flat"
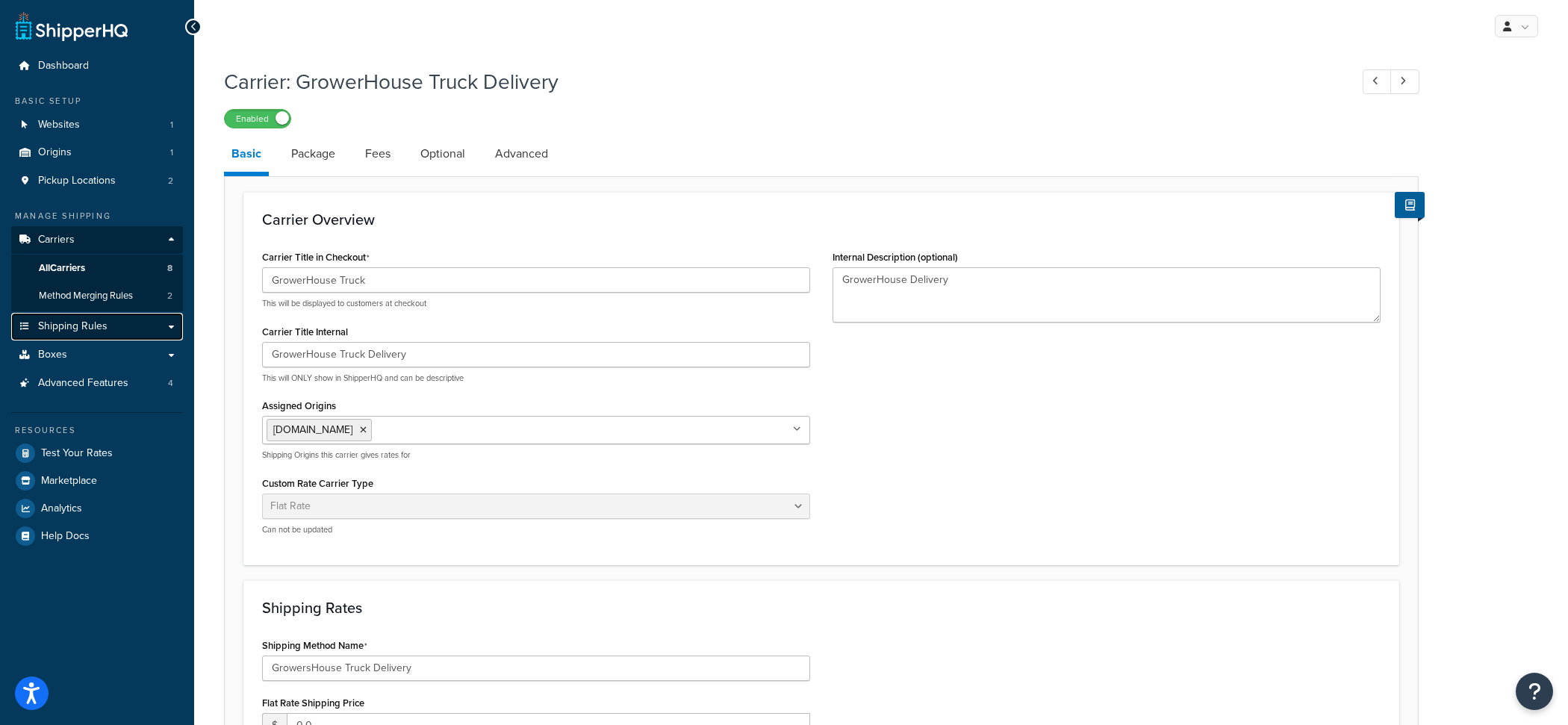
click at [97, 326] on span "Shipping Rules" at bounding box center [72, 326] width 69 height 13
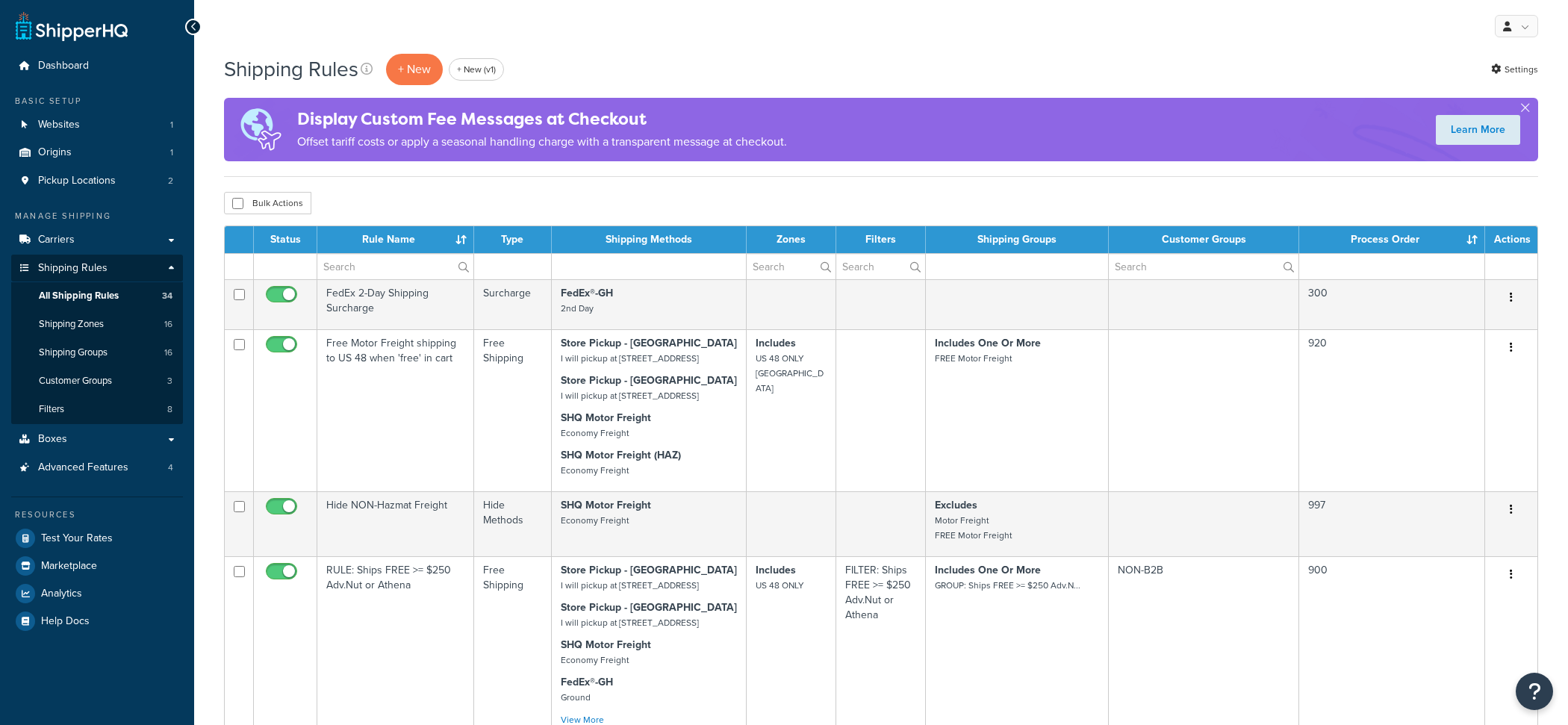
select select "1000"
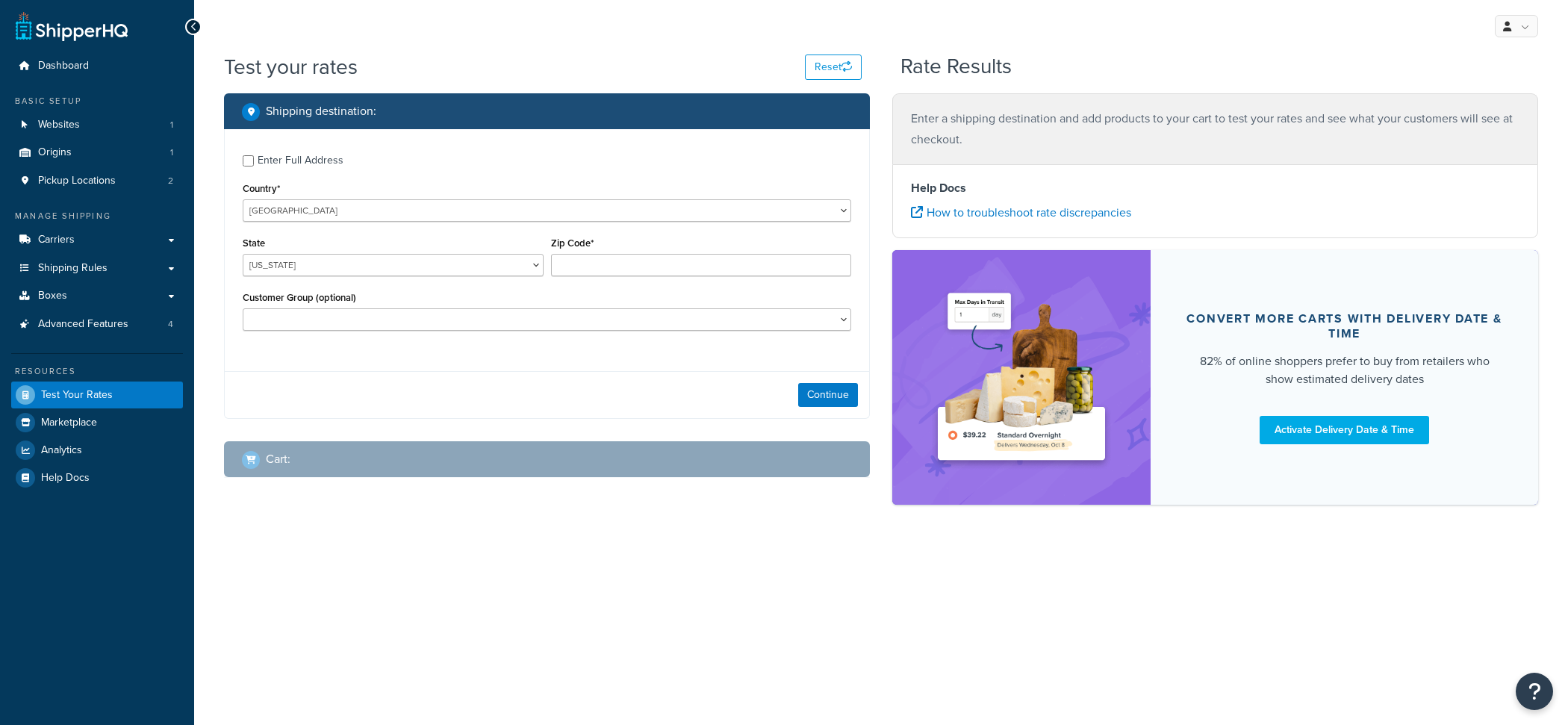
click at [472, 255] on div "State [US_STATE] [US_STATE] [US_STATE] [US_STATE] [US_STATE] Armed Forces Ameri…" at bounding box center [393, 254] width 301 height 43
click at [243, 254] on select "[US_STATE] [US_STATE] [US_STATE] [US_STATE] [US_STATE] Armed Forces Americas Ar…" at bounding box center [393, 265] width 301 height 22
select select "AZ"
click option "[US_STATE]" at bounding box center [0, 0] width 0 height 0
click at [658, 262] on input "Zip Code*" at bounding box center [701, 265] width 301 height 22
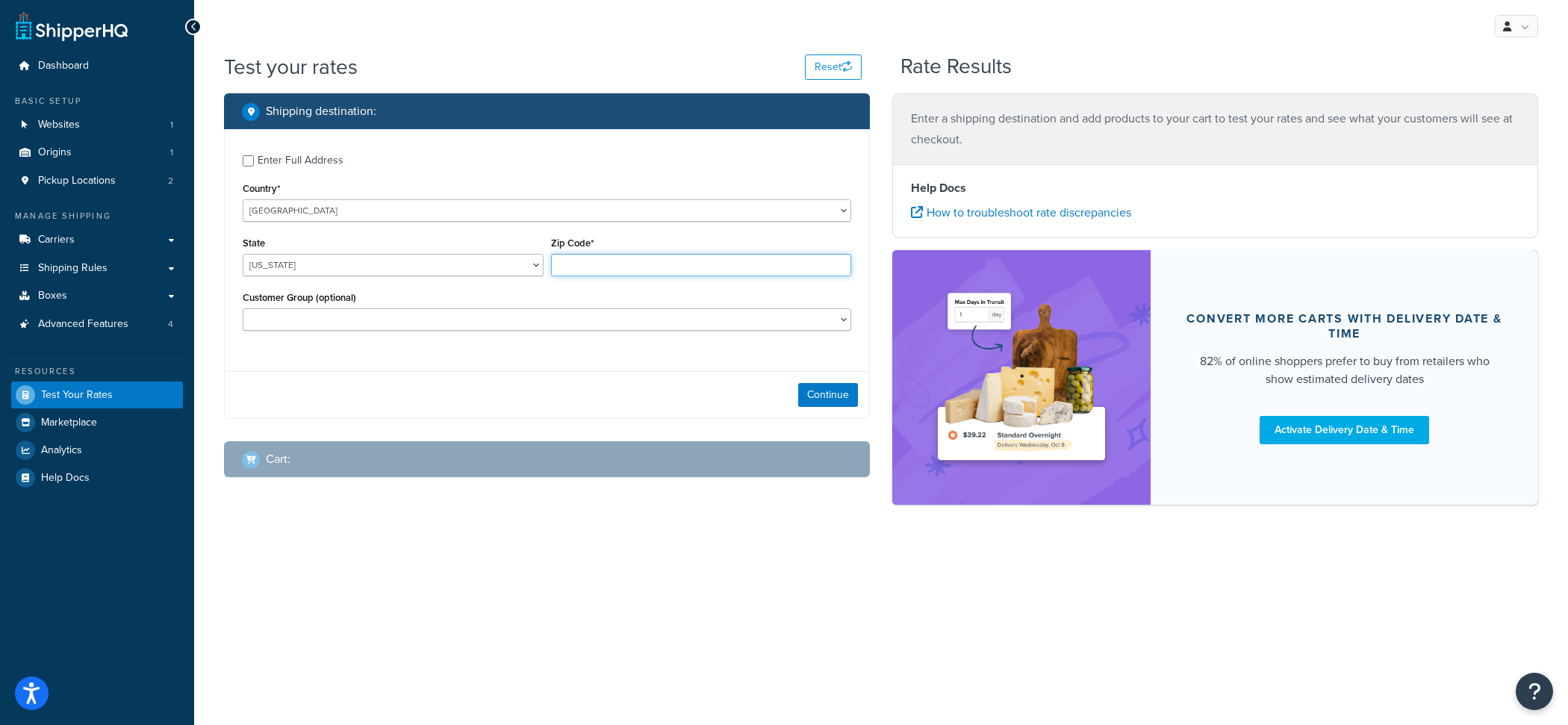
paste input "85713"
type input "85713"
click at [848, 414] on div "Continue" at bounding box center [546, 395] width 644 height 47
select select "NON-B2B"
click option "NON-B2B" at bounding box center [0, 0] width 0 height 0
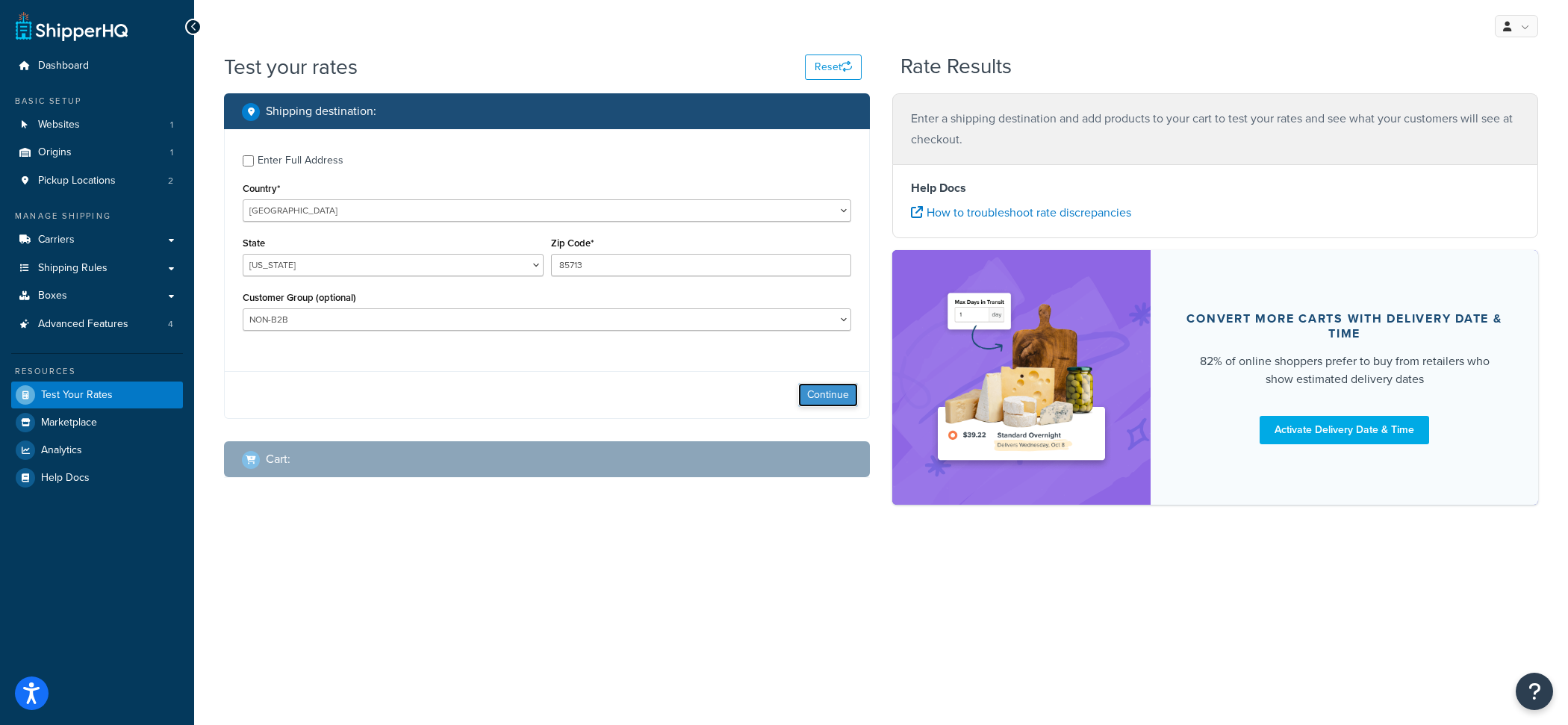
click at [829, 389] on button "Continue" at bounding box center [828, 395] width 60 height 24
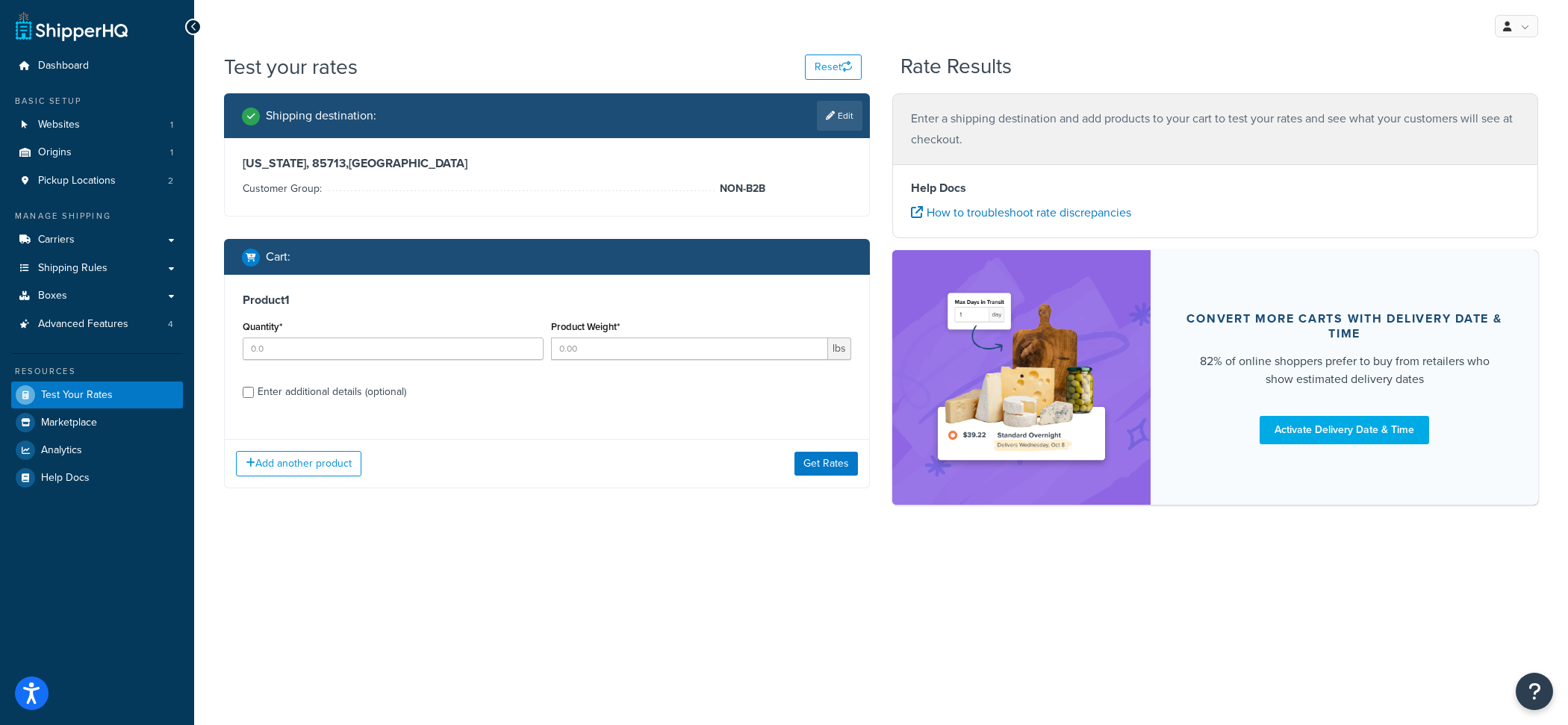
click at [437, 334] on div "Quantity*" at bounding box center [393, 338] width 301 height 43
click at [437, 341] on input "Quantity*" at bounding box center [393, 348] width 301 height 22
type input "1"
type input "5"
click at [825, 461] on button "Get Rates" at bounding box center [825, 463] width 63 height 24
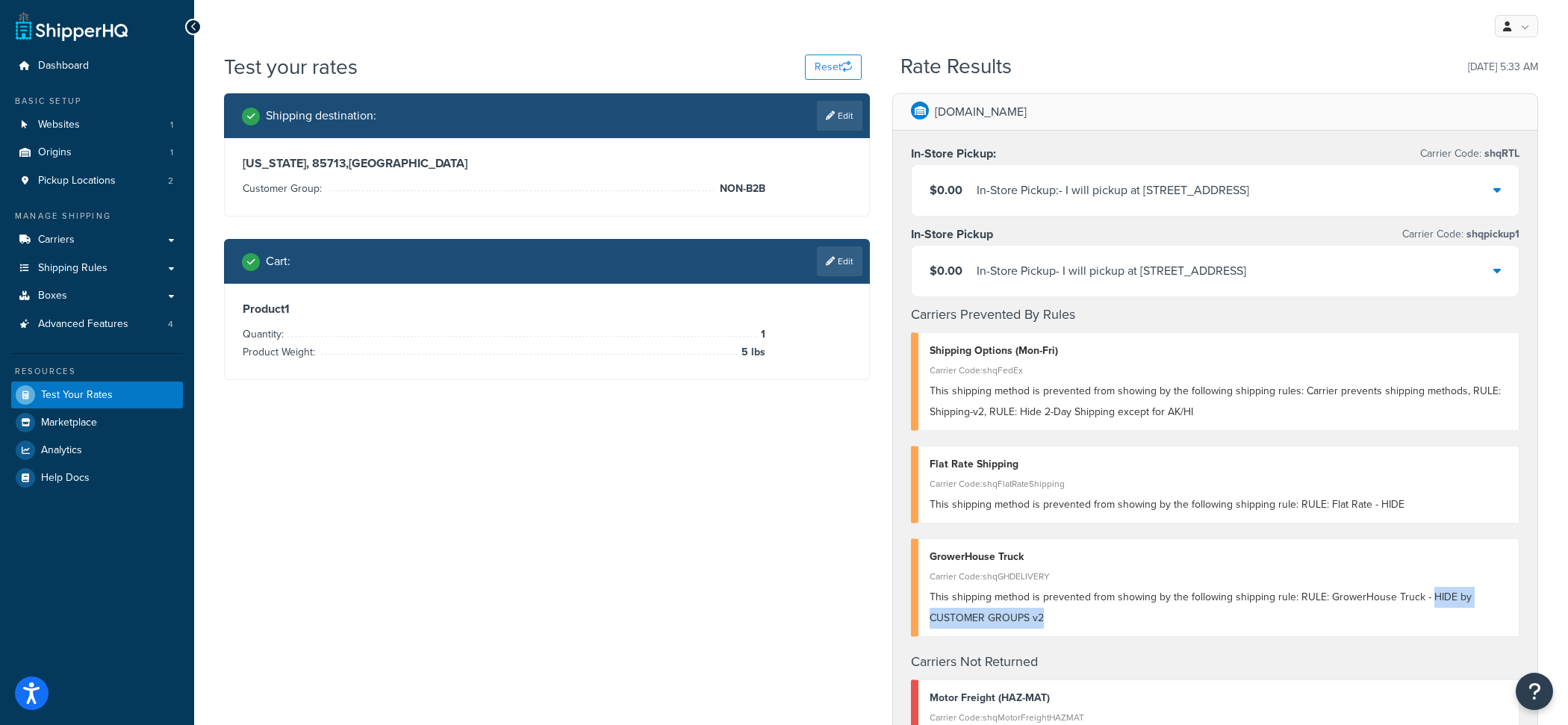
drag, startPoint x: 1068, startPoint y: 627, endPoint x: 1424, endPoint y: 594, distance: 357.5
click at [1424, 594] on div "This shipping method is prevented from showing by the following shipping rule: …" at bounding box center [1219, 608] width 578 height 42
copy span "HIDE by CUSTOMER GROUPS v2"
click at [142, 275] on link "Shipping Rules" at bounding box center [97, 269] width 172 height 27
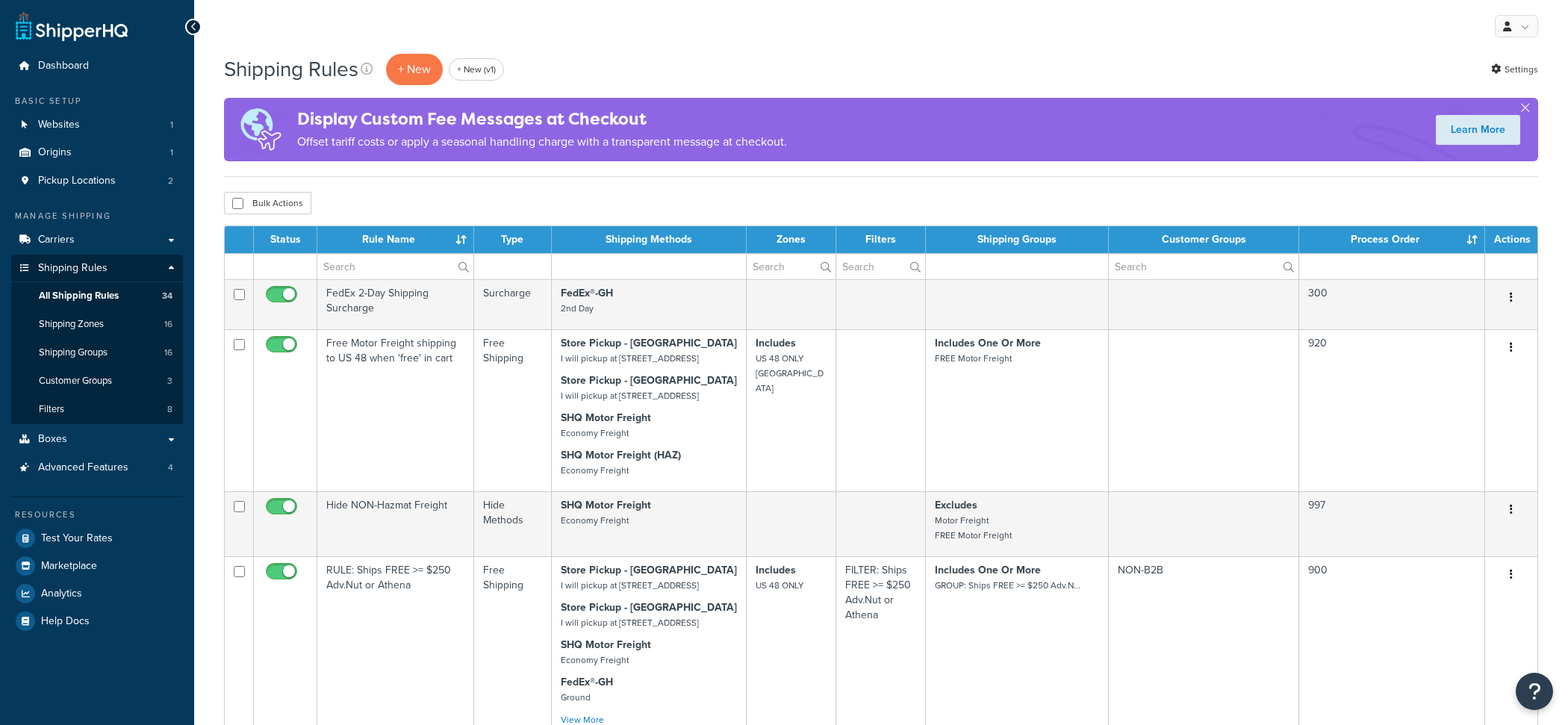
select select "1000"
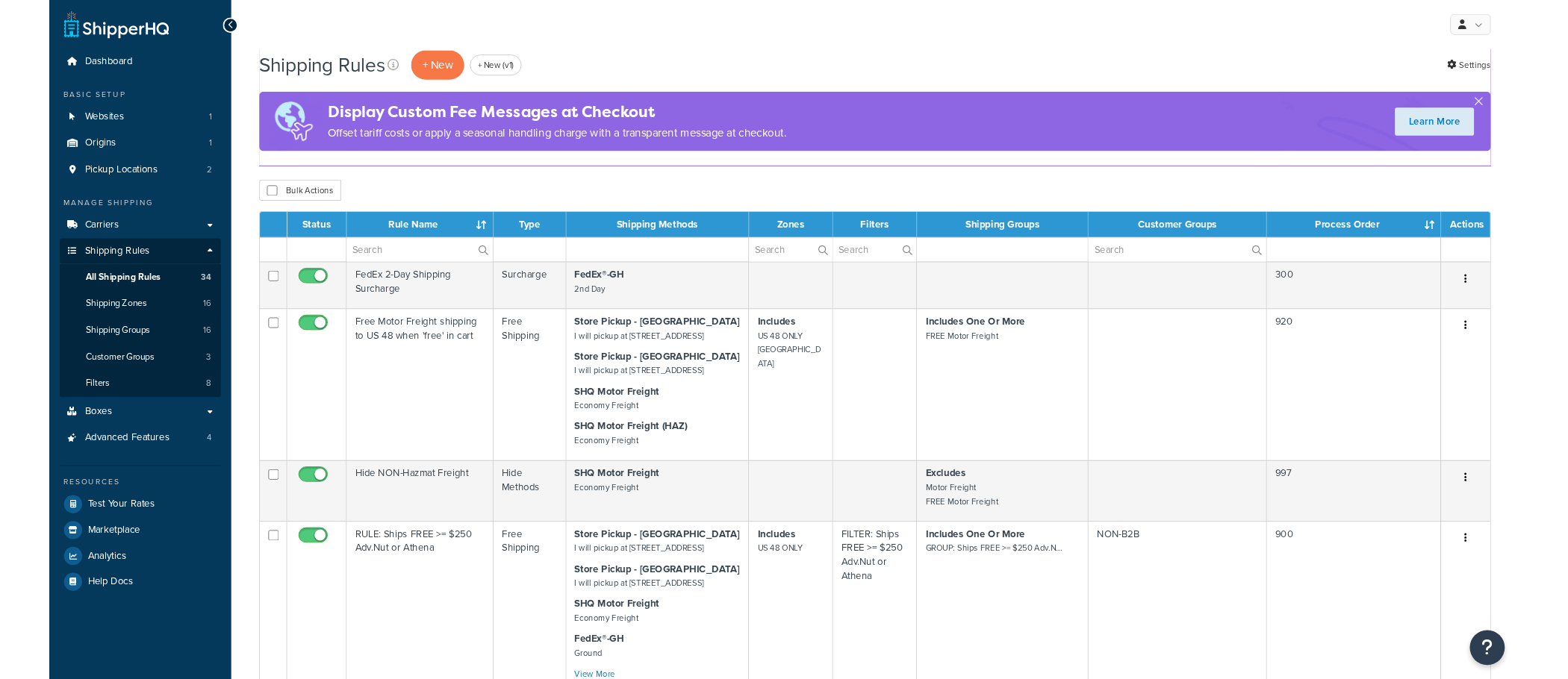
scroll to position [3014, 0]
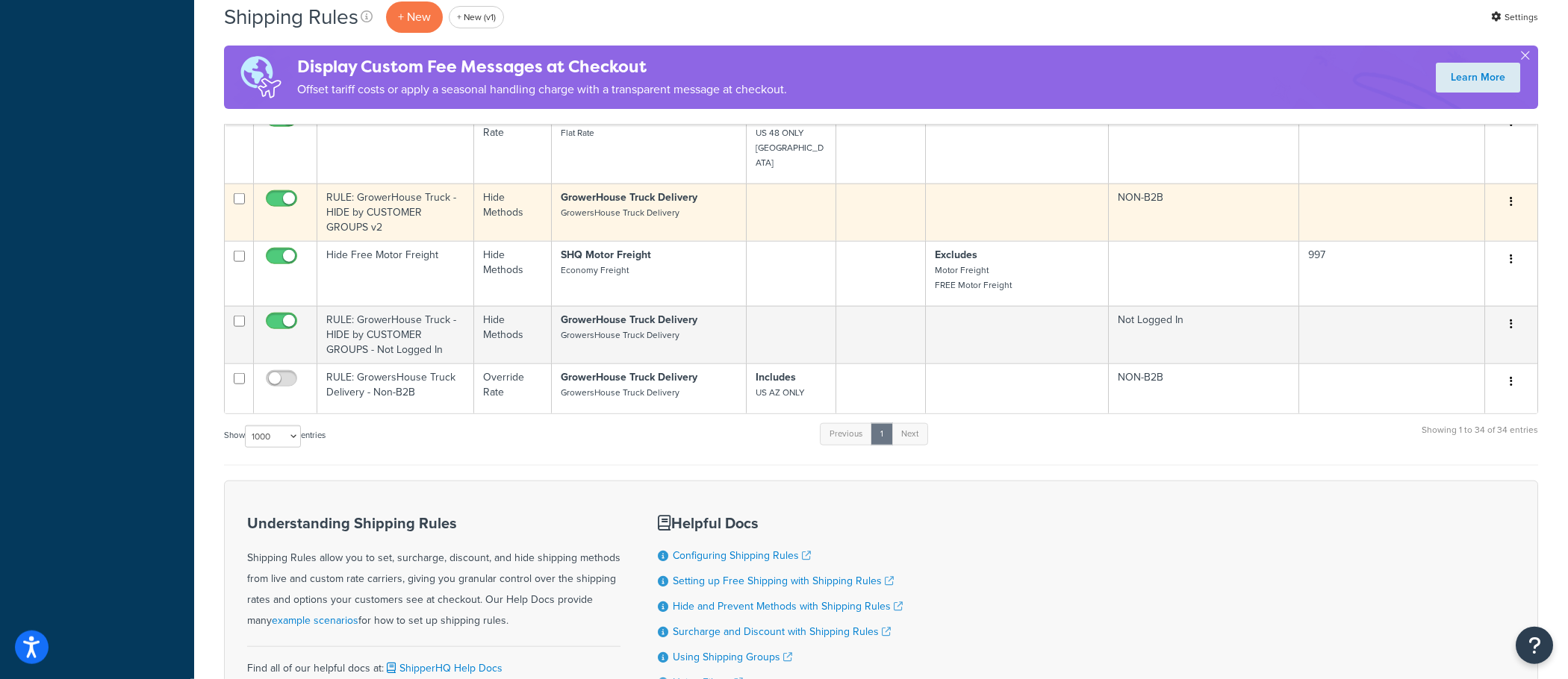
click at [473, 241] on td "RULE: GrowerHouse Truck - HIDE by CUSTOMER GROUPS v2" at bounding box center [396, 212] width 157 height 58
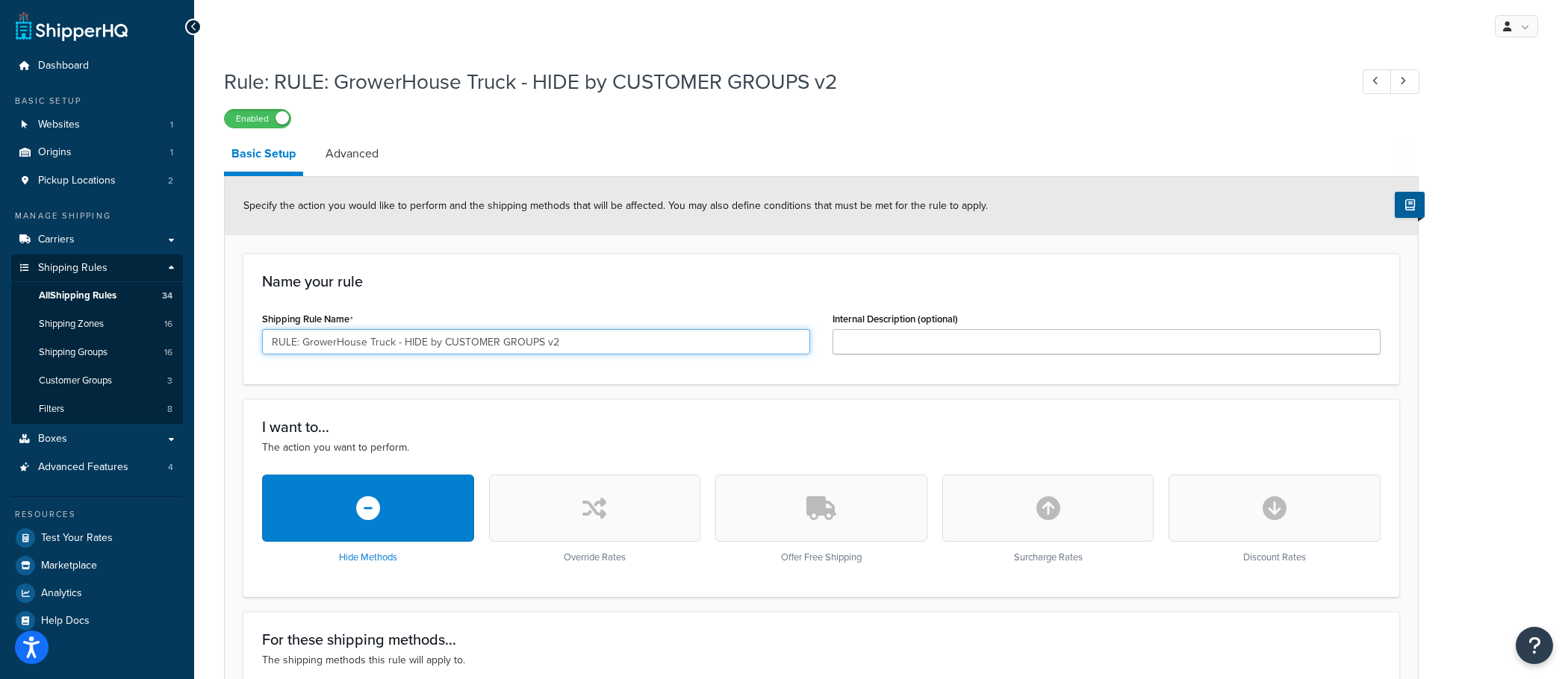
click at [461, 335] on input "RULE: GrowerHouse Truck - HIDE by CUSTOMER GROUPS v2" at bounding box center [536, 341] width 549 height 25
click at [461, 336] on input "RULE: GrowerHouse Truck - HIDE by CUSTOMER GROUPS v2" at bounding box center [536, 341] width 549 height 25
